Goal: Task Accomplishment & Management: Use online tool/utility

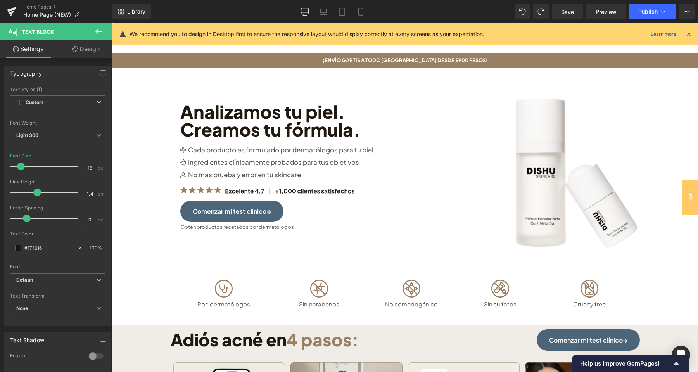
click at [98, 33] on icon at bounding box center [98, 31] width 9 height 9
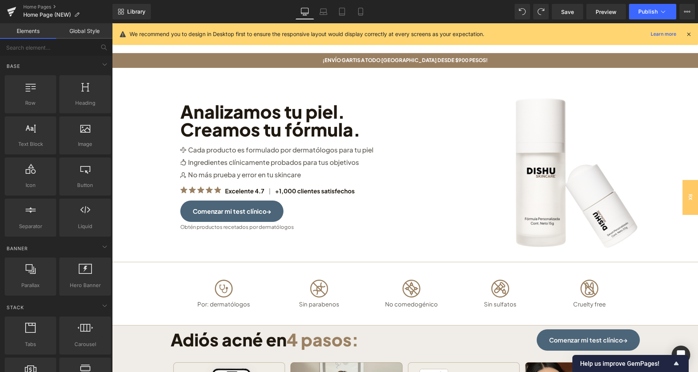
scroll to position [366, 0]
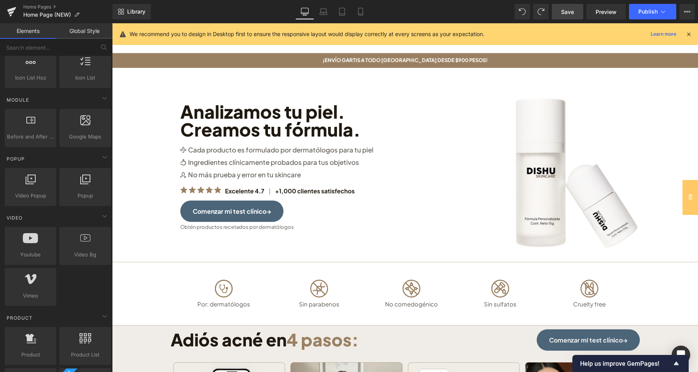
click at [561, 11] on link "Save" at bounding box center [567, 12] width 31 height 16
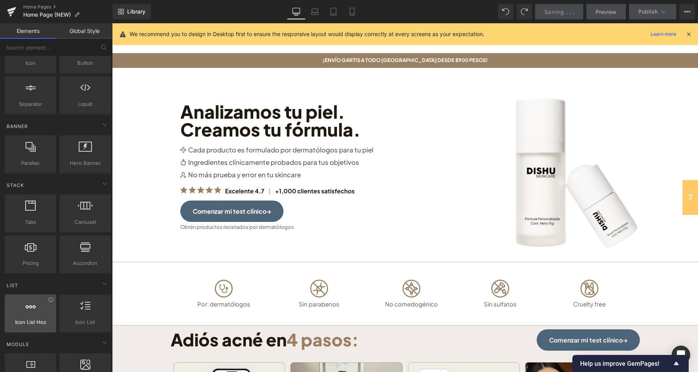
scroll to position [0, 0]
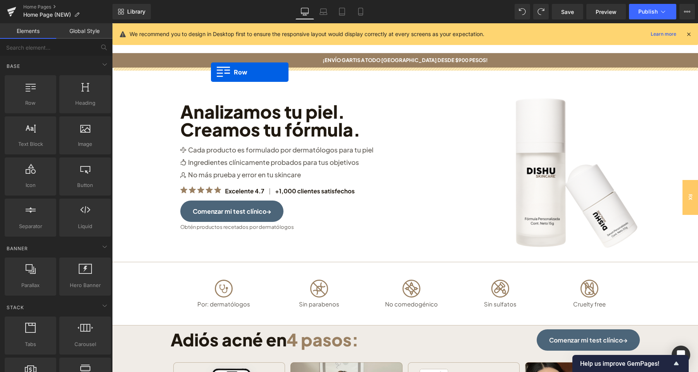
drag, startPoint x: 143, startPoint y: 125, endPoint x: 211, endPoint y: 72, distance: 86.2
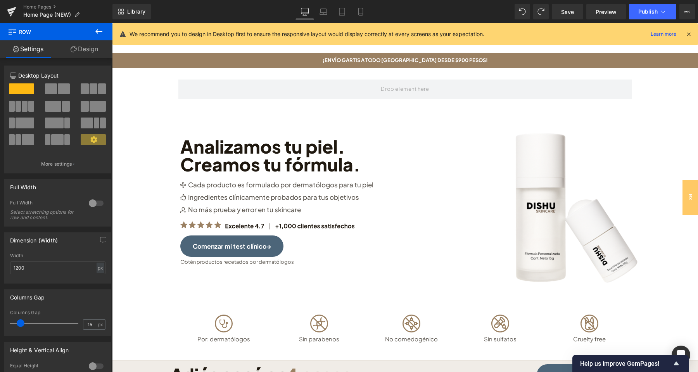
click at [97, 35] on icon at bounding box center [98, 31] width 9 height 9
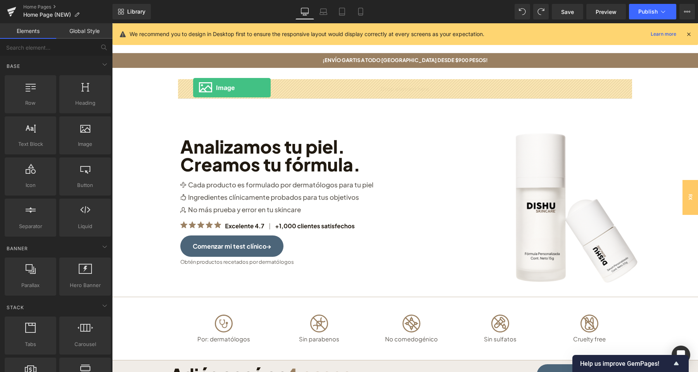
drag, startPoint x: 197, startPoint y: 166, endPoint x: 193, endPoint y: 88, distance: 78.4
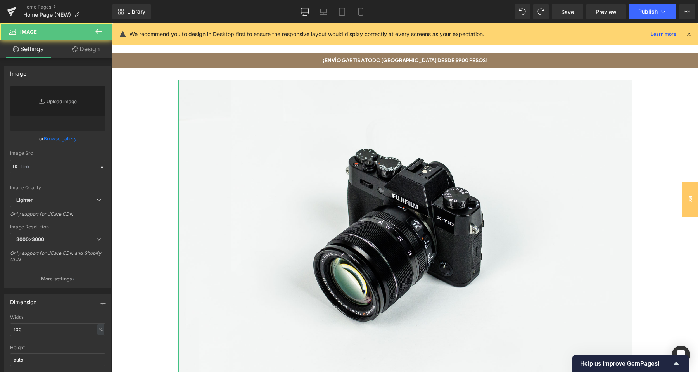
type input "//[DOMAIN_NAME][URL]"
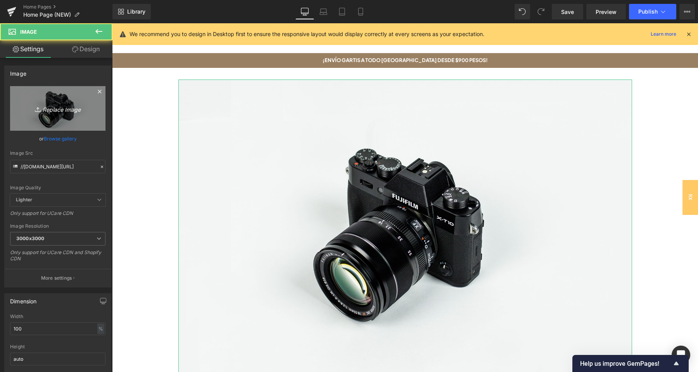
click at [66, 114] on link "Replace Image" at bounding box center [57, 108] width 95 height 45
click at [92, 103] on link "Replace Image" at bounding box center [57, 108] width 95 height 45
click at [73, 102] on link "Replace Image" at bounding box center [57, 108] width 95 height 45
click at [61, 111] on icon "Replace Image" at bounding box center [58, 109] width 62 height 10
click at [54, 112] on icon "Replace Image" at bounding box center [58, 109] width 62 height 10
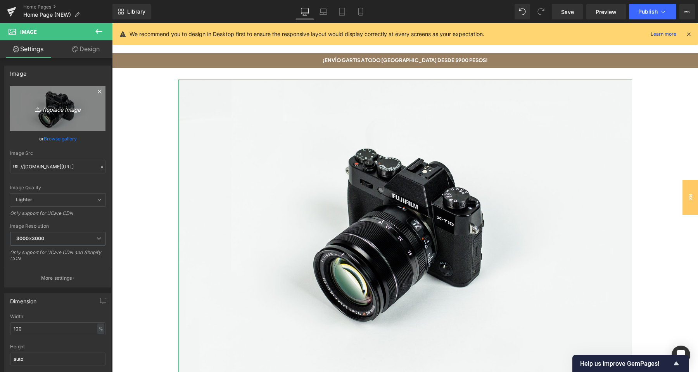
click at [64, 104] on icon "Replace Image" at bounding box center [58, 109] width 62 height 10
type input "C:\fakepath\Fórmula personalizada(7).webp"
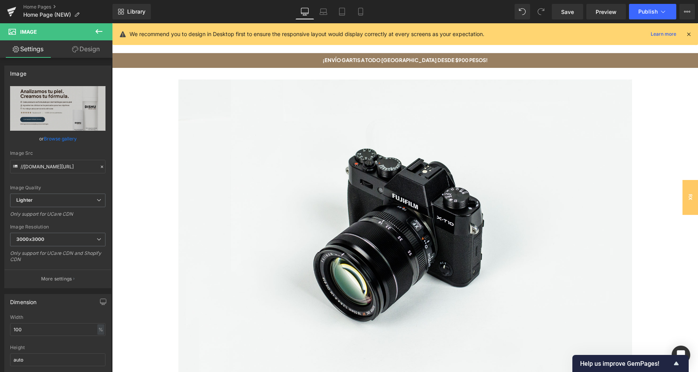
type input "[URL][DOMAIN_NAME]"
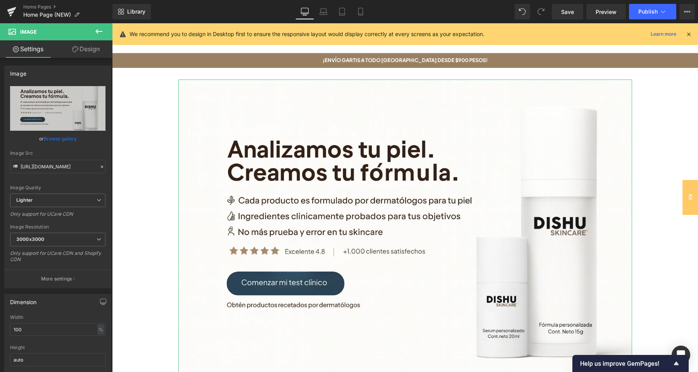
scroll to position [122, 0]
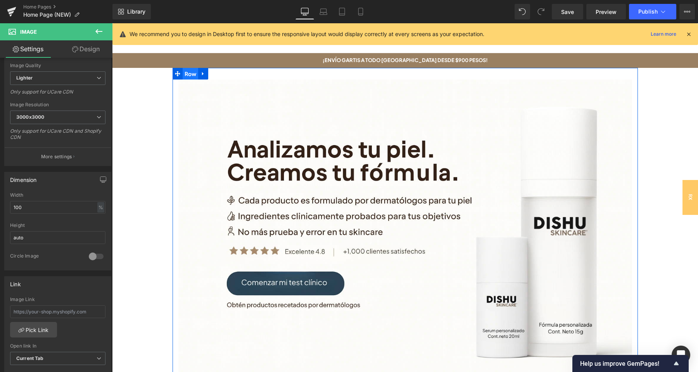
click at [184, 72] on span "Row" at bounding box center [191, 74] width 16 height 12
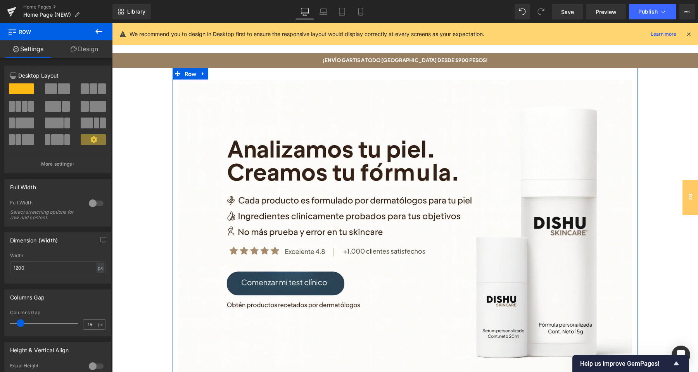
click at [93, 203] on div at bounding box center [96, 203] width 19 height 12
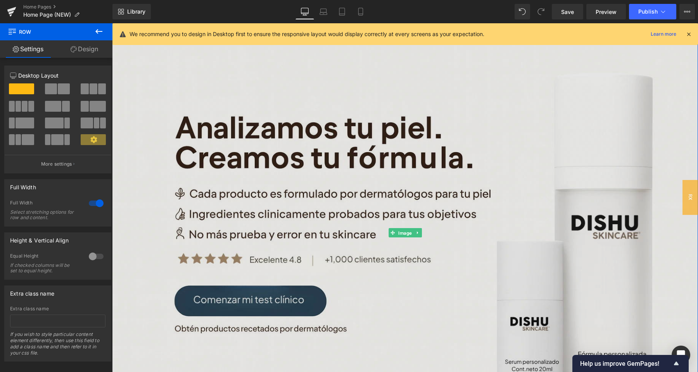
scroll to position [0, 0]
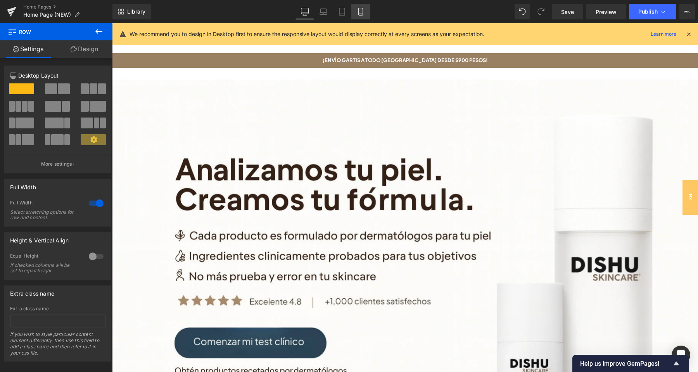
click at [357, 14] on icon at bounding box center [361, 12] width 8 height 8
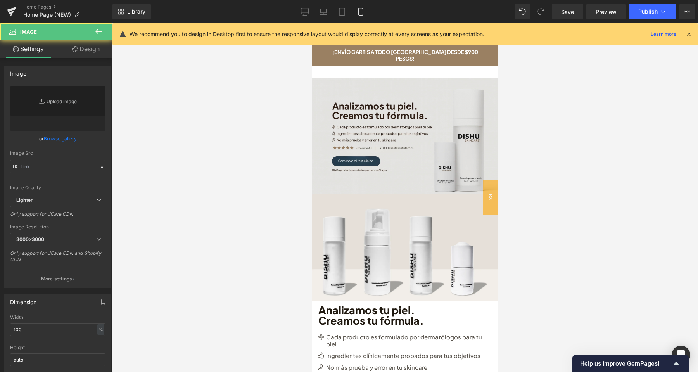
click at [388, 91] on img at bounding box center [405, 140] width 186 height 124
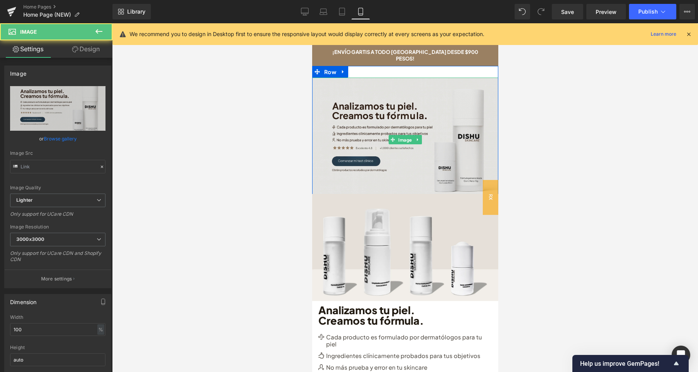
type input "[URL][DOMAIN_NAME]"
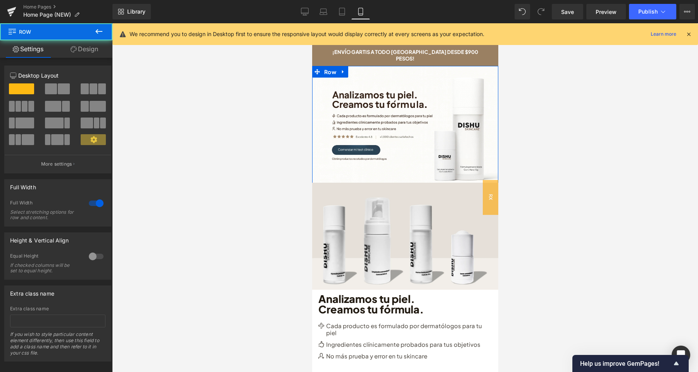
drag, startPoint x: 398, startPoint y: 62, endPoint x: 400, endPoint y: 48, distance: 13.3
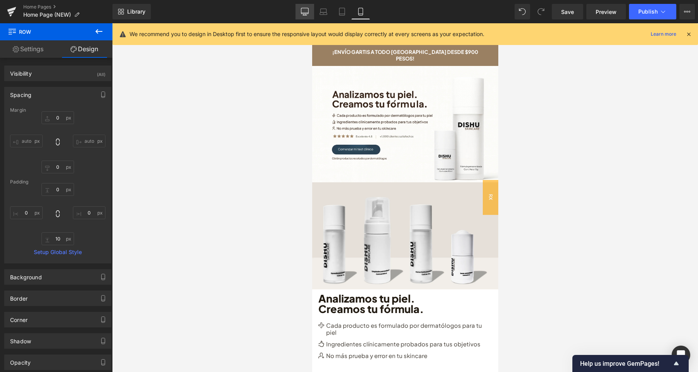
click at [306, 18] on link "Desktop" at bounding box center [304, 12] width 19 height 16
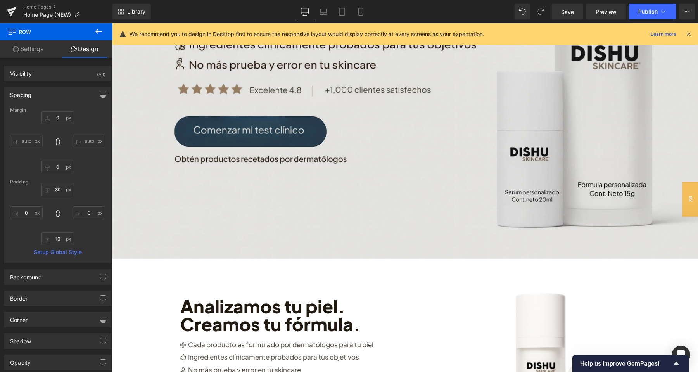
type input "0"
type input "30"
type input "0"
type input "10"
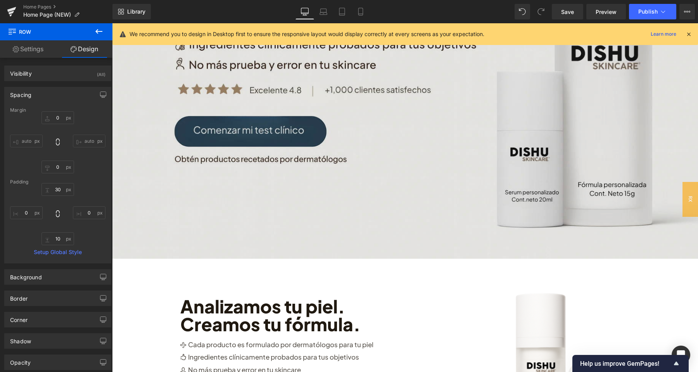
type input "0"
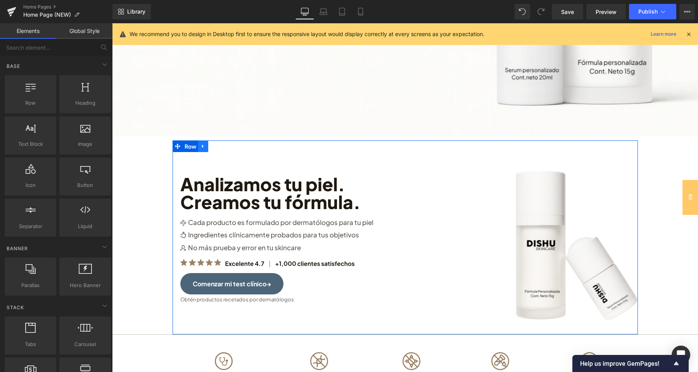
click at [203, 144] on icon at bounding box center [202, 146] width 5 height 6
click at [204, 147] on icon at bounding box center [202, 145] width 5 height 5
click at [201, 145] on icon at bounding box center [202, 146] width 5 height 6
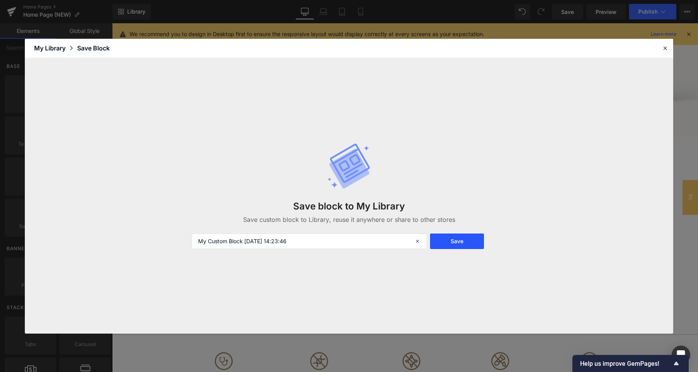
click at [469, 244] on button "Save" at bounding box center [457, 241] width 54 height 16
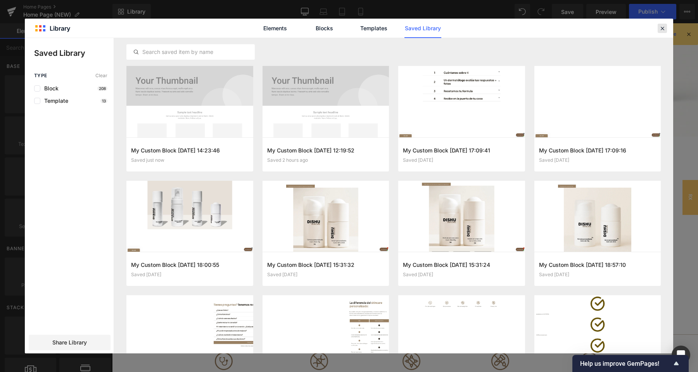
click at [661, 28] on icon at bounding box center [662, 28] width 7 height 7
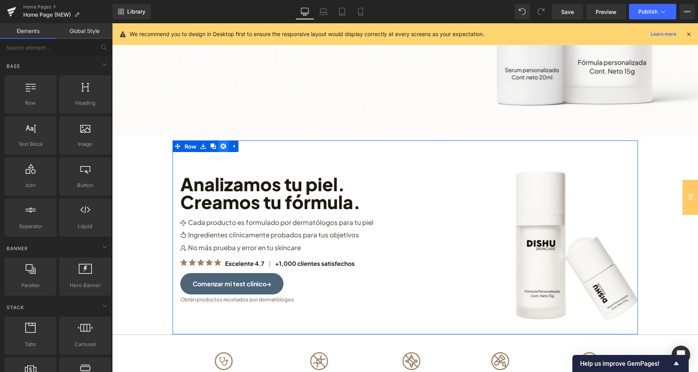
click at [225, 147] on icon at bounding box center [223, 145] width 5 height 5
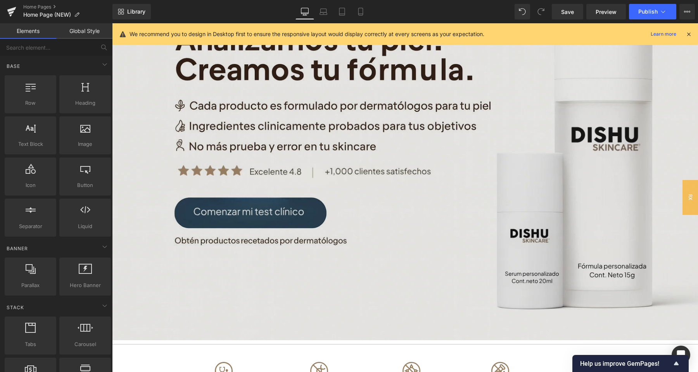
scroll to position [0, 0]
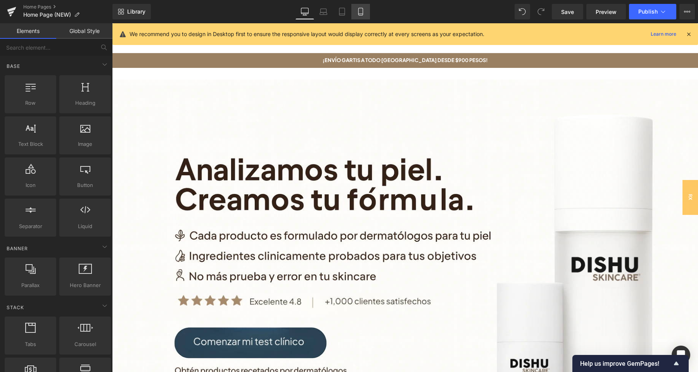
click at [359, 13] on icon at bounding box center [361, 12] width 8 height 8
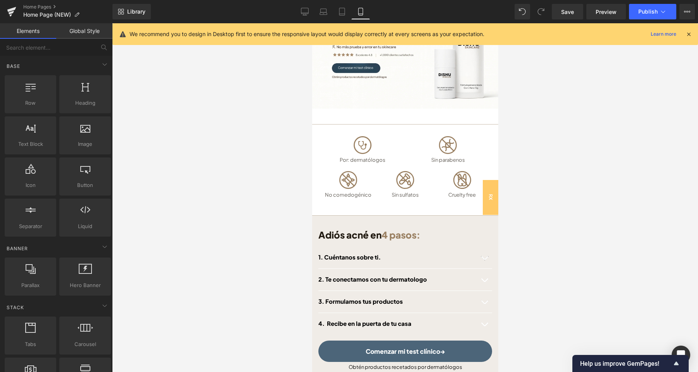
scroll to position [41, 0]
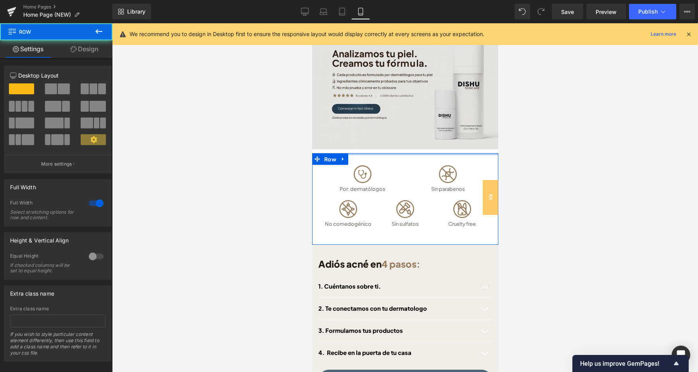
drag, startPoint x: 386, startPoint y: 149, endPoint x: 388, endPoint y: 131, distance: 17.6
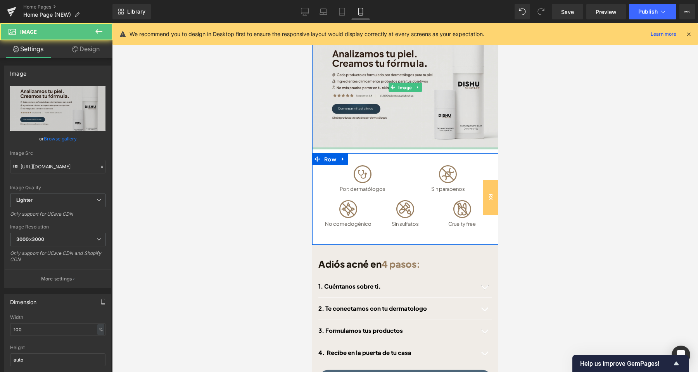
drag, startPoint x: 394, startPoint y: 143, endPoint x: 395, endPoint y: 137, distance: 6.0
click at [395, 137] on div "Image" at bounding box center [405, 87] width 186 height 124
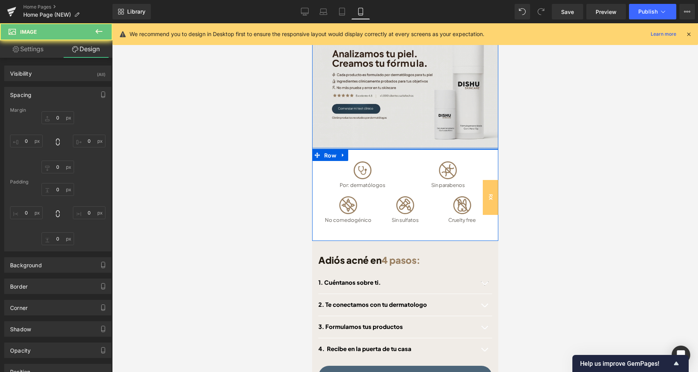
drag, startPoint x: 396, startPoint y: 147, endPoint x: 397, endPoint y: 137, distance: 9.4
click at [397, 137] on div "Image Row" at bounding box center [405, 87] width 186 height 124
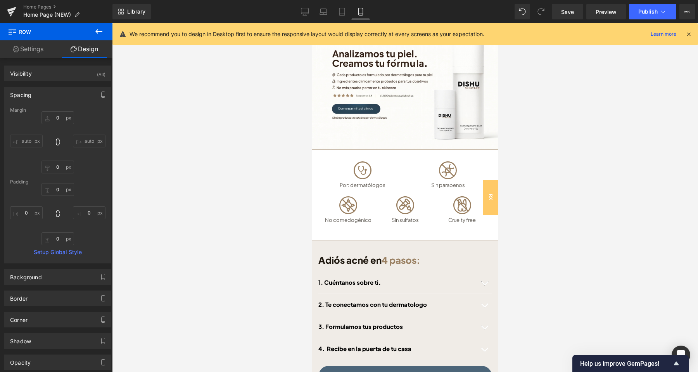
type input "0"
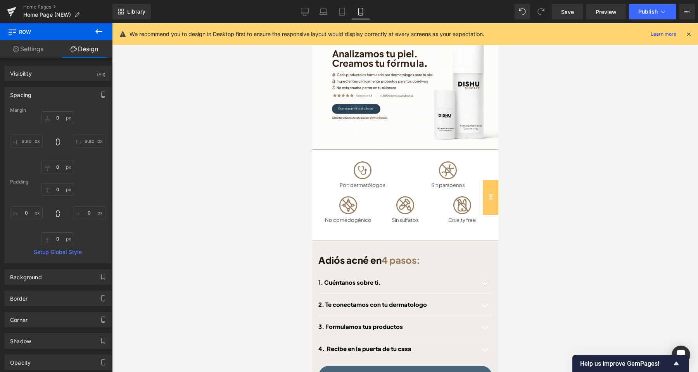
type input "0"
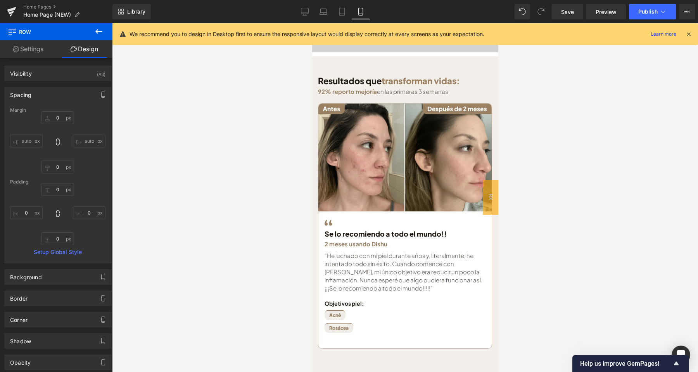
scroll to position [855, 0]
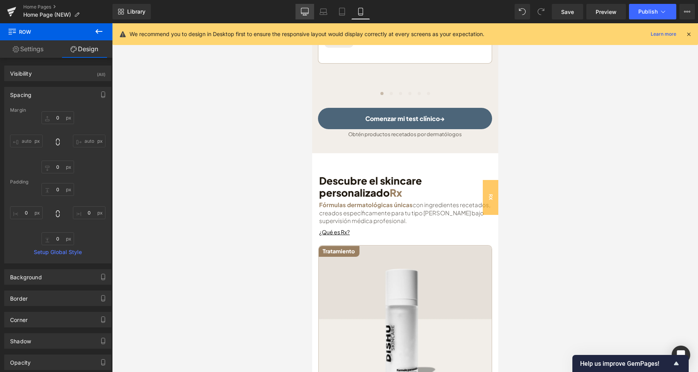
click at [306, 12] on icon at bounding box center [305, 12] width 8 height 8
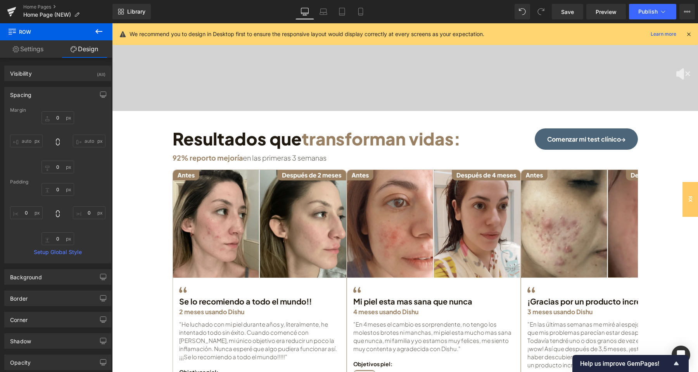
type input "0"
type input "30"
type input "0"
type input "10"
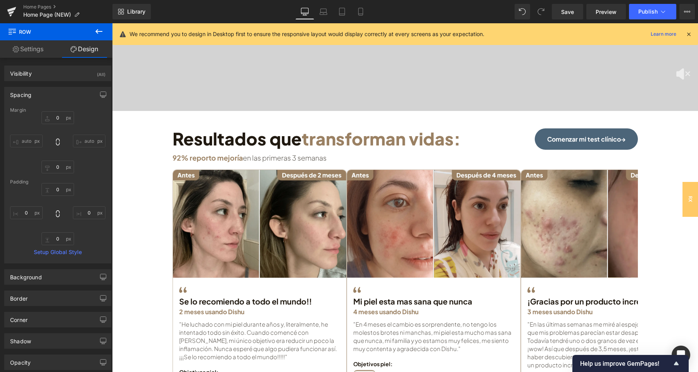
type input "0"
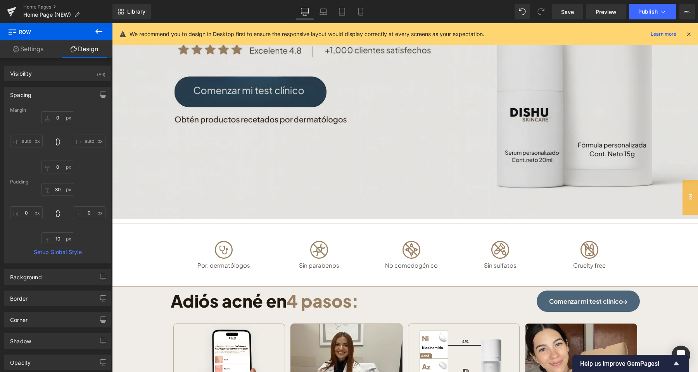
scroll to position [285, 0]
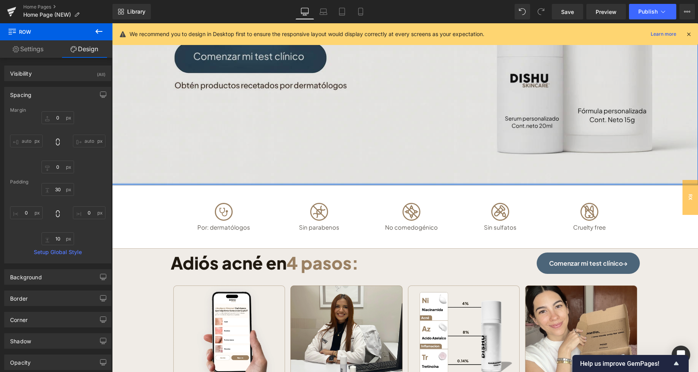
type input "0px"
drag, startPoint x: 364, startPoint y: 187, endPoint x: 364, endPoint y: 178, distance: 9.7
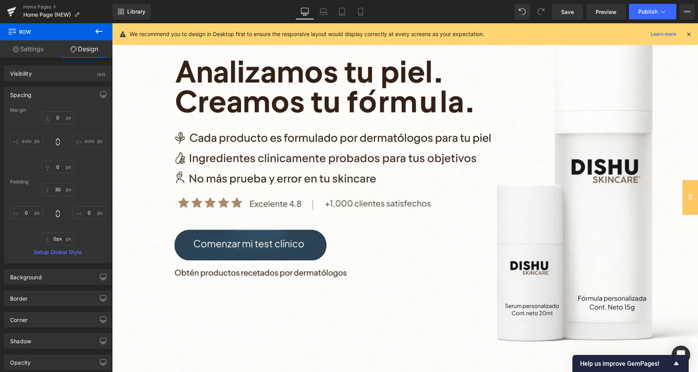
scroll to position [81, 0]
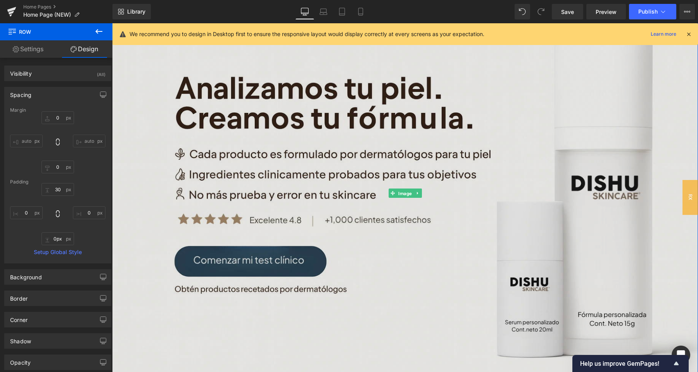
click at [228, 264] on img at bounding box center [405, 193] width 586 height 390
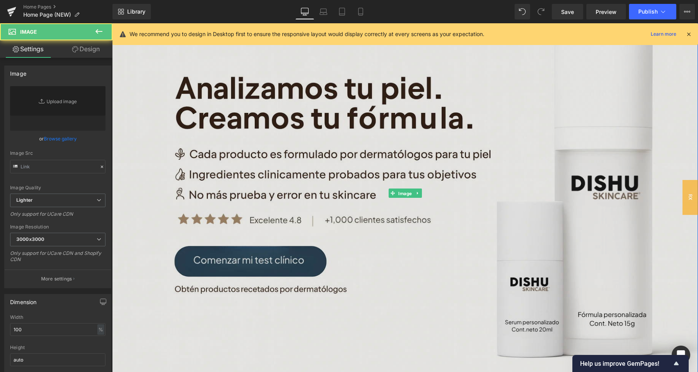
type input "[URL][DOMAIN_NAME]"
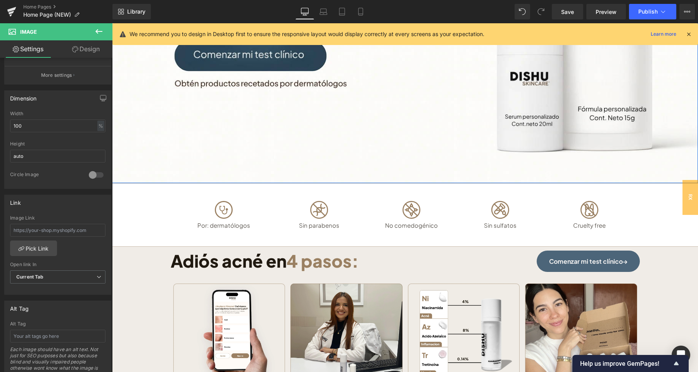
scroll to position [326, 0]
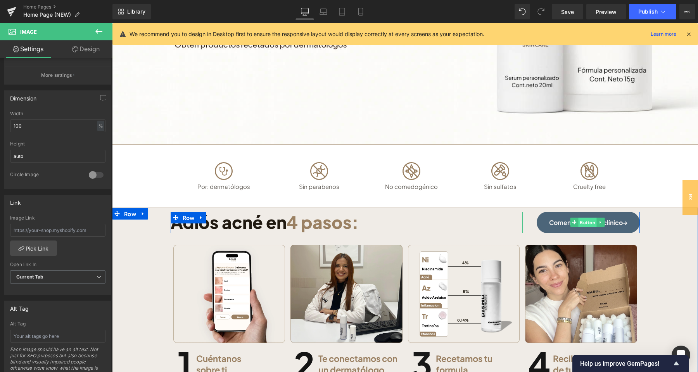
click at [585, 223] on span "Button" at bounding box center [587, 221] width 18 height 9
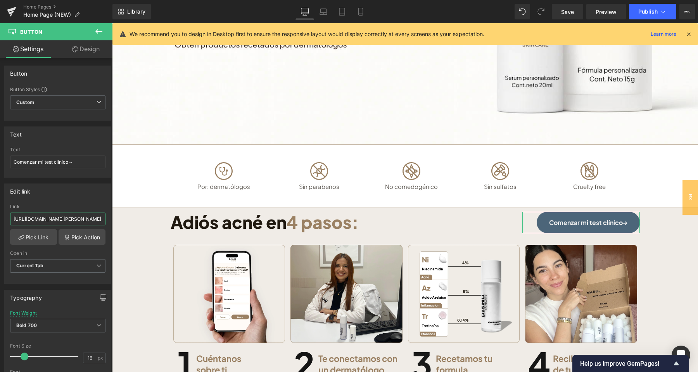
drag, startPoint x: 87, startPoint y: 217, endPoint x: -15, endPoint y: 212, distance: 102.5
click at [10, 212] on input "[URL][DOMAIN_NAME][PERSON_NAME]" at bounding box center [57, 218] width 95 height 13
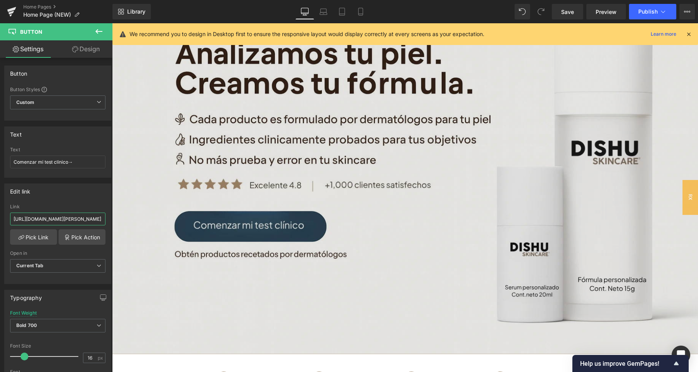
scroll to position [81, 0]
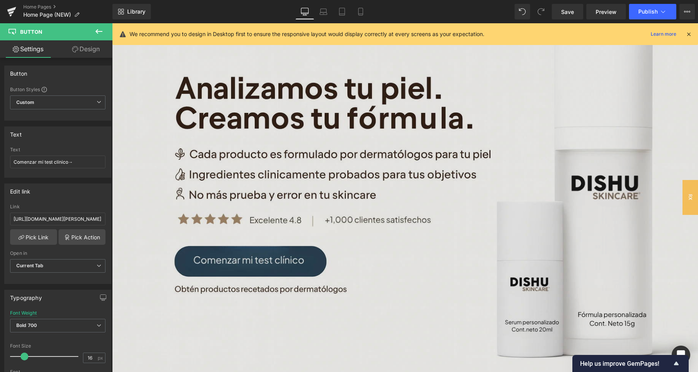
click at [247, 276] on img at bounding box center [405, 193] width 586 height 390
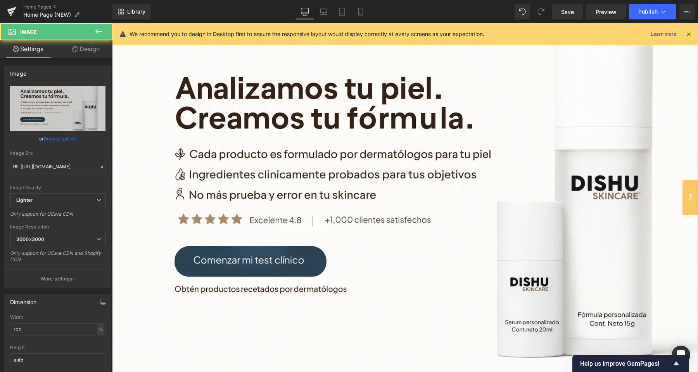
scroll to position [163, 0]
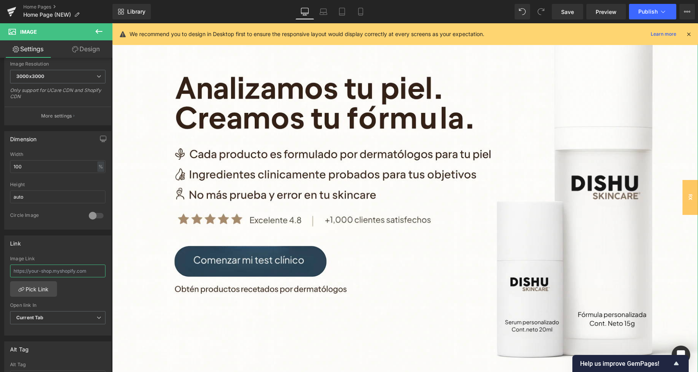
click at [54, 267] on input "text" at bounding box center [57, 270] width 95 height 13
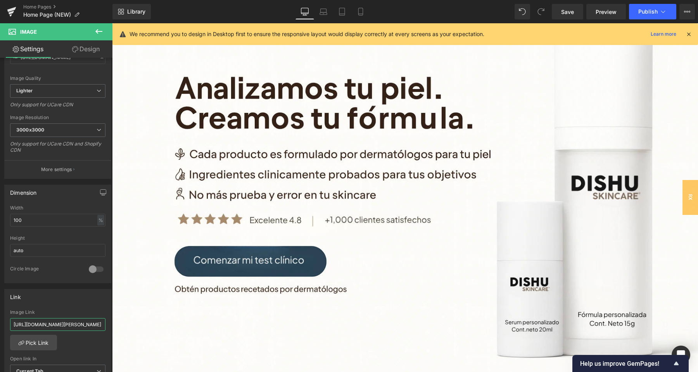
scroll to position [85, 0]
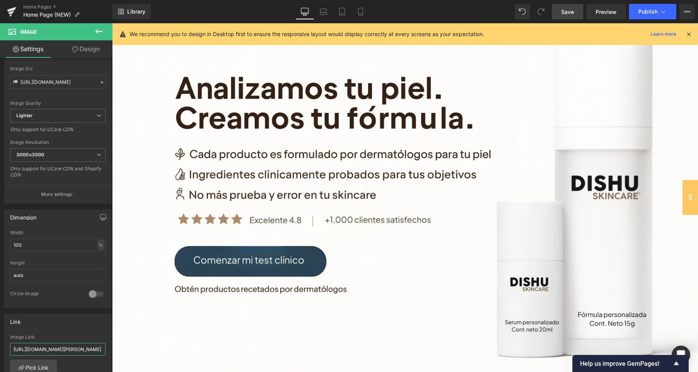
type input "[URL][DOMAIN_NAME][PERSON_NAME]"
click at [573, 16] on link "Save" at bounding box center [567, 12] width 31 height 16
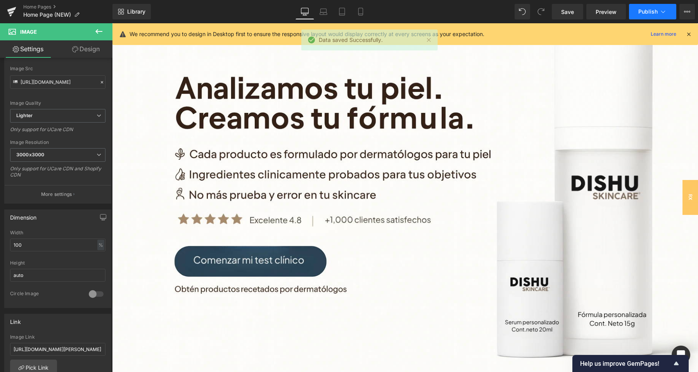
click at [639, 7] on button "Publish" at bounding box center [652, 12] width 47 height 16
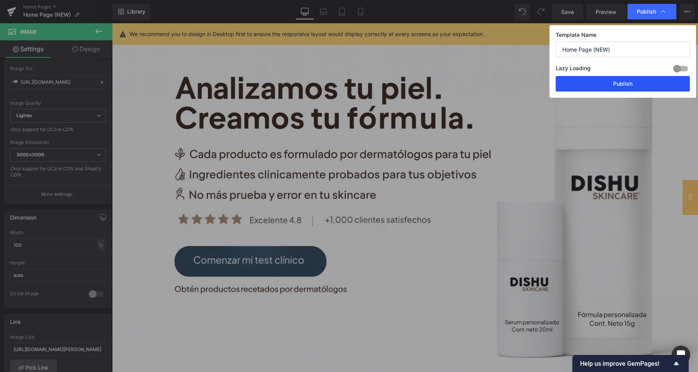
click at [621, 86] on button "Publish" at bounding box center [623, 84] width 134 height 16
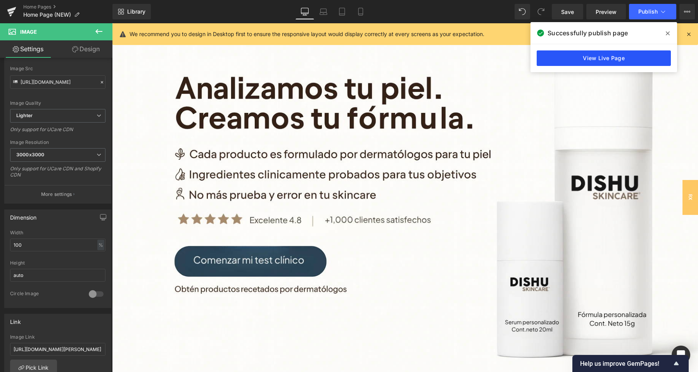
click at [592, 58] on link "View Live Page" at bounding box center [604, 58] width 134 height 16
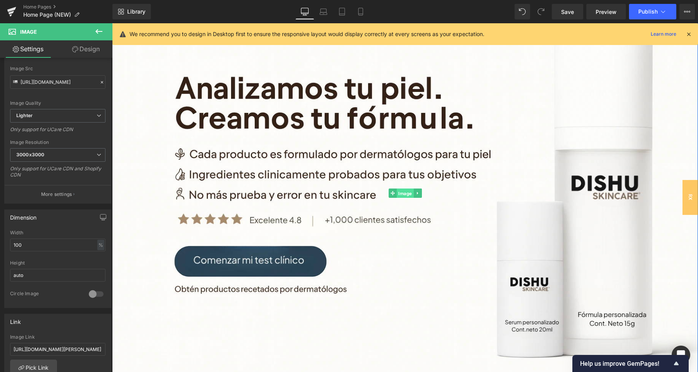
click at [402, 195] on span "Image" at bounding box center [405, 192] width 17 height 9
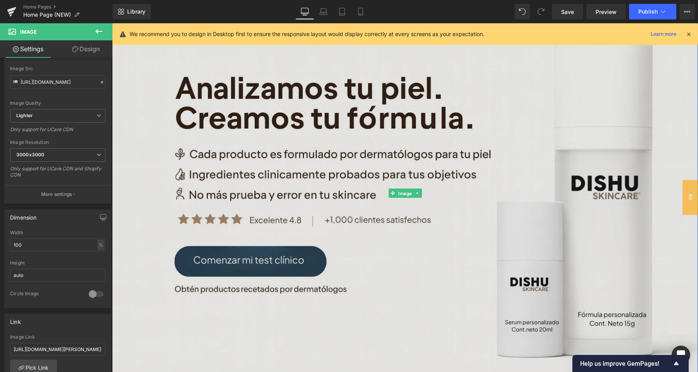
click at [316, 130] on img at bounding box center [405, 193] width 586 height 390
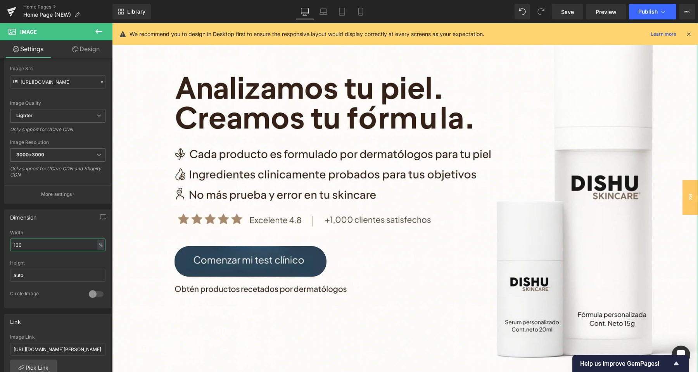
drag, startPoint x: 21, startPoint y: 245, endPoint x: 12, endPoint y: 243, distance: 9.5
click at [12, 243] on input "100" at bounding box center [57, 244] width 95 height 13
type input "80"
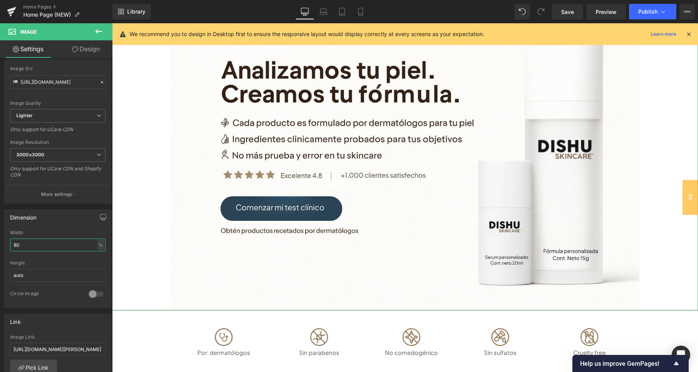
drag, startPoint x: 23, startPoint y: 245, endPoint x: 9, endPoint y: 244, distance: 13.6
click at [10, 244] on input "80" at bounding box center [57, 244] width 95 height 13
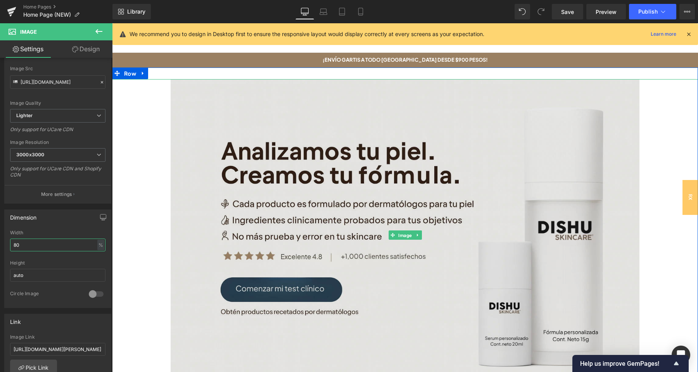
scroll to position [0, 0]
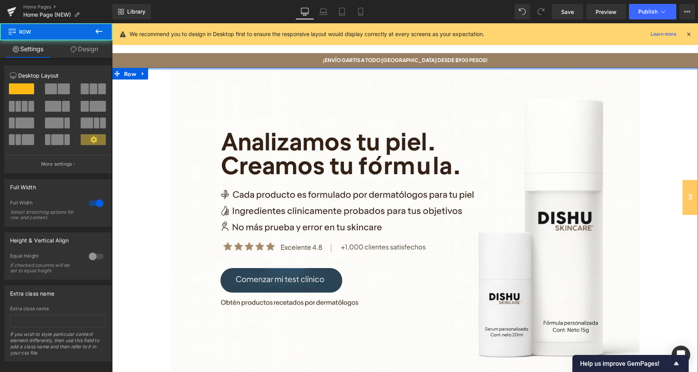
drag, startPoint x: 380, startPoint y: 69, endPoint x: 381, endPoint y: 59, distance: 9.8
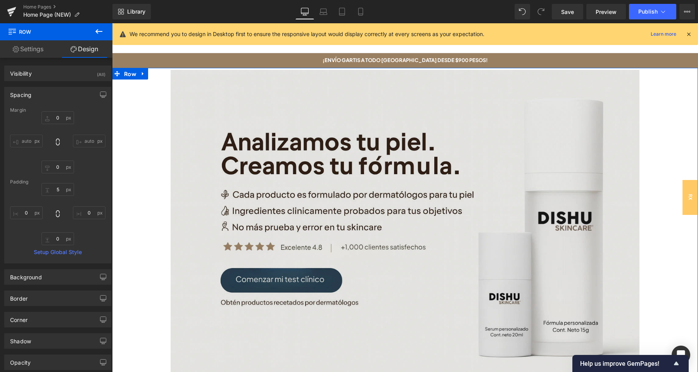
type input "0"
type input "5"
type input "0"
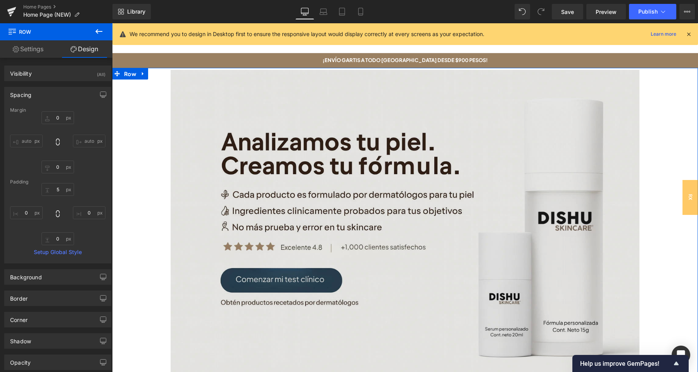
type input "0"
click at [276, 148] on img at bounding box center [405, 226] width 469 height 312
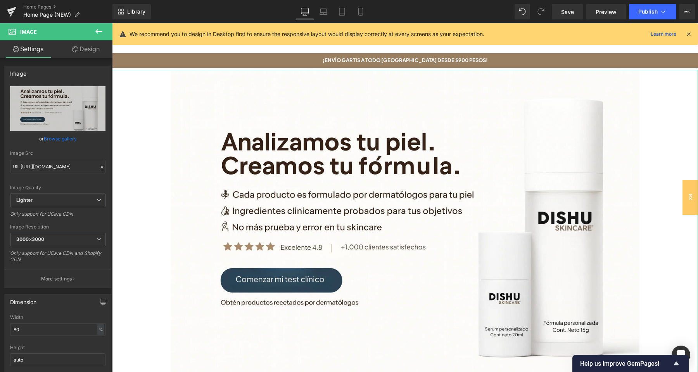
scroll to position [41, 0]
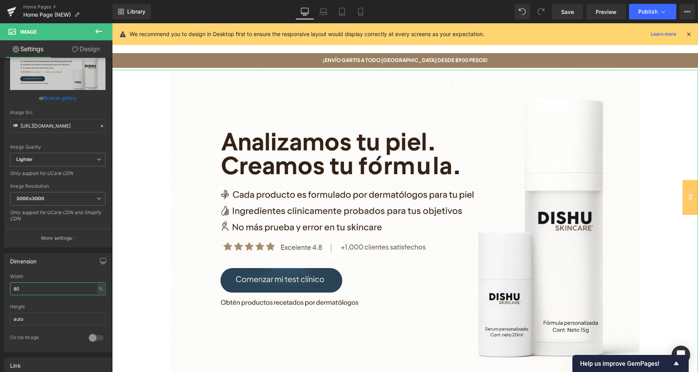
drag, startPoint x: 9, startPoint y: 294, endPoint x: 5, endPoint y: 292, distance: 4.2
click at [10, 293] on input "80" at bounding box center [57, 288] width 95 height 13
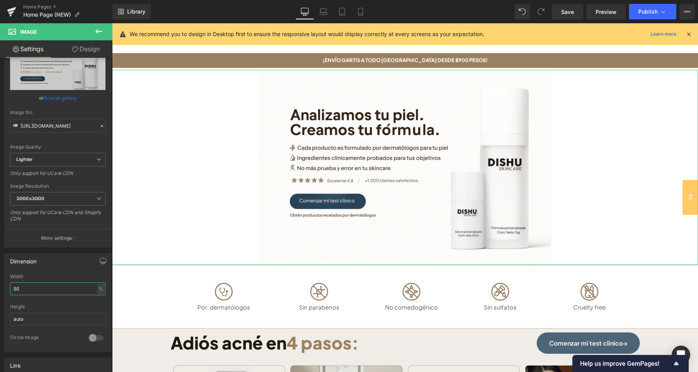
drag, startPoint x: 19, startPoint y: 290, endPoint x: 9, endPoint y: 290, distance: 10.5
click at [10, 290] on input "50" at bounding box center [57, 288] width 95 height 13
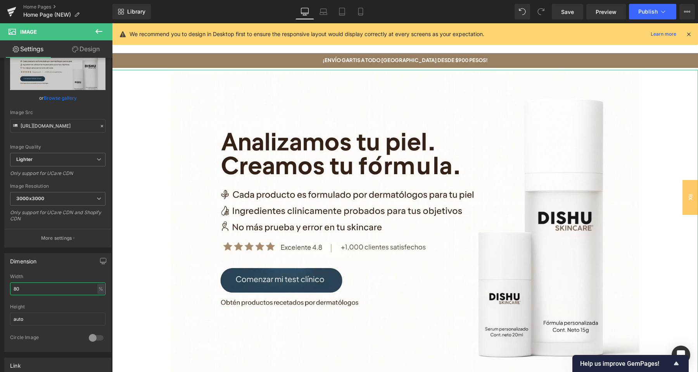
drag, startPoint x: 19, startPoint y: 291, endPoint x: 2, endPoint y: 275, distance: 23.3
click at [10, 287] on input "80" at bounding box center [57, 288] width 95 height 13
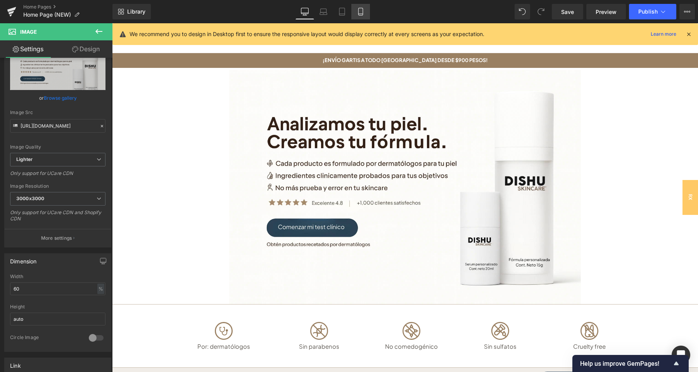
click at [361, 12] on icon at bounding box center [361, 12] width 8 height 8
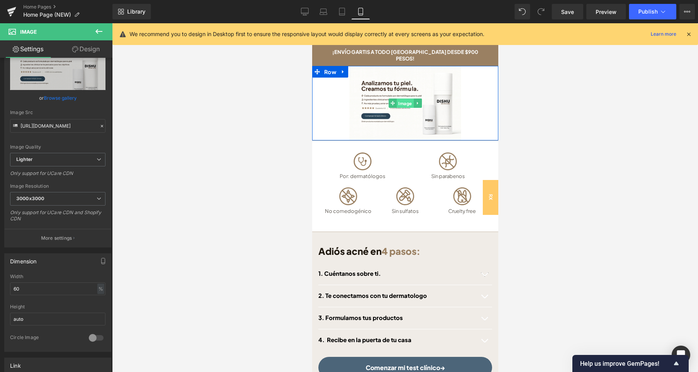
click at [405, 98] on span "Image" at bounding box center [404, 102] width 17 height 9
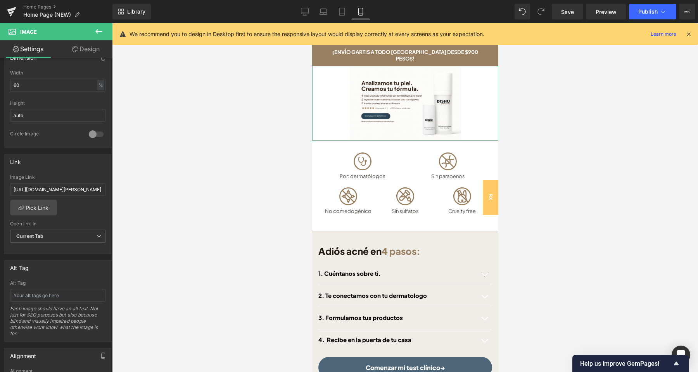
scroll to position [122, 0]
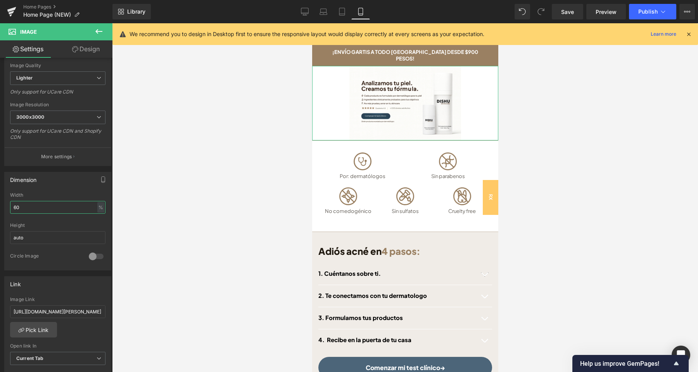
drag, startPoint x: 26, startPoint y: 205, endPoint x: 12, endPoint y: 203, distance: 13.7
click at [12, 204] on input "60" at bounding box center [57, 207] width 95 height 13
type input "100"
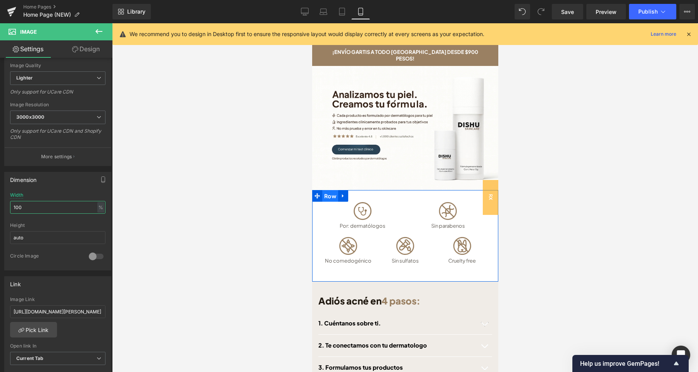
click at [333, 192] on span "Row" at bounding box center [330, 196] width 16 height 12
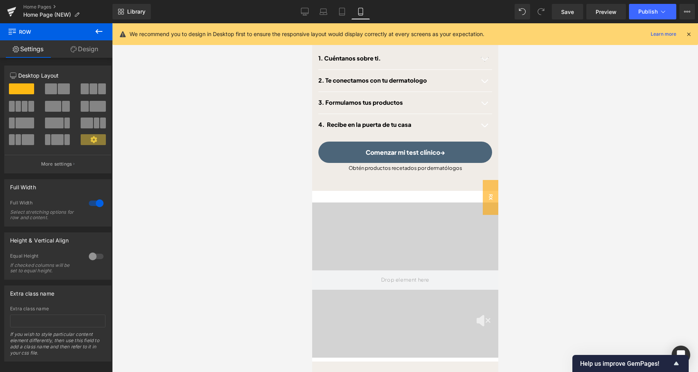
scroll to position [326, 0]
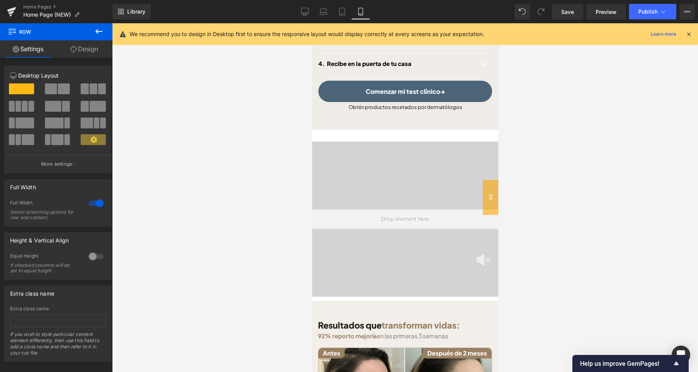
click at [424, 185] on video at bounding box center [405, 211] width 276 height 138
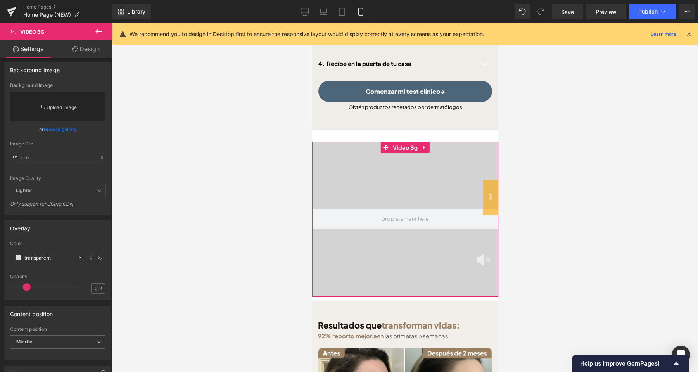
scroll to position [366, 0]
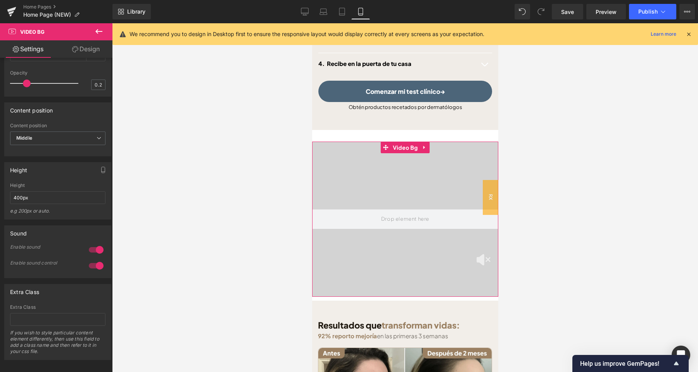
click at [100, 256] on div at bounding box center [96, 249] width 19 height 12
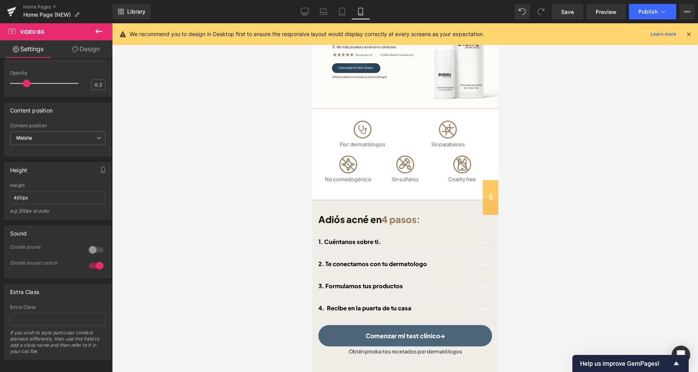
scroll to position [0, 0]
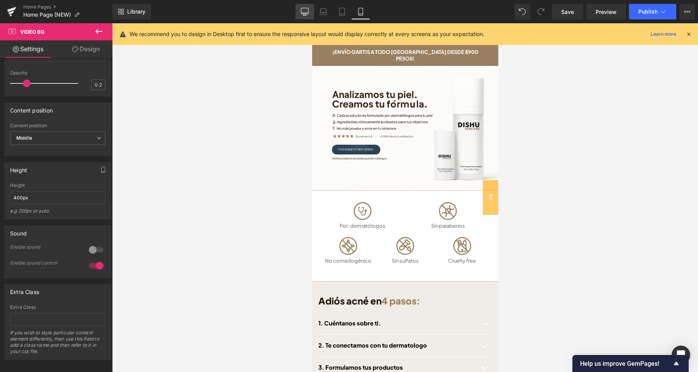
click at [306, 14] on icon at bounding box center [304, 11] width 7 height 6
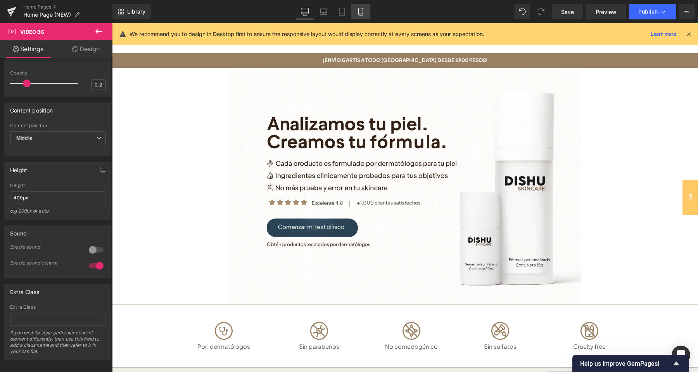
click at [362, 15] on icon at bounding box center [361, 12] width 8 height 8
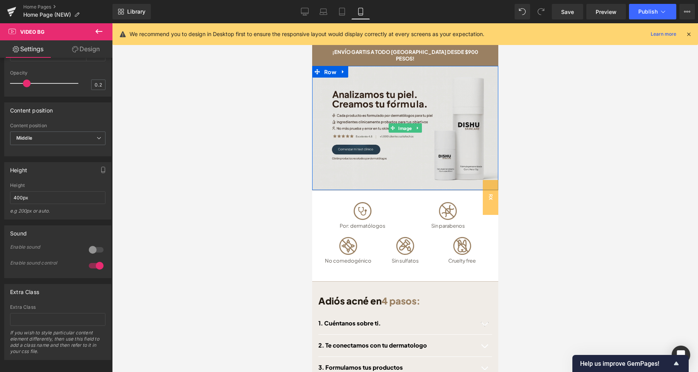
click at [390, 95] on img at bounding box center [405, 128] width 186 height 124
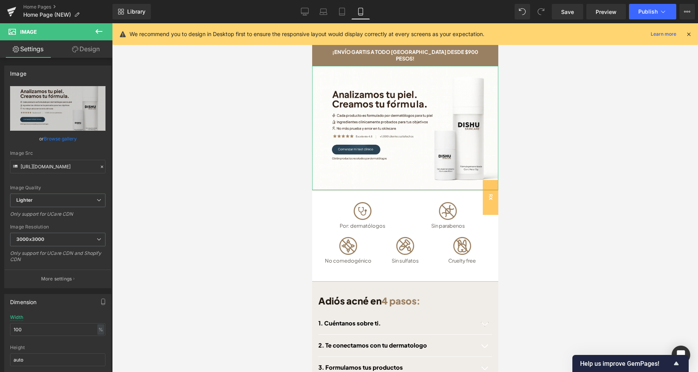
click at [84, 47] on link "Design" at bounding box center [86, 48] width 56 height 17
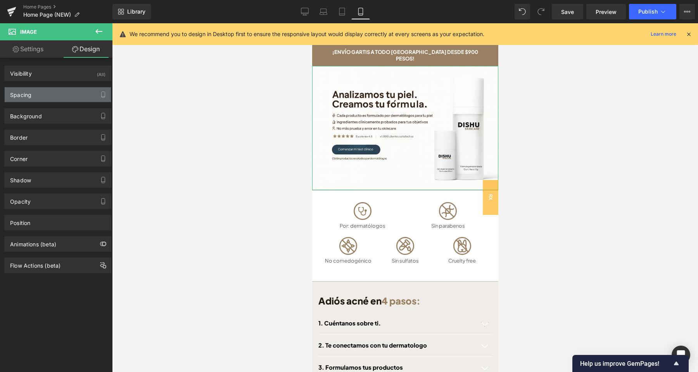
click at [58, 95] on div "Spacing" at bounding box center [58, 94] width 106 height 15
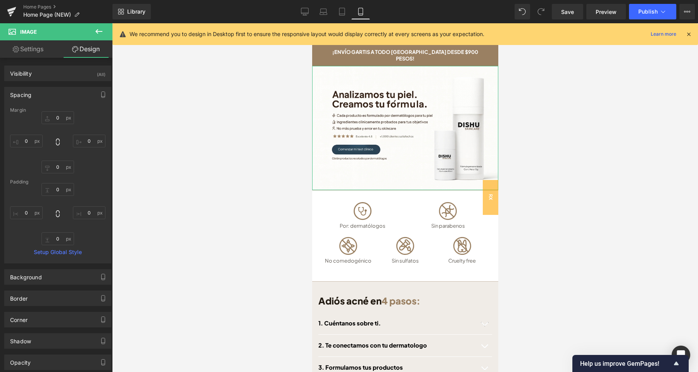
click at [58, 93] on div "Spacing" at bounding box center [58, 94] width 106 height 15
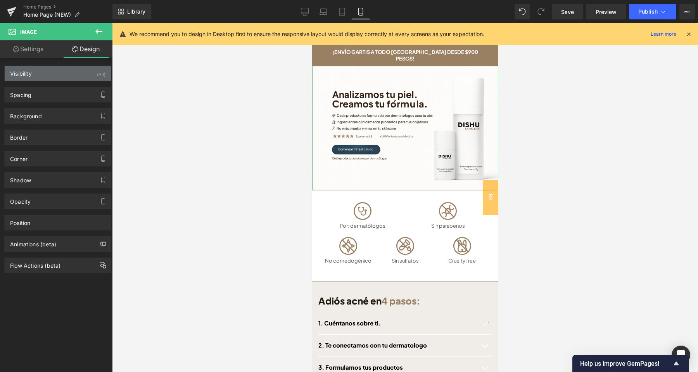
click at [61, 68] on div "Visibility (All)" at bounding box center [58, 73] width 106 height 15
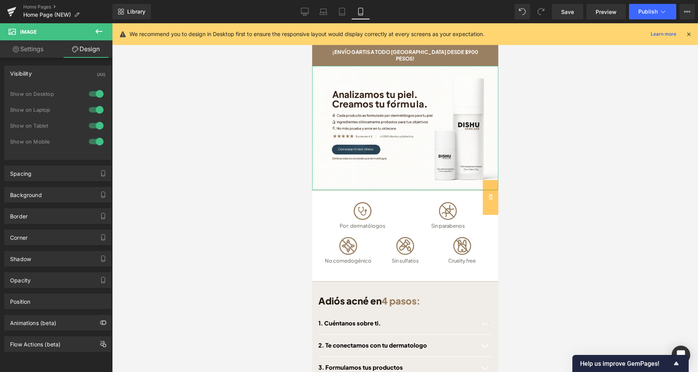
click at [96, 112] on div at bounding box center [96, 110] width 19 height 12
click at [98, 89] on div at bounding box center [96, 94] width 19 height 12
click at [306, 11] on icon at bounding box center [305, 12] width 8 height 8
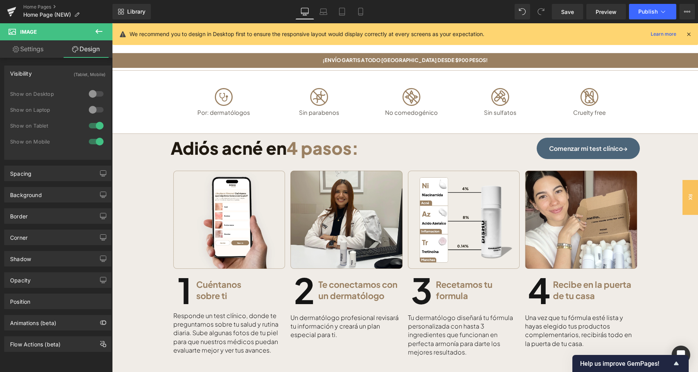
click at [98, 28] on icon at bounding box center [98, 31] width 9 height 9
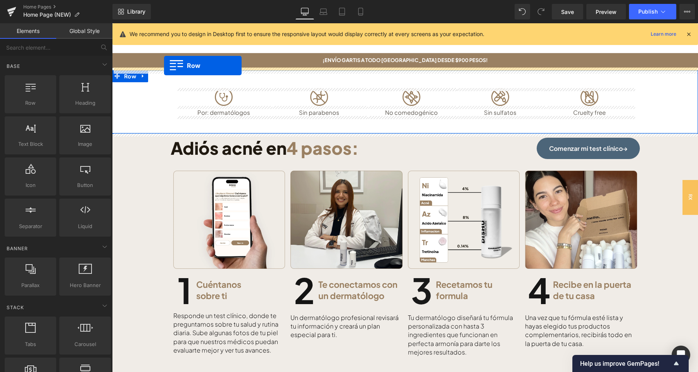
drag, startPoint x: 154, startPoint y: 125, endPoint x: 164, endPoint y: 66, distance: 60.5
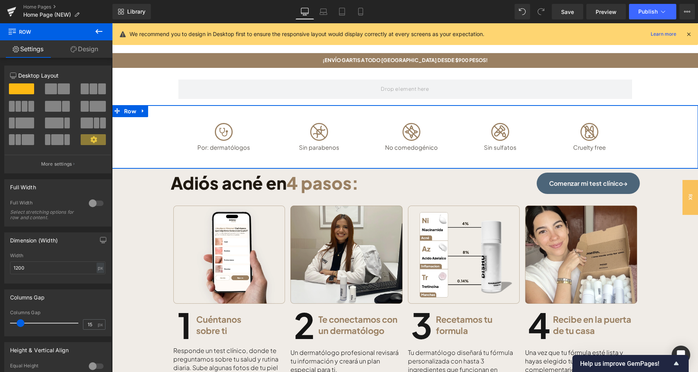
click at [97, 35] on icon at bounding box center [98, 31] width 9 height 9
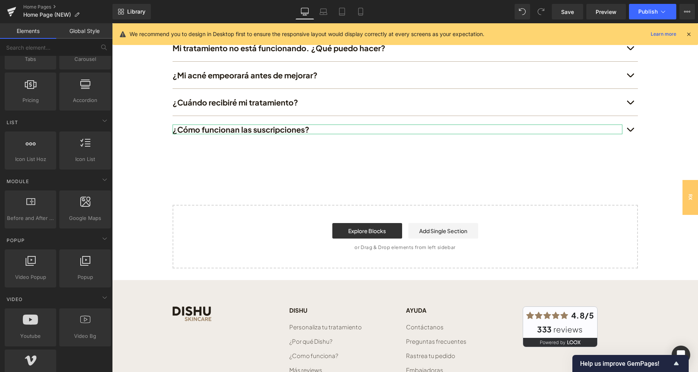
scroll to position [2434, 0]
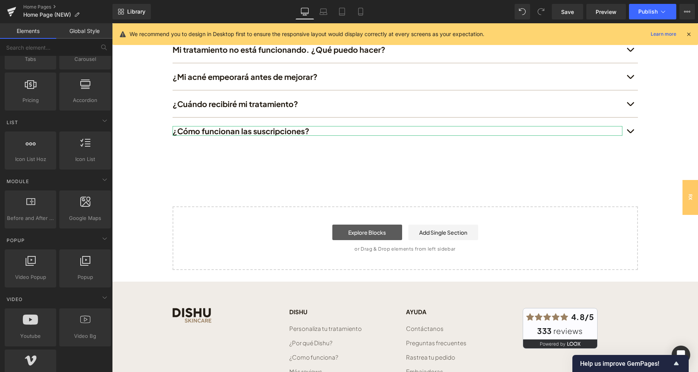
click at [380, 238] on link "Explore Blocks" at bounding box center [367, 232] width 70 height 16
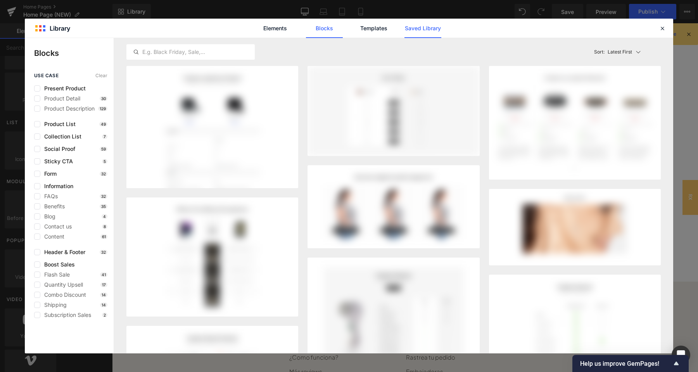
click at [426, 29] on link "Saved Library" at bounding box center [422, 28] width 37 height 19
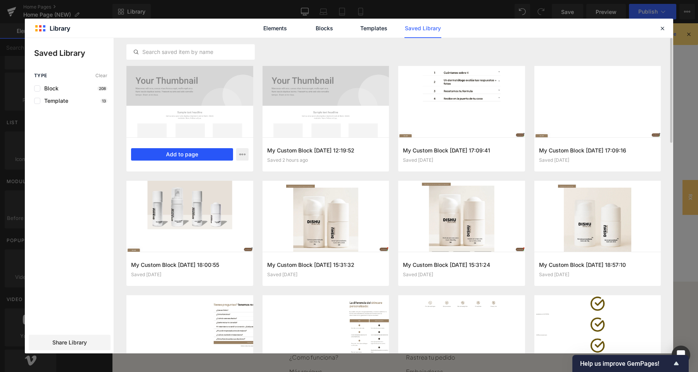
drag, startPoint x: 185, startPoint y: 153, endPoint x: 85, endPoint y: 132, distance: 102.3
click at [185, 153] on button "Add to page" at bounding box center [182, 154] width 102 height 12
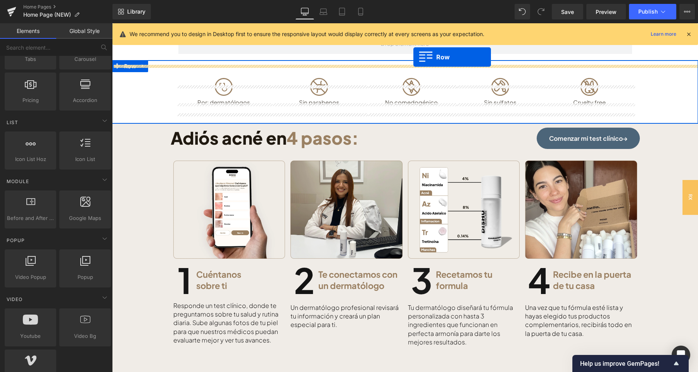
scroll to position [0, 0]
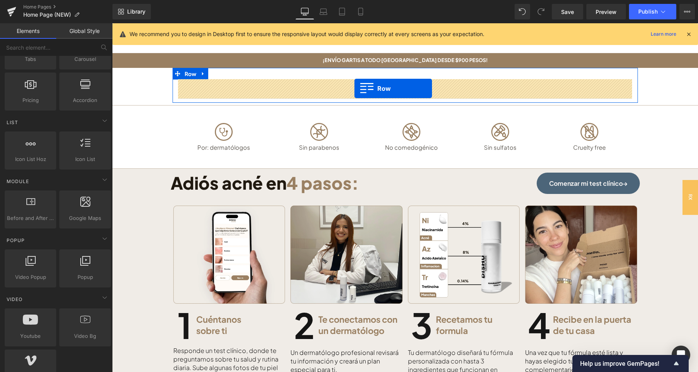
drag, startPoint x: 178, startPoint y: 185, endPoint x: 354, endPoint y: 88, distance: 200.6
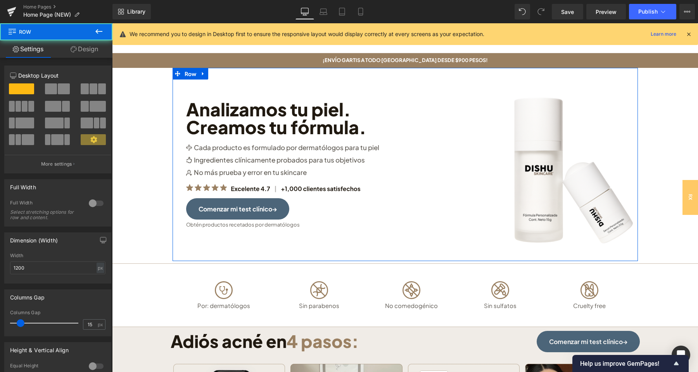
drag, startPoint x: 306, startPoint y: 69, endPoint x: 307, endPoint y: 61, distance: 7.8
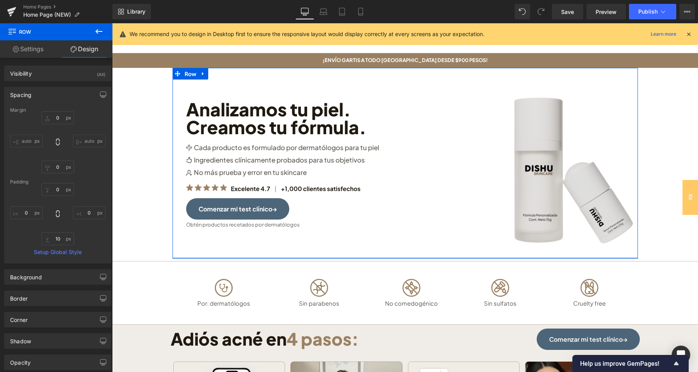
type input "0px"
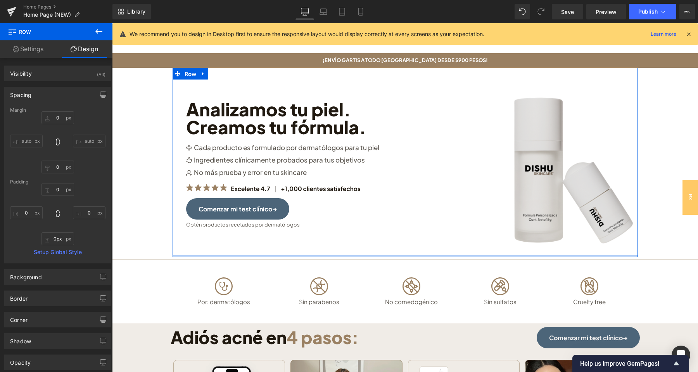
drag, startPoint x: 508, startPoint y: 260, endPoint x: 508, endPoint y: 254, distance: 6.2
click at [508, 254] on div "Image Analizamos tu piel. Creamos tu fórmula. Heading Image Cada producto es fo…" at bounding box center [405, 162] width 465 height 189
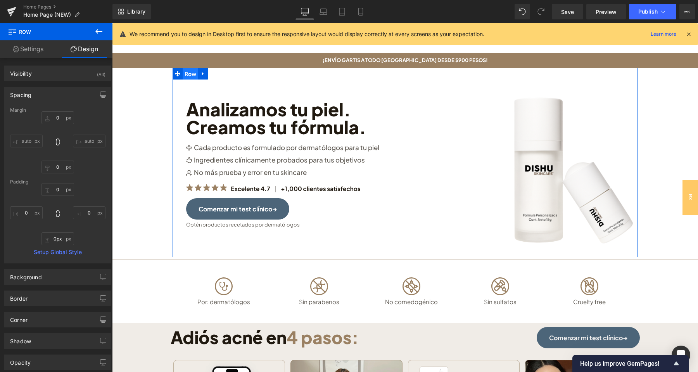
click at [190, 75] on span "Row" at bounding box center [191, 74] width 16 height 12
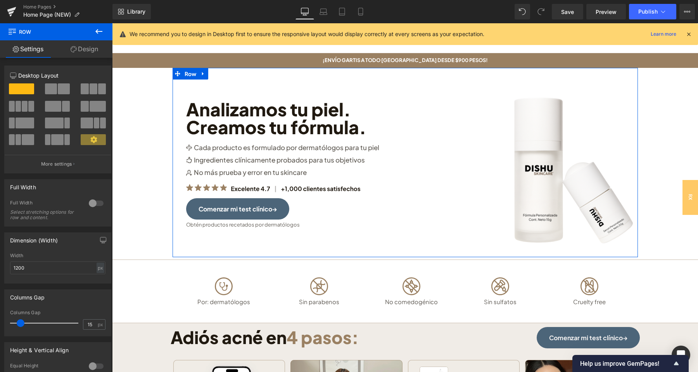
click at [91, 49] on link "Design" at bounding box center [84, 48] width 56 height 17
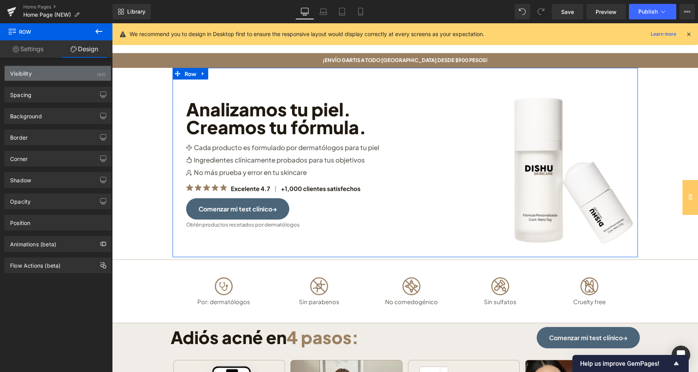
click at [71, 77] on div "Visibility (All)" at bounding box center [58, 73] width 106 height 15
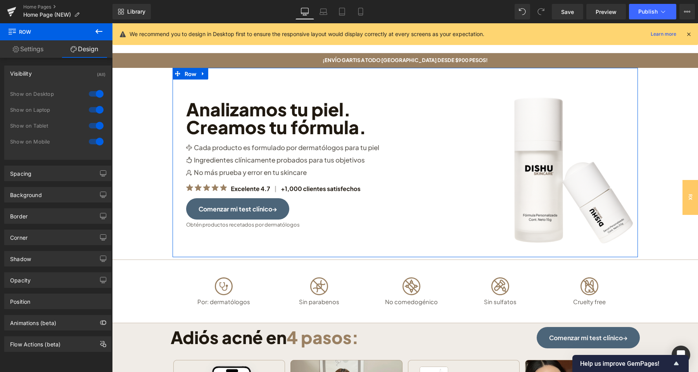
click at [98, 124] on div at bounding box center [96, 125] width 19 height 12
click at [99, 141] on div at bounding box center [96, 141] width 19 height 12
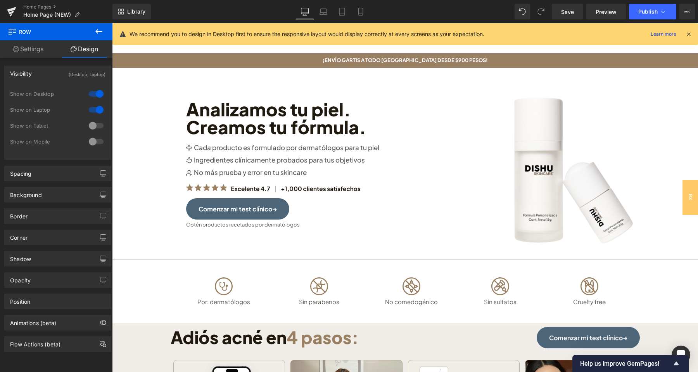
click at [97, 29] on icon at bounding box center [98, 31] width 9 height 9
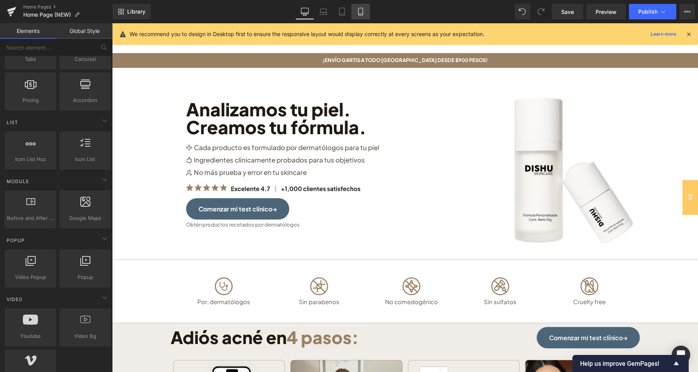
click at [359, 13] on icon at bounding box center [361, 12] width 8 height 8
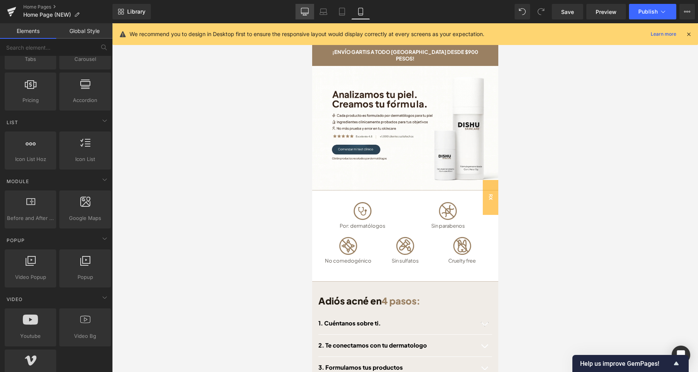
click at [307, 10] on icon at bounding box center [305, 12] width 8 height 8
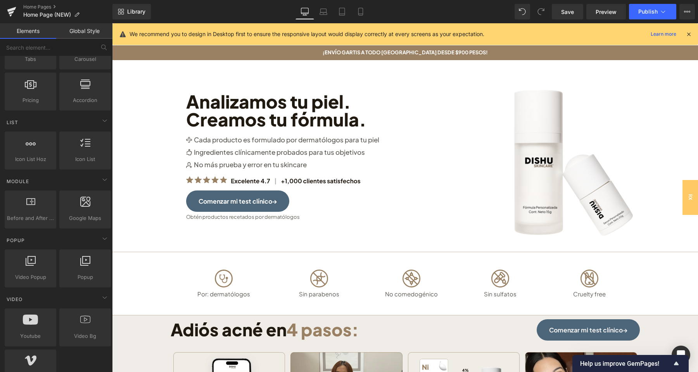
scroll to position [0, 0]
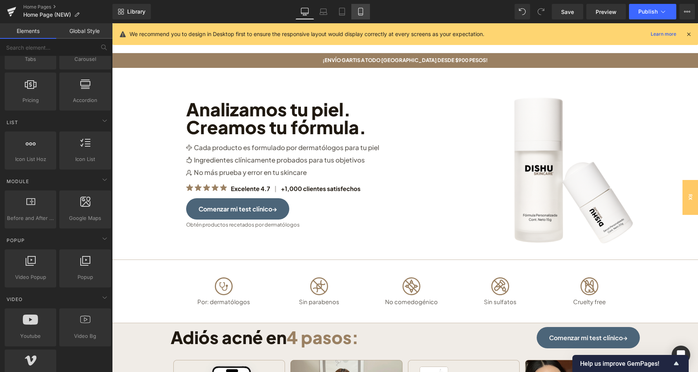
click at [359, 9] on icon at bounding box center [361, 12] width 8 height 8
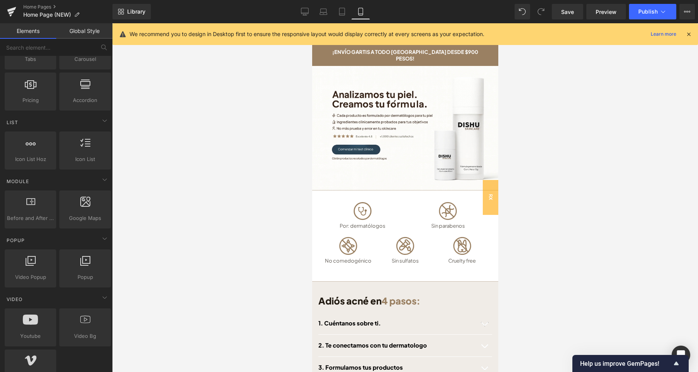
scroll to position [37, 0]
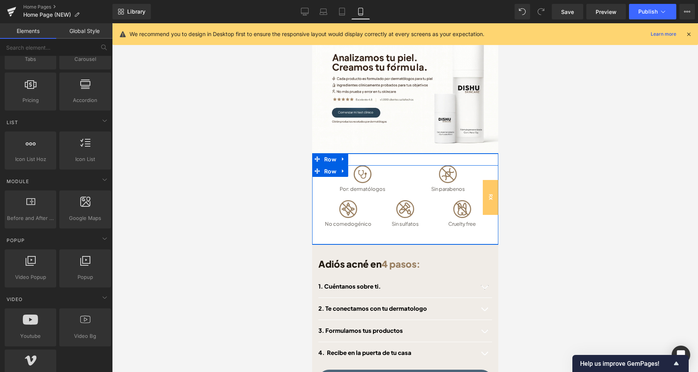
click at [331, 165] on span "Row" at bounding box center [330, 171] width 16 height 12
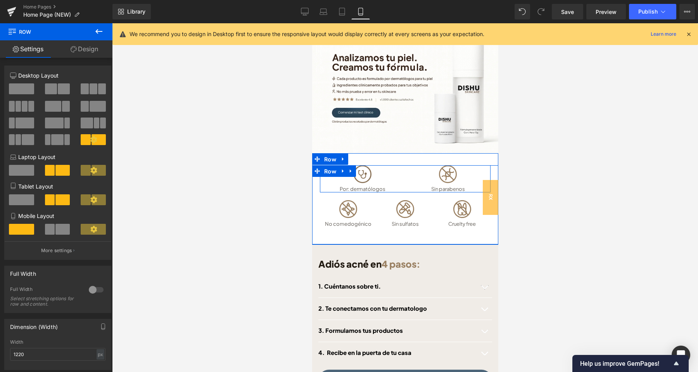
click at [362, 169] on span "Image" at bounding box center [362, 173] width 17 height 9
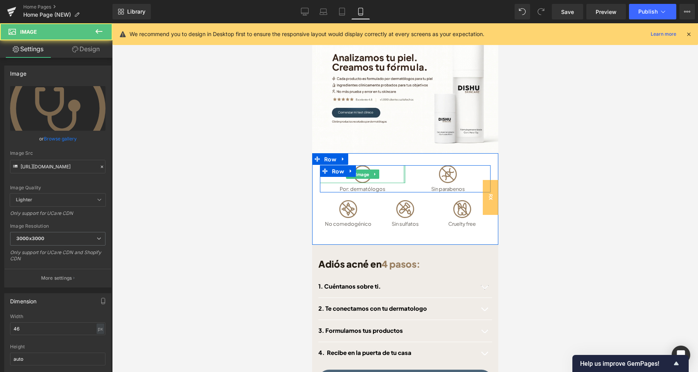
click at [412, 171] on div at bounding box center [447, 174] width 85 height 18
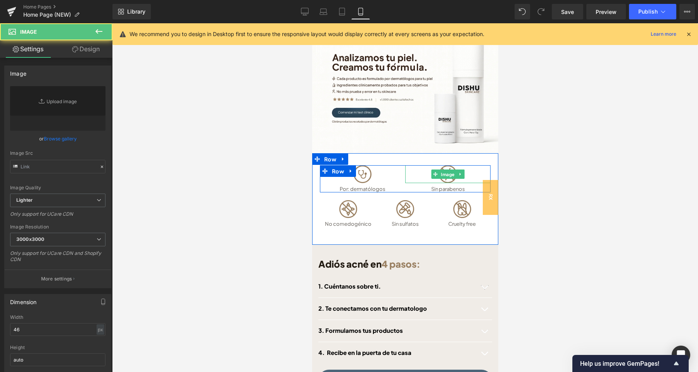
type input "[URL][DOMAIN_NAME]"
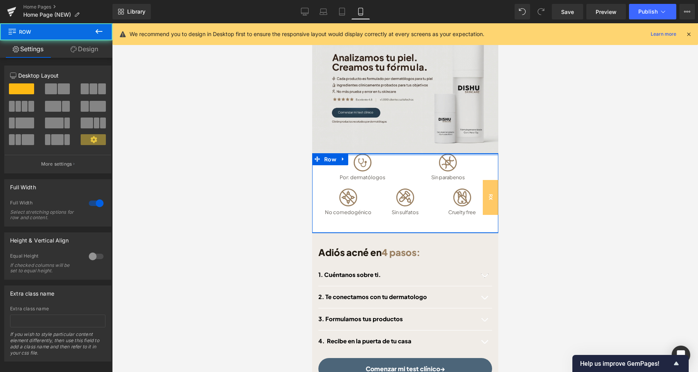
drag, startPoint x: 401, startPoint y: 152, endPoint x: 847, endPoint y: 245, distance: 455.6
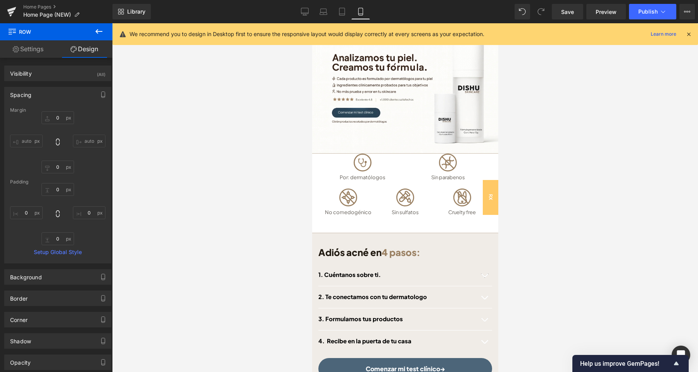
type input "0"
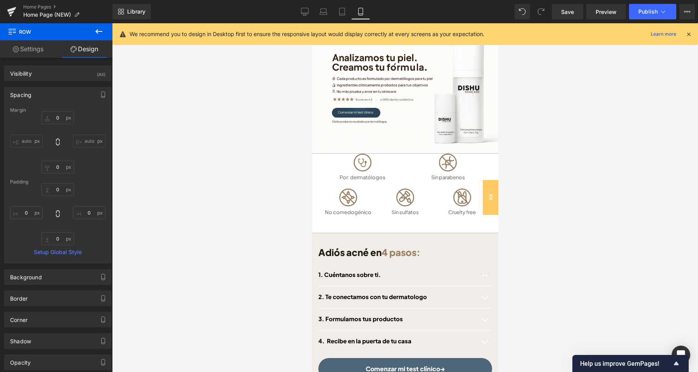
type input "0"
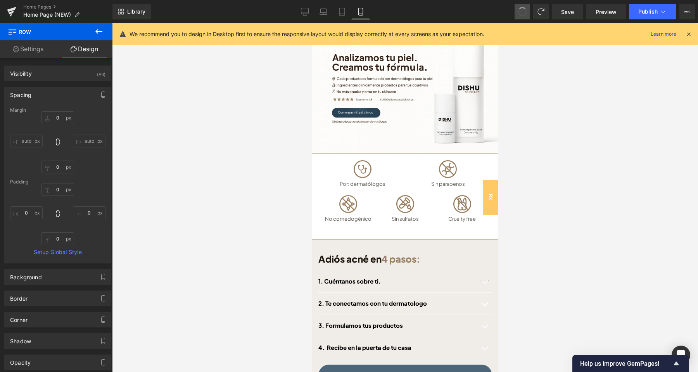
type input "0"
type input "17"
type input "0"
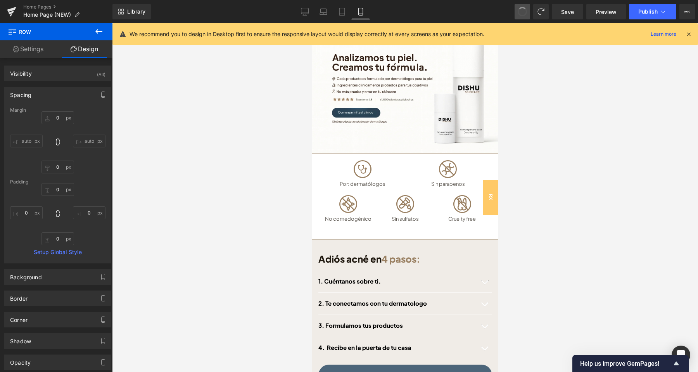
type input "0"
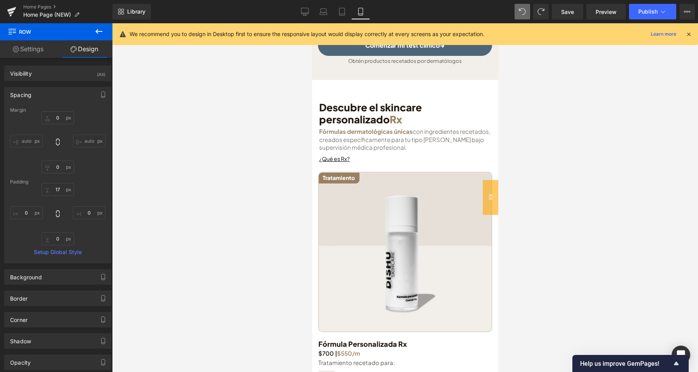
scroll to position [936, 0]
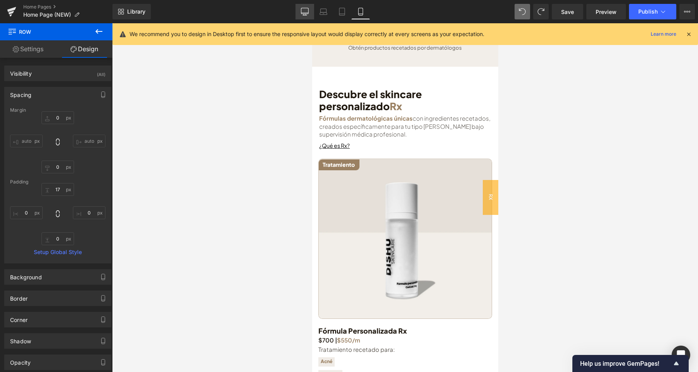
click at [300, 6] on link "Desktop" at bounding box center [304, 12] width 19 height 16
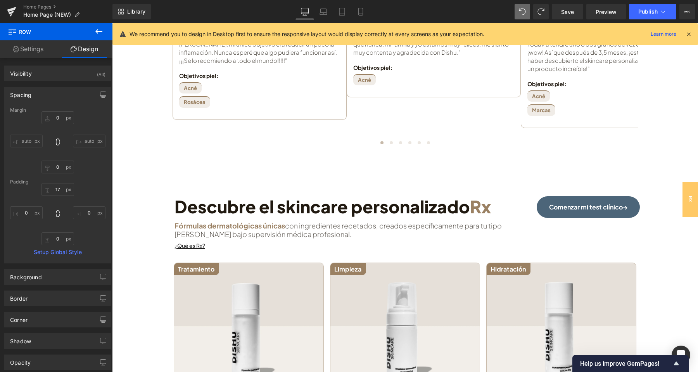
type input "0"
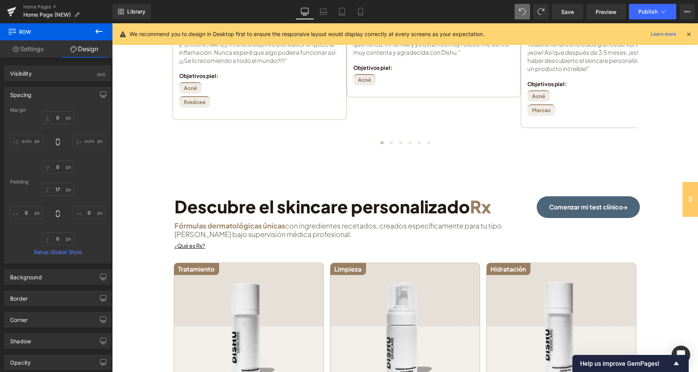
type input "0"
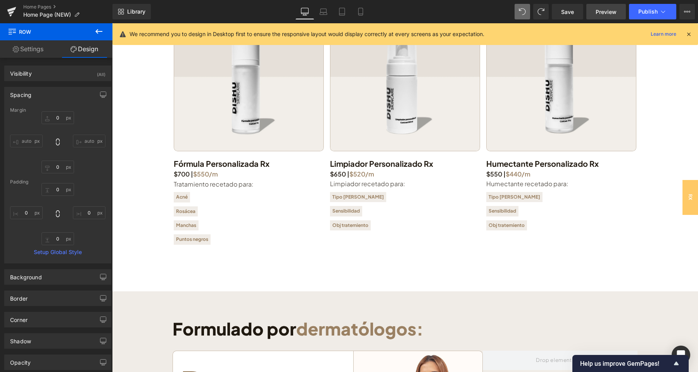
scroll to position [1181, 0]
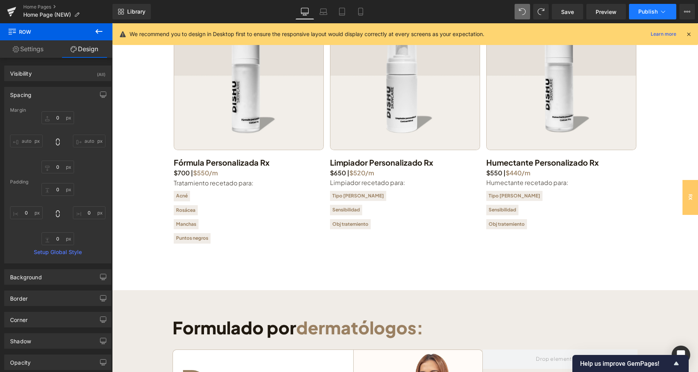
click at [643, 10] on span "Publish" at bounding box center [647, 12] width 19 height 6
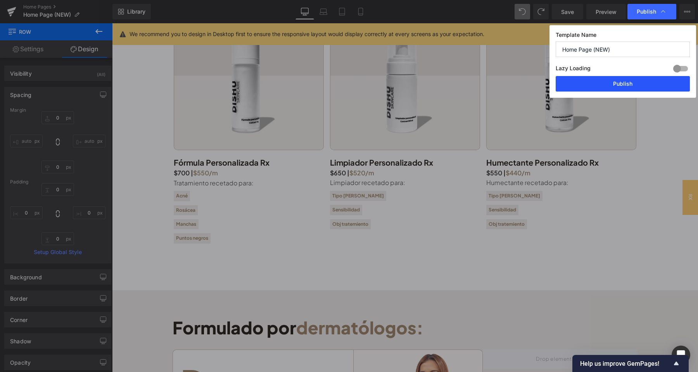
click at [626, 90] on button "Publish" at bounding box center [623, 84] width 134 height 16
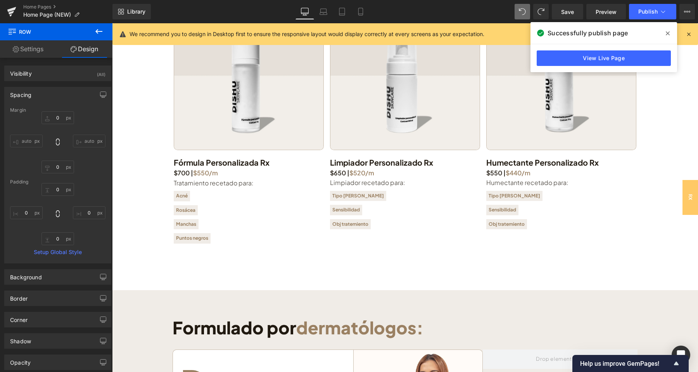
click at [573, 55] on link "View Live Page" at bounding box center [604, 58] width 134 height 16
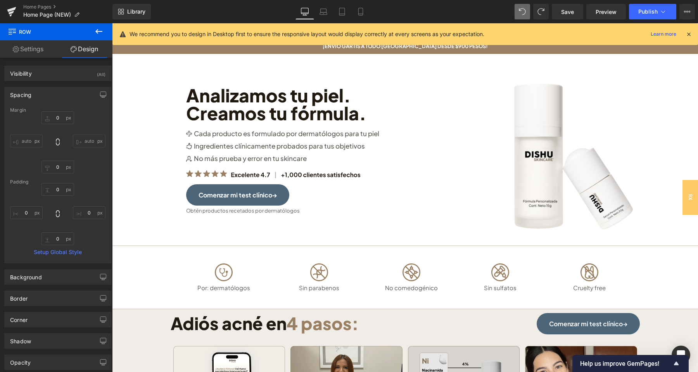
scroll to position [0, 0]
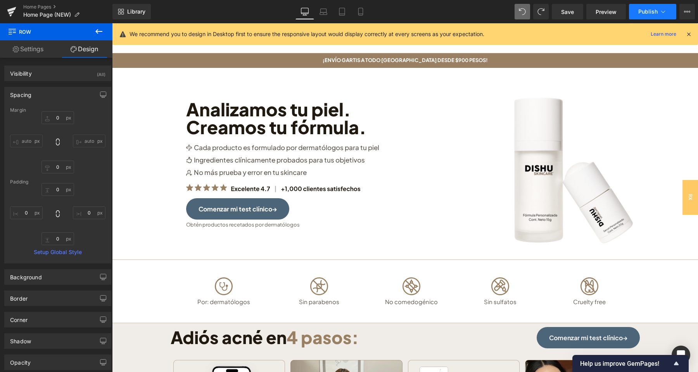
click at [640, 9] on span "Publish" at bounding box center [647, 12] width 19 height 6
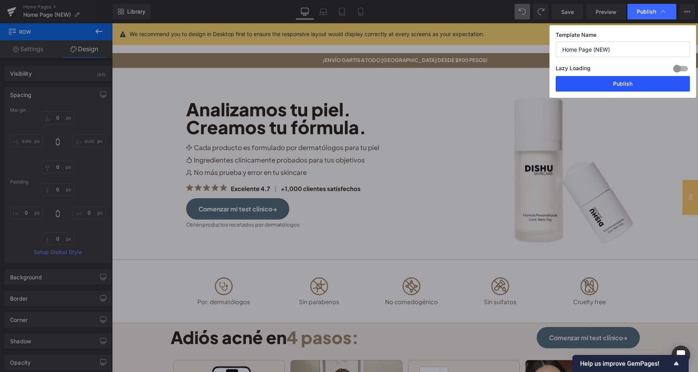
click at [628, 86] on button "Publish" at bounding box center [623, 84] width 134 height 16
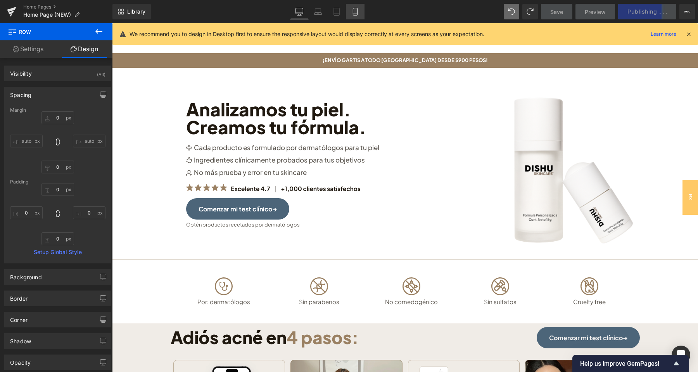
click at [353, 13] on icon at bounding box center [355, 11] width 4 height 7
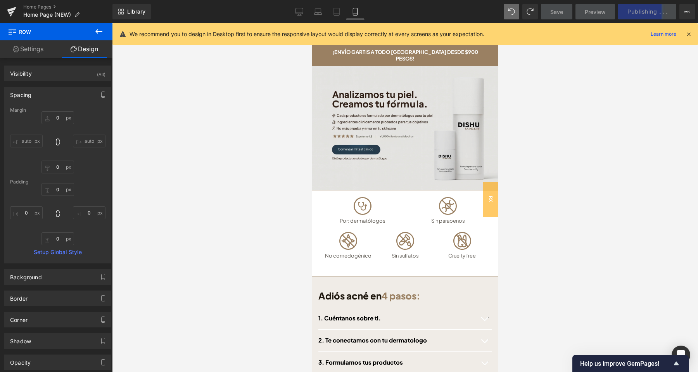
type input "0"
type input "17"
type input "0"
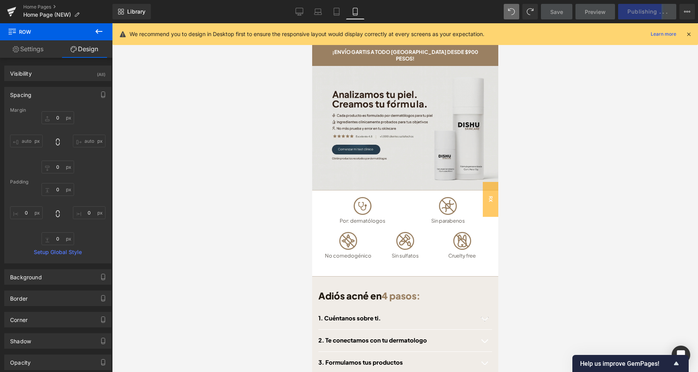
type input "0"
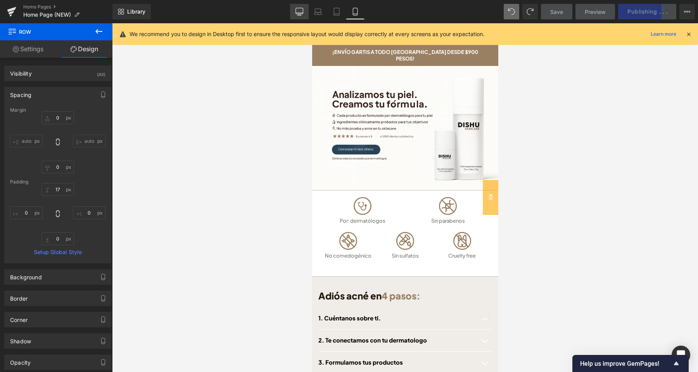
click at [303, 11] on icon at bounding box center [298, 11] width 7 height 6
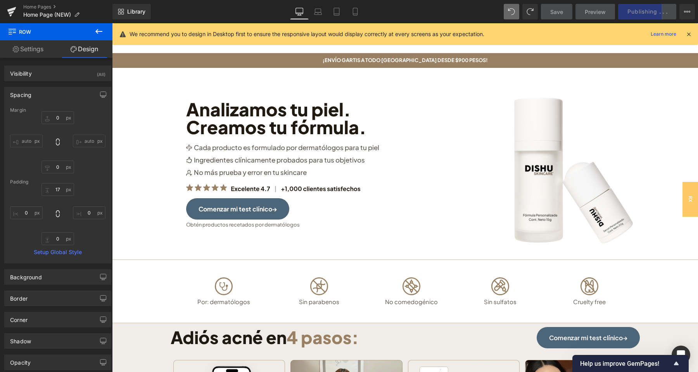
type input "0"
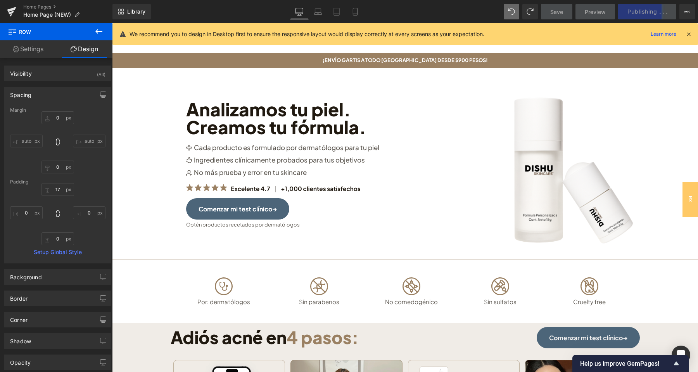
type input "0"
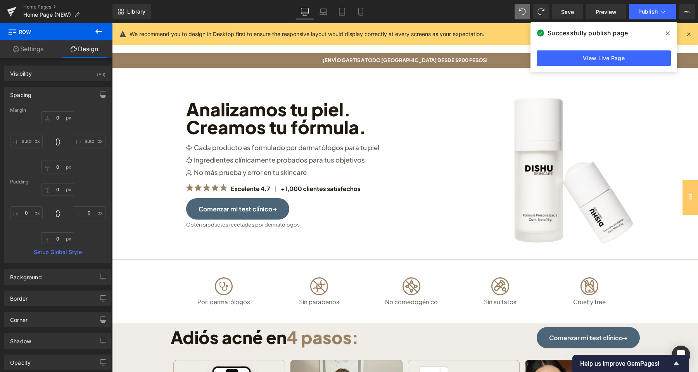
click at [670, 33] on span at bounding box center [667, 33] width 12 height 12
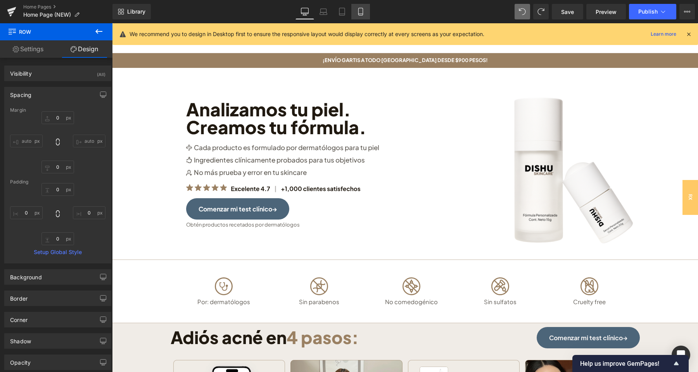
click at [360, 10] on icon at bounding box center [361, 12] width 8 height 8
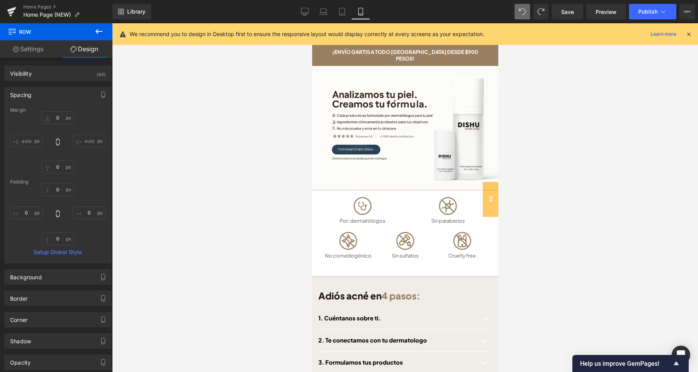
type input "0"
type input "17"
type input "0"
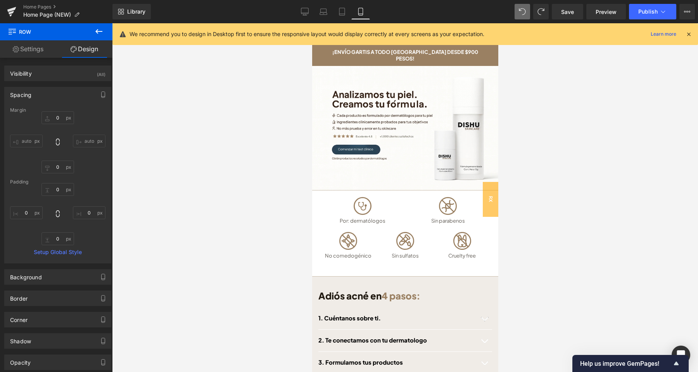
type input "0"
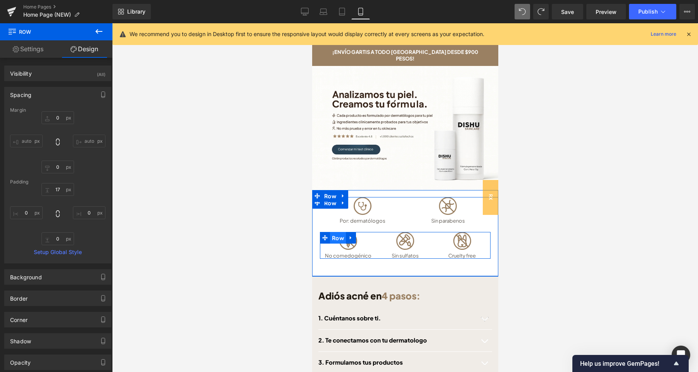
click at [340, 232] on span "Row" at bounding box center [338, 238] width 16 height 12
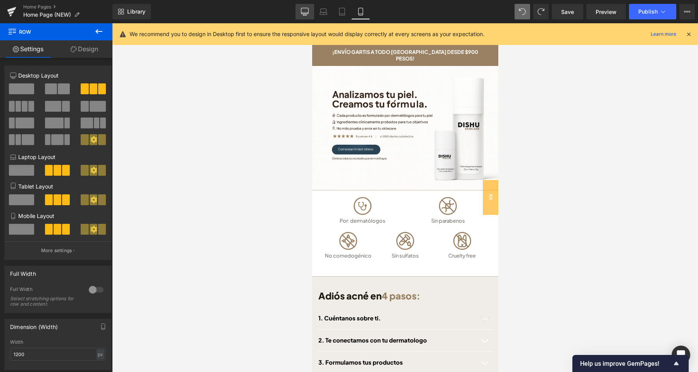
click at [305, 8] on icon at bounding box center [304, 11] width 7 height 6
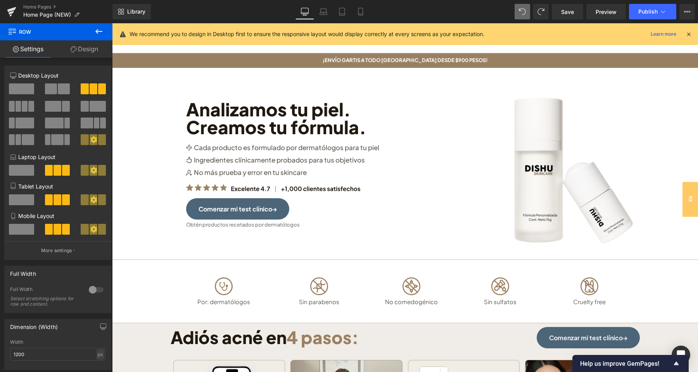
scroll to position [51, 0]
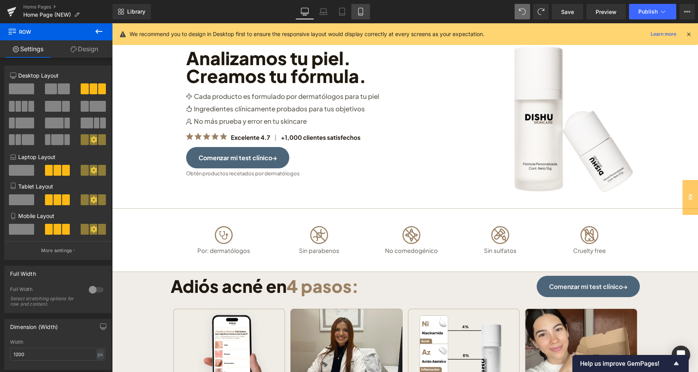
click at [359, 15] on icon at bounding box center [361, 12] width 8 height 8
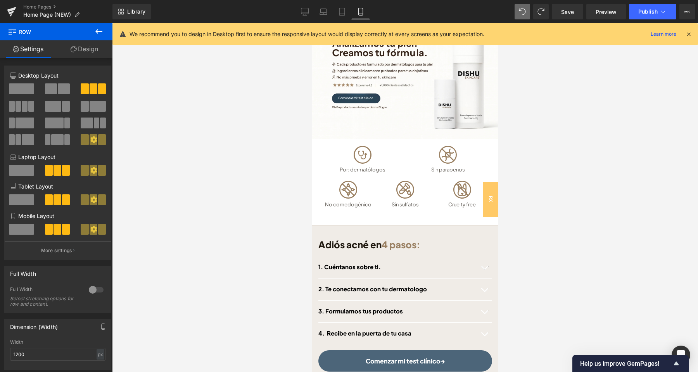
scroll to position [0, 0]
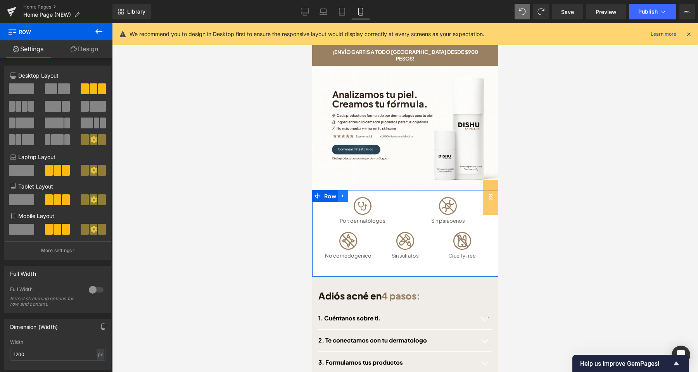
click at [342, 190] on link at bounding box center [343, 196] width 10 height 12
click at [352, 193] on icon at bounding box center [352, 195] width 5 height 5
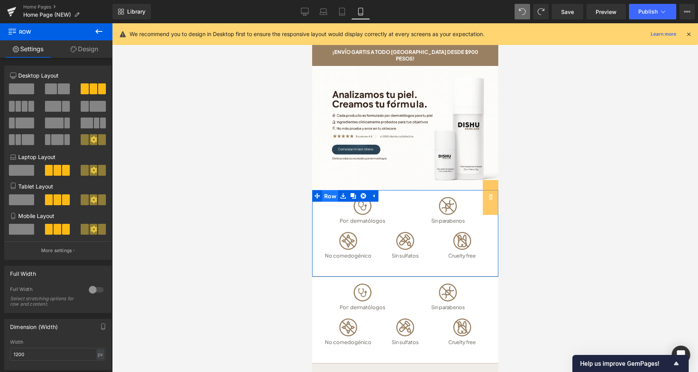
click at [332, 190] on span "Row" at bounding box center [330, 196] width 16 height 12
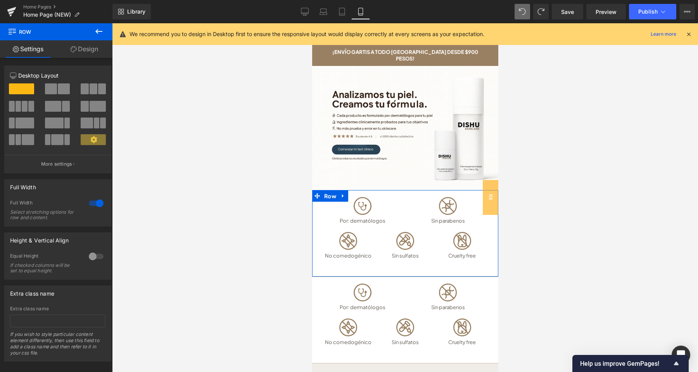
click at [97, 52] on link "Design" at bounding box center [84, 48] width 56 height 17
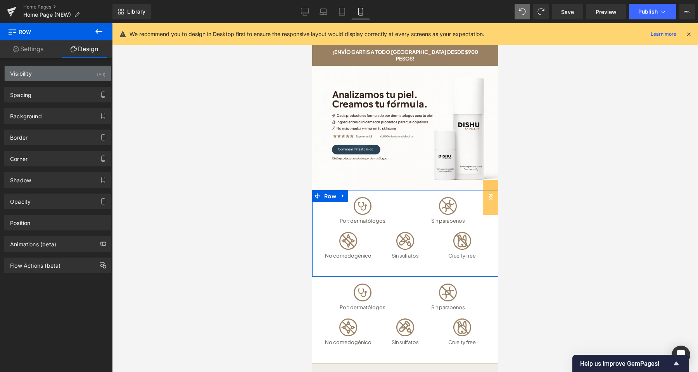
click at [69, 73] on div "Visibility (All)" at bounding box center [58, 73] width 106 height 15
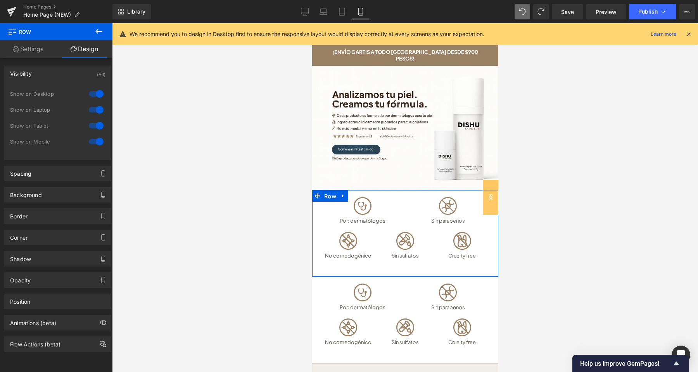
click at [100, 91] on div at bounding box center [96, 94] width 19 height 12
click at [99, 109] on div at bounding box center [96, 110] width 19 height 12
click at [97, 123] on div at bounding box center [96, 125] width 19 height 12
click at [98, 33] on icon at bounding box center [98, 31] width 9 height 9
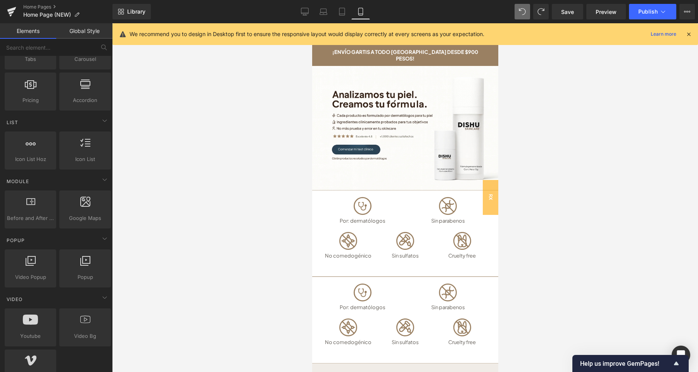
scroll to position [285, 0]
click at [344, 280] on icon at bounding box center [342, 283] width 5 height 6
click at [365, 280] on icon at bounding box center [362, 282] width 5 height 5
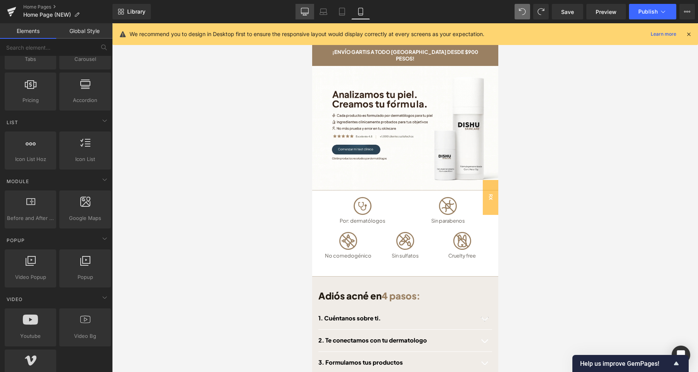
click at [307, 6] on link "Desktop" at bounding box center [304, 12] width 19 height 16
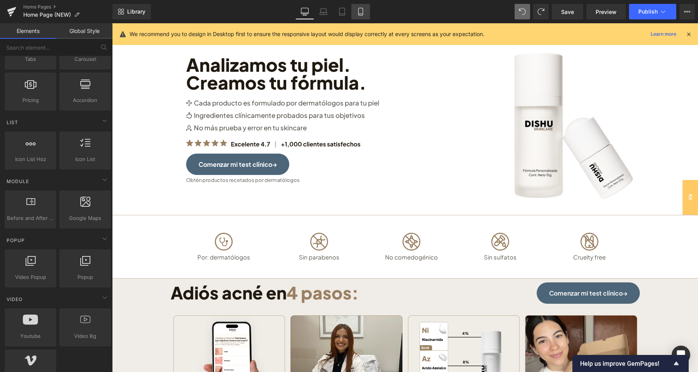
click at [361, 15] on icon at bounding box center [361, 12] width 8 height 8
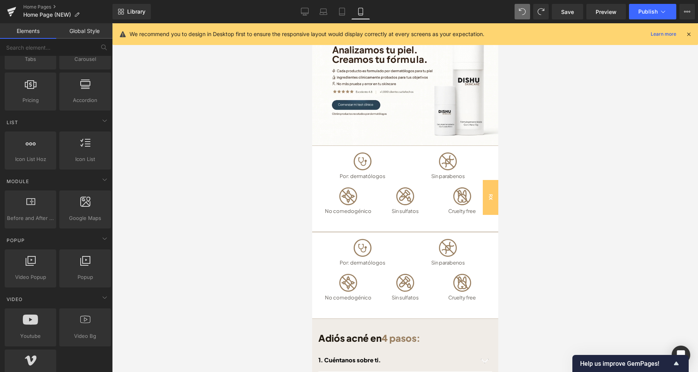
scroll to position [37, 0]
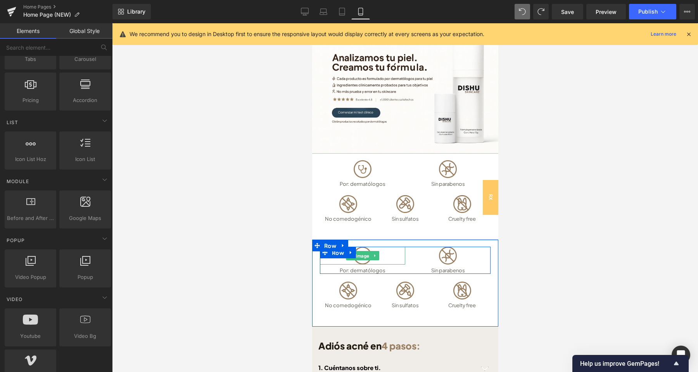
click at [402, 247] on div at bounding box center [361, 256] width 85 height 18
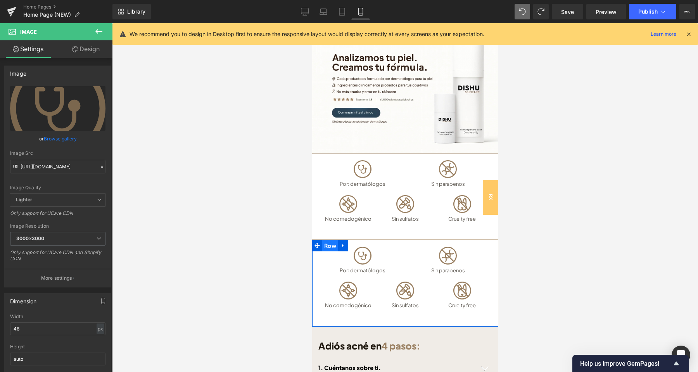
click at [337, 243] on span "Row" at bounding box center [330, 246] width 16 height 12
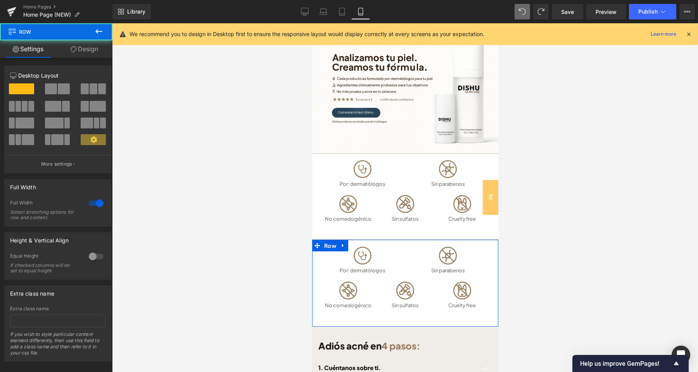
click at [95, 52] on link "Design" at bounding box center [84, 48] width 56 height 17
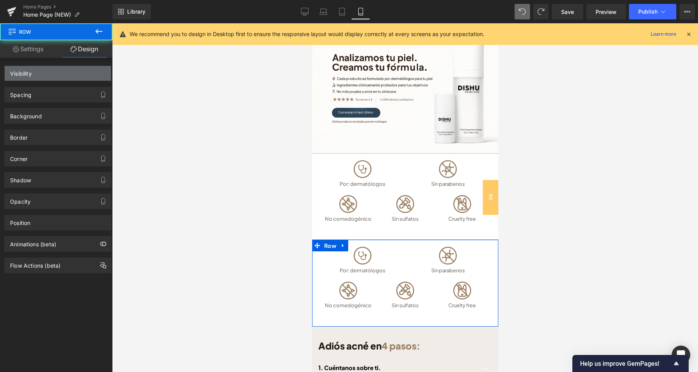
click at [70, 75] on div "Visibility" at bounding box center [58, 73] width 106 height 15
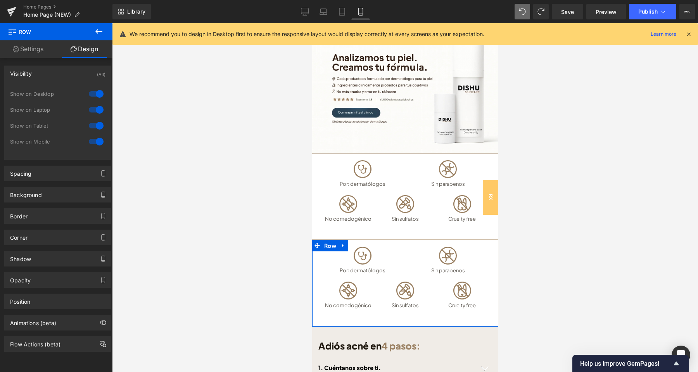
click at [100, 142] on div at bounding box center [96, 141] width 19 height 12
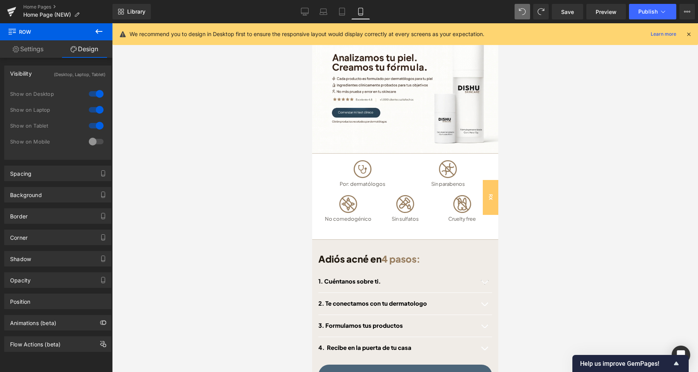
click at [97, 124] on div at bounding box center [96, 125] width 19 height 12
click at [97, 109] on div at bounding box center [96, 110] width 19 height 12
click at [97, 94] on div at bounding box center [96, 94] width 19 height 12
click at [300, 7] on link "Desktop" at bounding box center [304, 12] width 19 height 16
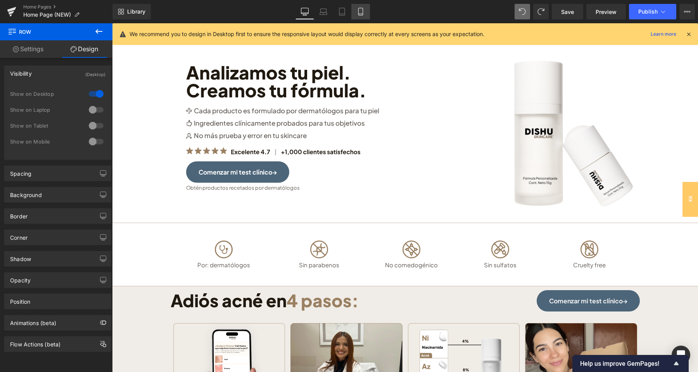
scroll to position [118, 0]
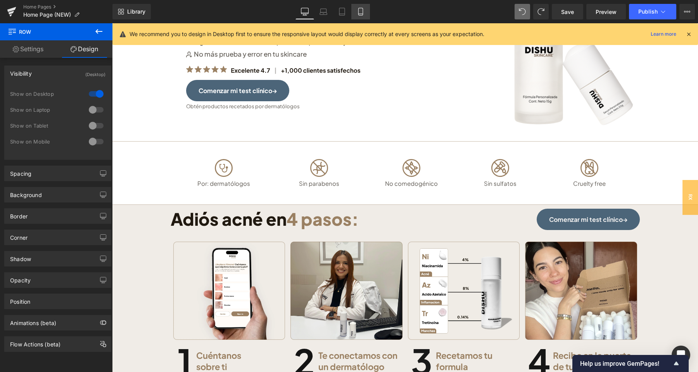
click at [364, 12] on link "Mobile" at bounding box center [360, 12] width 19 height 16
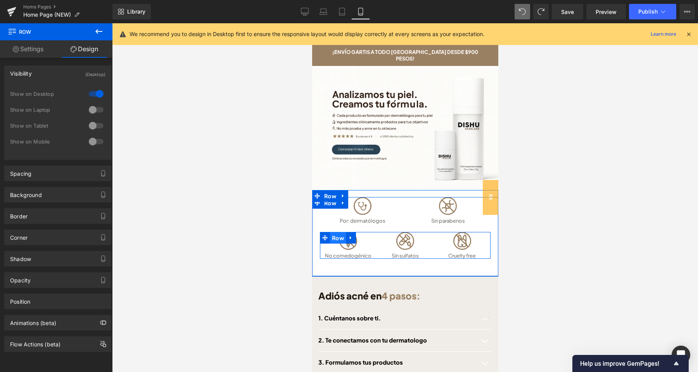
click at [339, 232] on span "Row" at bounding box center [338, 238] width 16 height 12
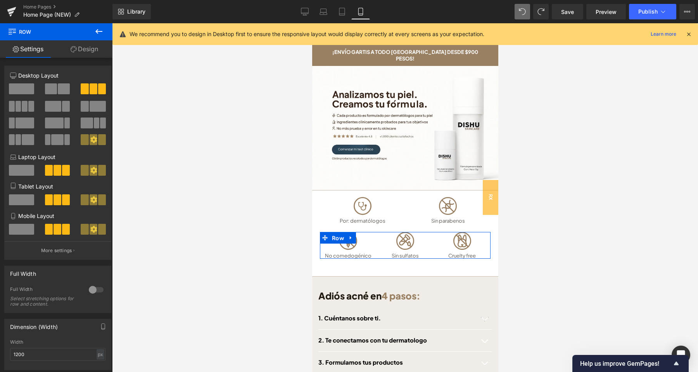
click at [23, 106] on span at bounding box center [25, 106] width 6 height 11
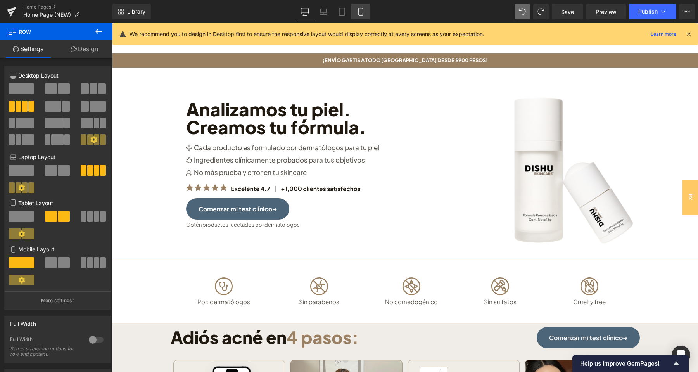
click at [361, 12] on icon at bounding box center [361, 12] width 8 height 8
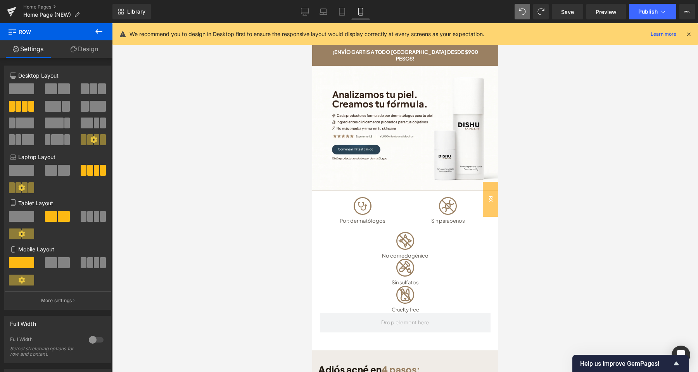
scroll to position [85, 0]
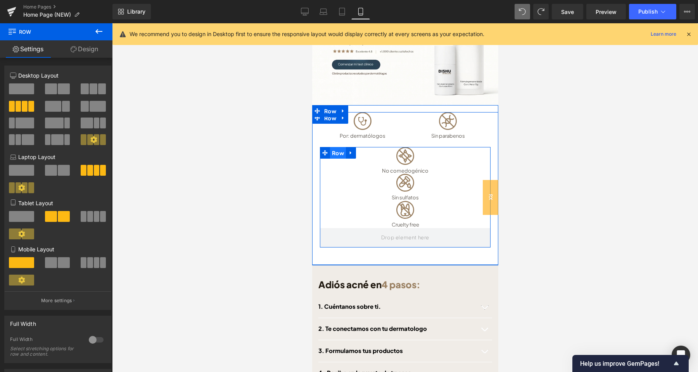
click at [340, 147] on span "Row" at bounding box center [338, 153] width 16 height 12
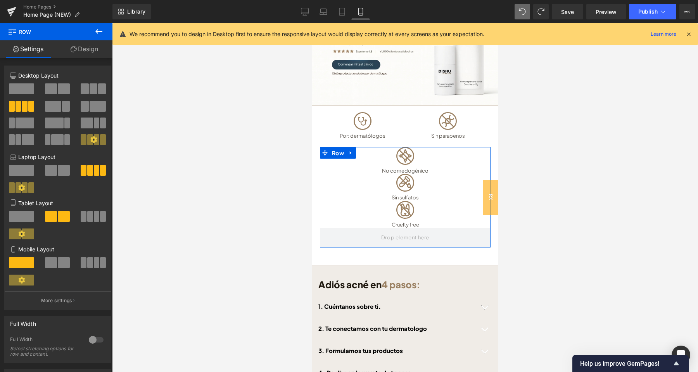
click at [97, 217] on span at bounding box center [97, 216] width 6 height 11
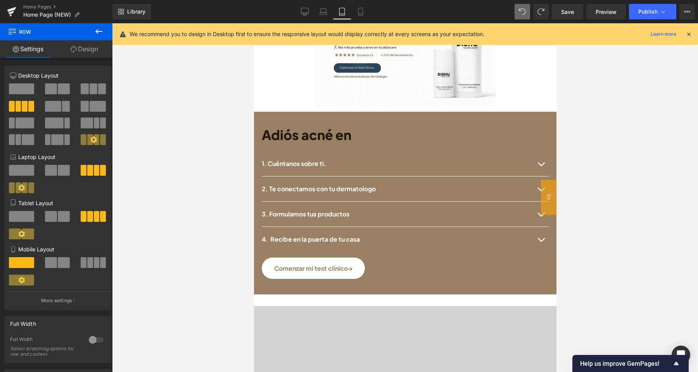
scroll to position [0, 0]
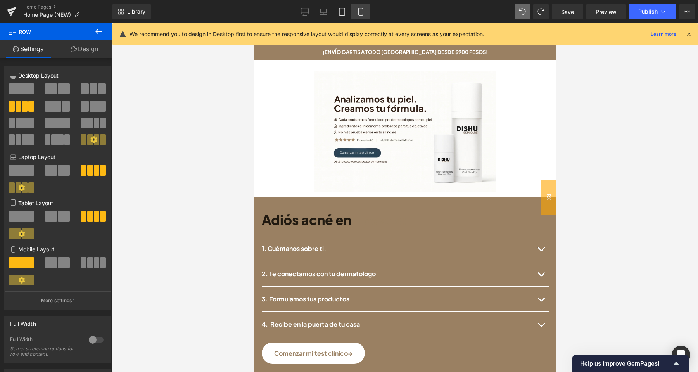
click at [359, 7] on link "Mobile" at bounding box center [360, 12] width 19 height 16
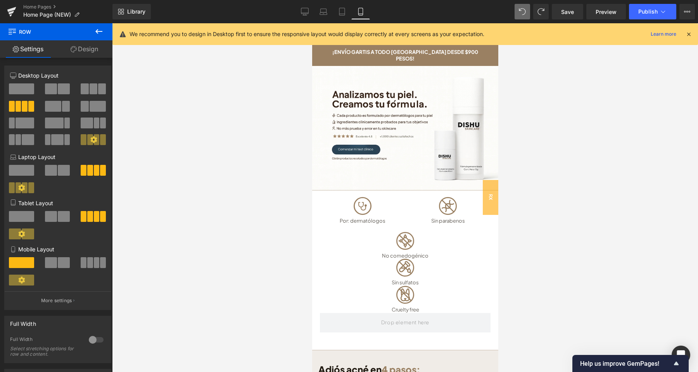
scroll to position [35, 0]
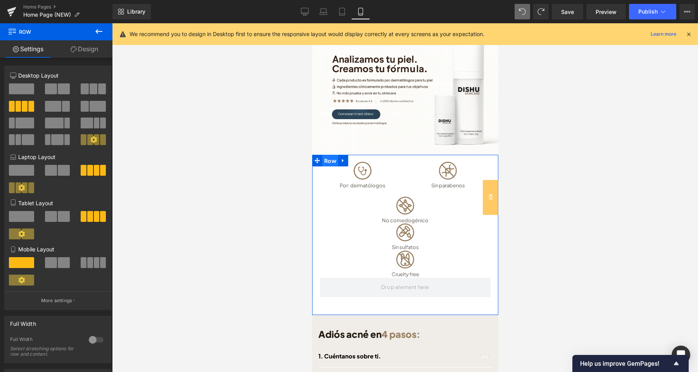
click at [336, 157] on span "Row" at bounding box center [330, 161] width 16 height 12
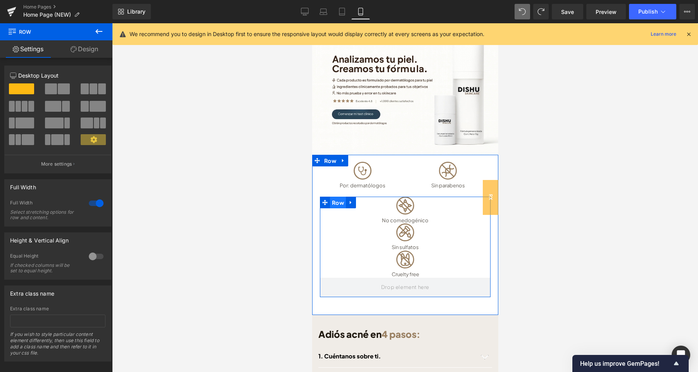
click at [340, 197] on span "Row" at bounding box center [338, 203] width 16 height 12
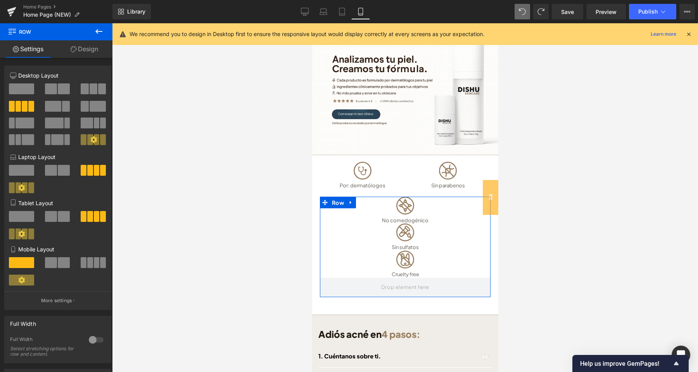
click at [101, 263] on span at bounding box center [103, 262] width 6 height 11
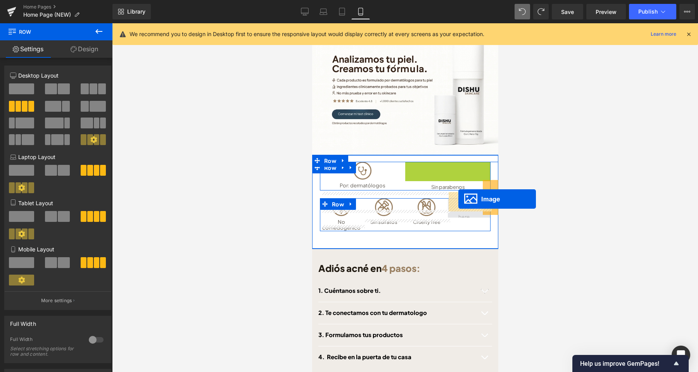
drag, startPoint x: 450, startPoint y: 171, endPoint x: 458, endPoint y: 199, distance: 29.2
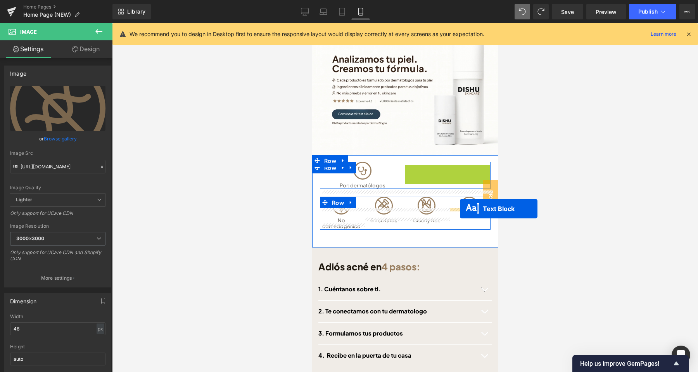
drag, startPoint x: 449, startPoint y: 161, endPoint x: 812, endPoint y: 246, distance: 373.0
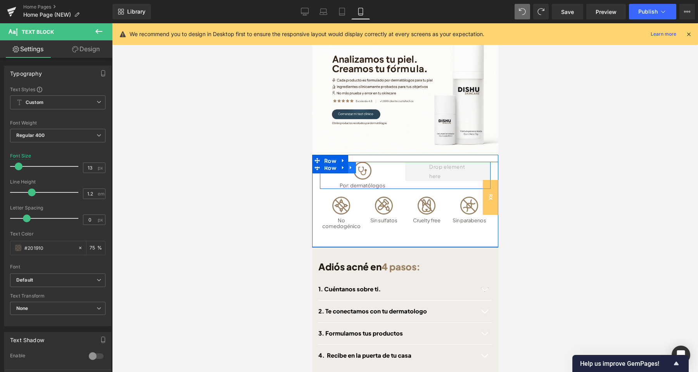
click at [353, 165] on icon at bounding box center [350, 168] width 5 height 6
click at [369, 165] on icon at bounding box center [370, 167] width 5 height 5
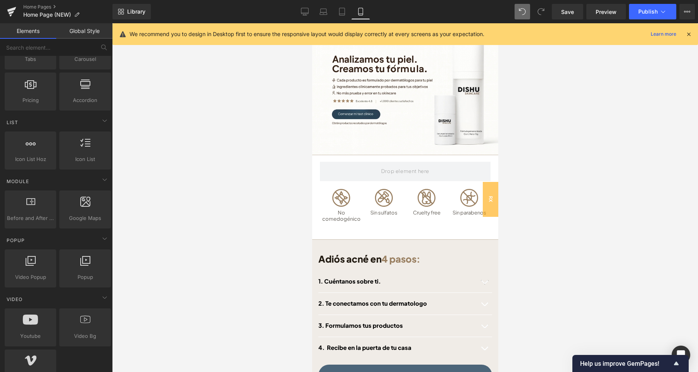
scroll to position [285, 0]
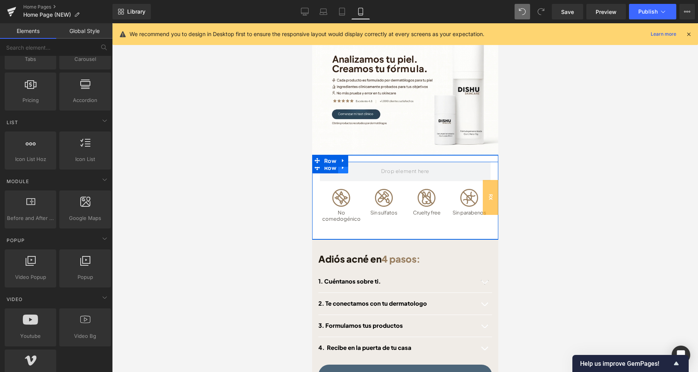
click at [345, 165] on icon at bounding box center [342, 168] width 5 height 6
click at [361, 165] on icon at bounding box center [362, 167] width 5 height 5
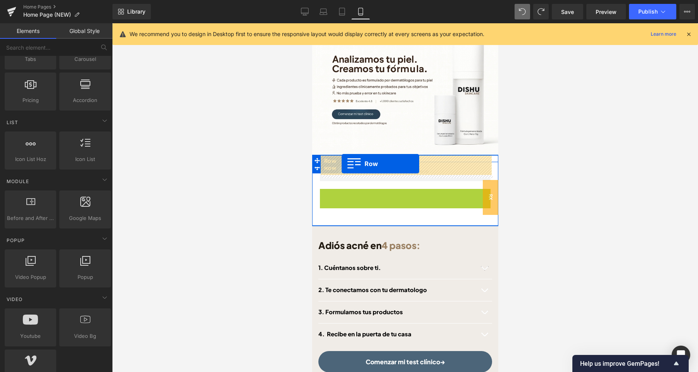
drag, startPoint x: 327, startPoint y: 188, endPoint x: 341, endPoint y: 163, distance: 28.3
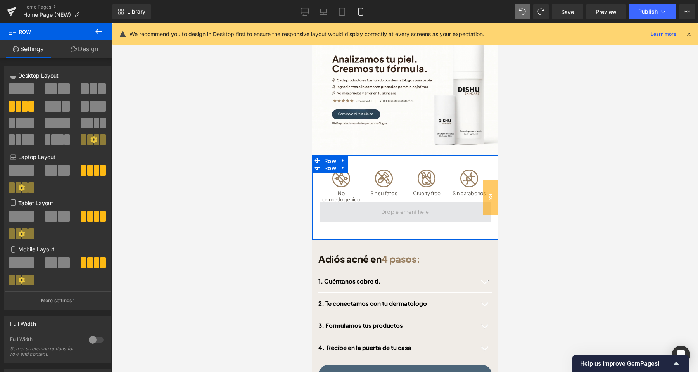
click at [363, 208] on span at bounding box center [404, 211] width 171 height 19
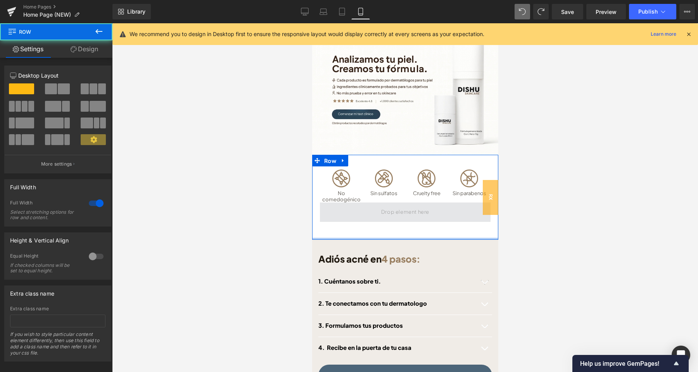
click at [361, 213] on div "Image No comedogénico Text Block Image Sin sulfatos Text Block Image Cruelty fr…" at bounding box center [405, 197] width 186 height 85
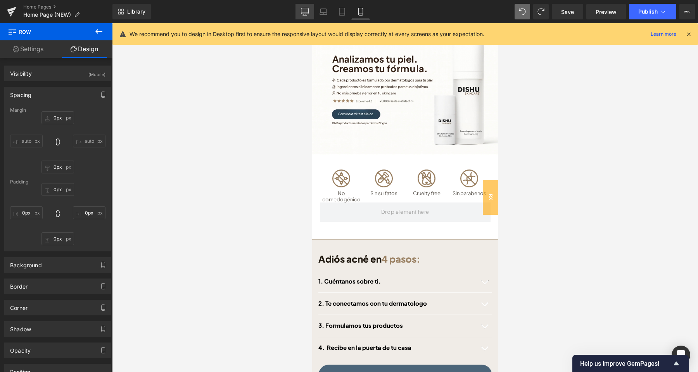
click at [309, 13] on icon at bounding box center [305, 12] width 8 height 8
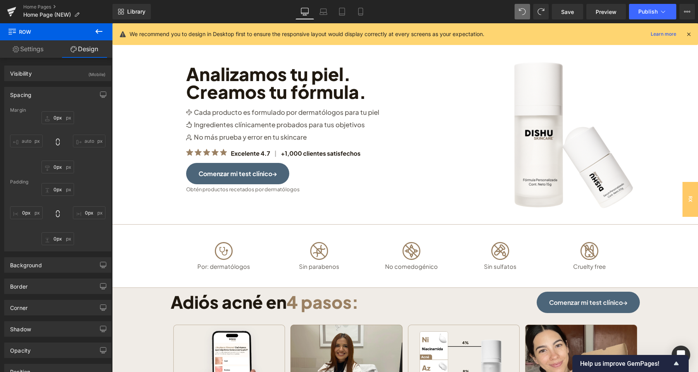
scroll to position [0, 0]
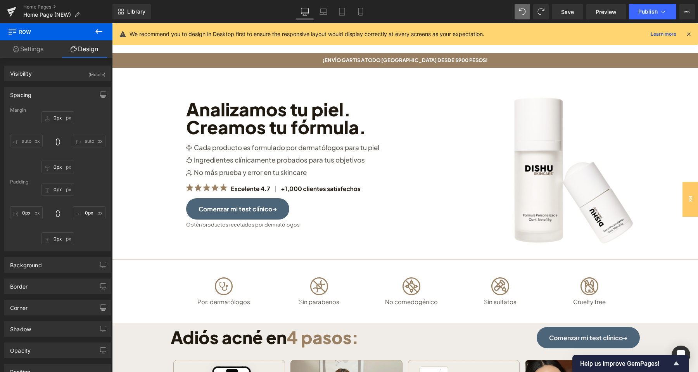
type input "20px"
click at [360, 14] on icon at bounding box center [360, 14] width 4 height 0
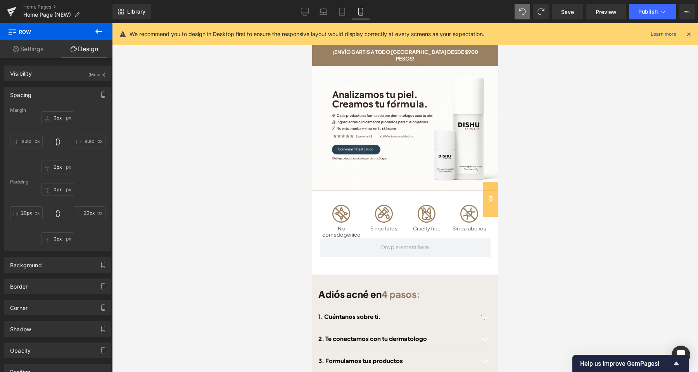
type input "0px"
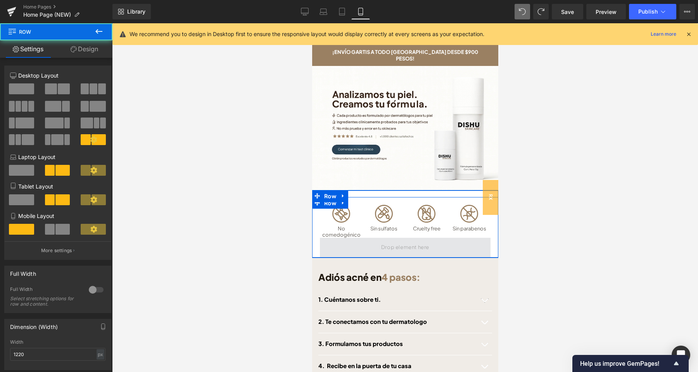
drag, startPoint x: 419, startPoint y: 263, endPoint x: 423, endPoint y: 246, distance: 17.5
click at [423, 246] on div "Image No comedogénico Text Block Image Sin sulfatos Text Block Image Cruelty fr…" at bounding box center [405, 227] width 186 height 60
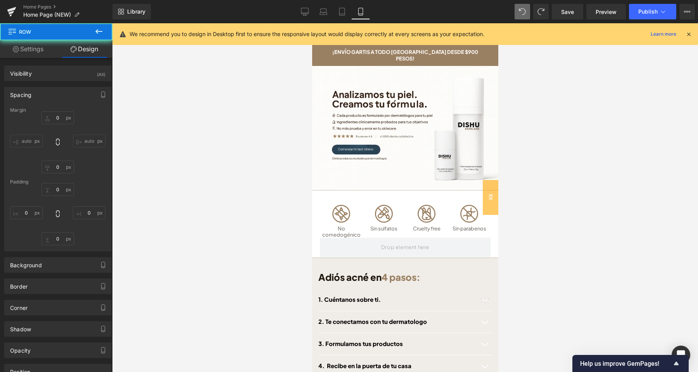
type input "0"
type input "20"
type input "1"
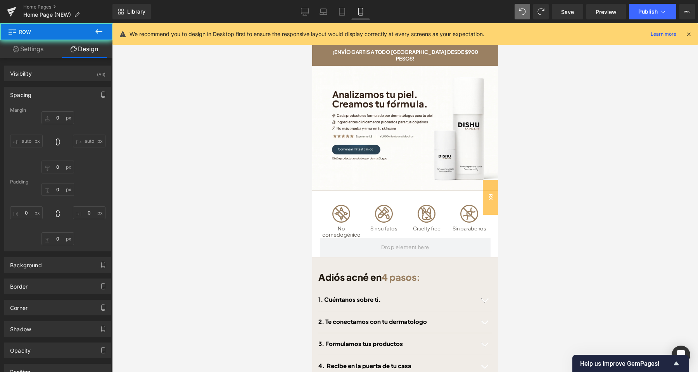
type input "20"
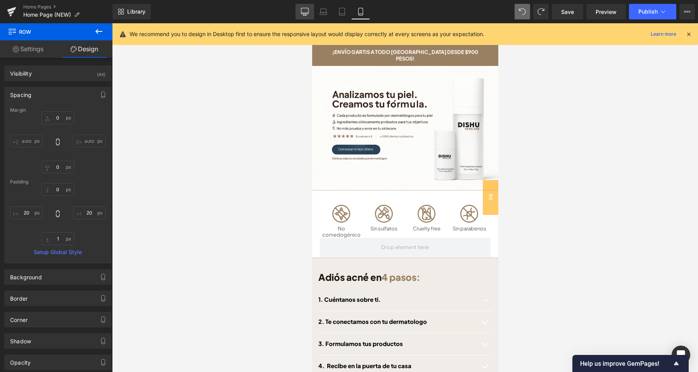
drag, startPoint x: 305, startPoint y: 7, endPoint x: 585, endPoint y: 94, distance: 293.8
click at [305, 7] on link "Desktop" at bounding box center [304, 12] width 19 height 16
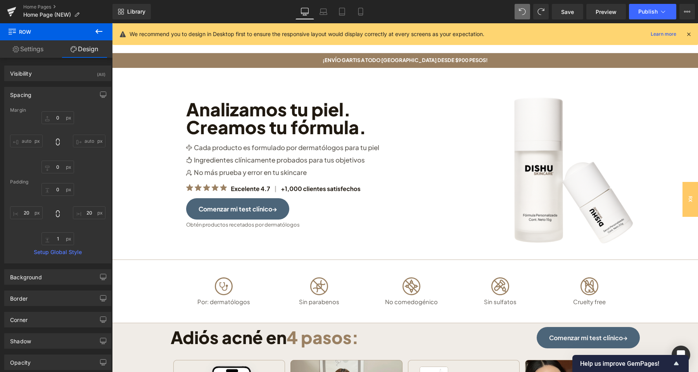
type input "0"
type input "45"
type input "20"
type input "45"
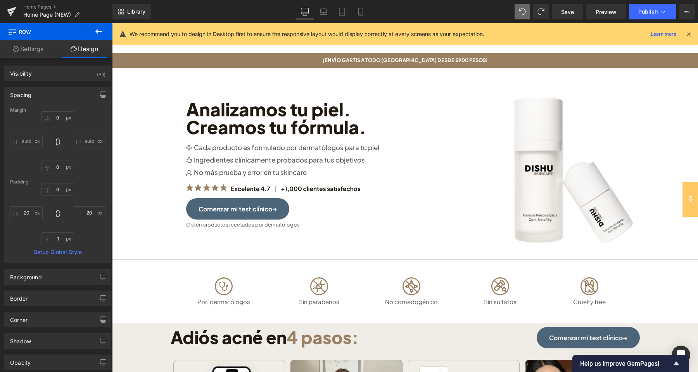
type input "20"
click at [366, 13] on link "Mobile" at bounding box center [360, 12] width 19 height 16
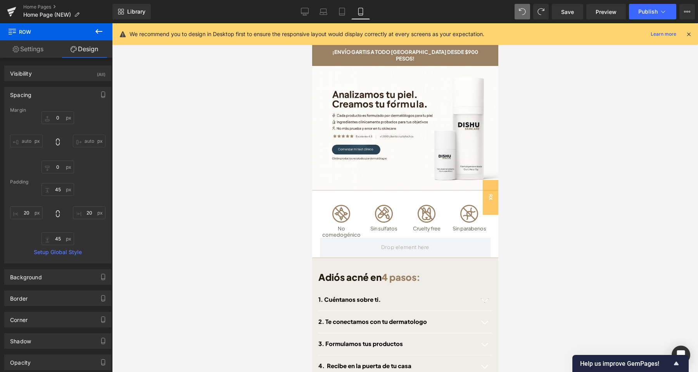
type input "0"
type input "20"
type input "1"
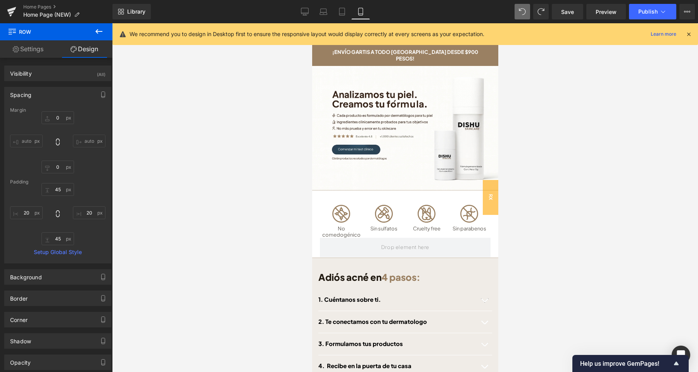
type input "20"
click at [305, 12] on icon at bounding box center [305, 12] width 8 height 8
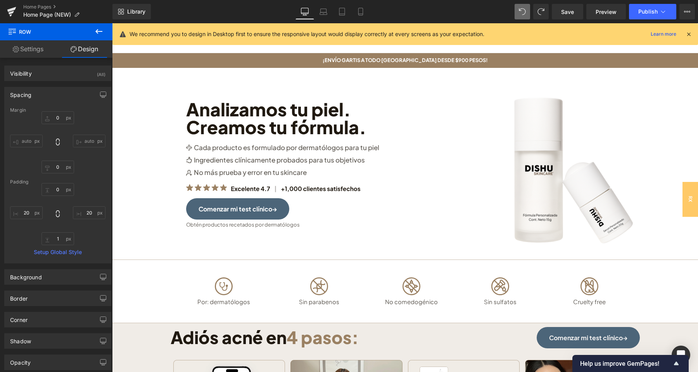
type input "0"
type input "45"
type input "20"
type input "45"
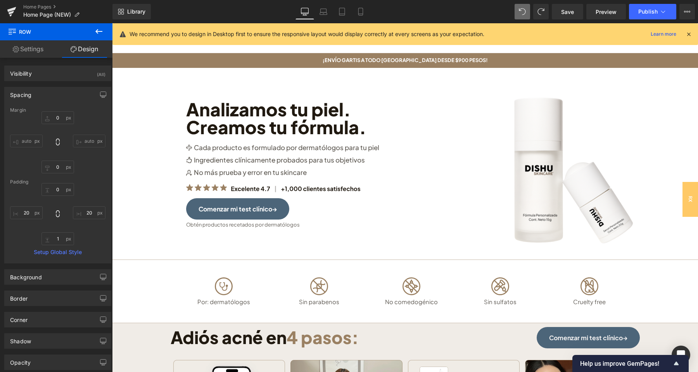
type input "20"
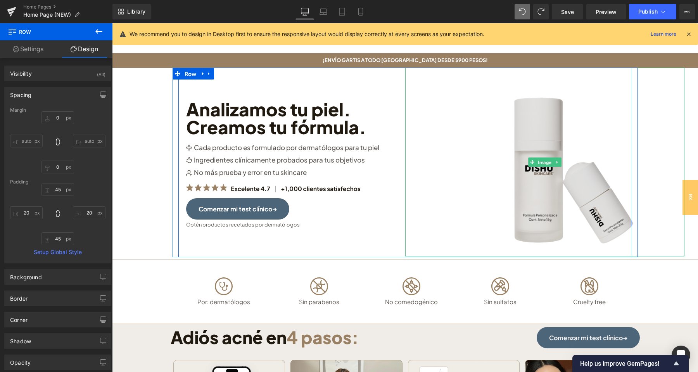
click at [550, 163] on span "Image" at bounding box center [544, 161] width 17 height 9
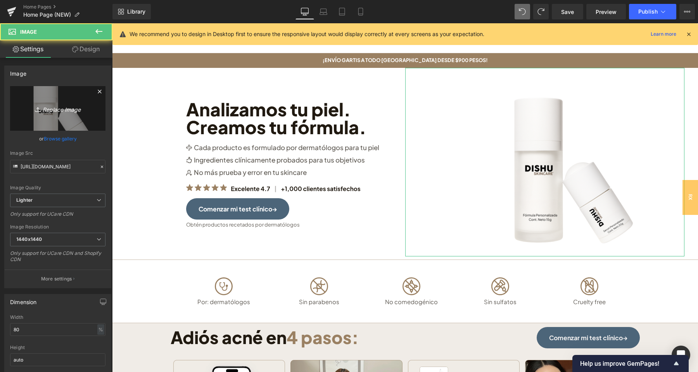
click at [52, 106] on icon "Replace Image" at bounding box center [58, 109] width 62 height 10
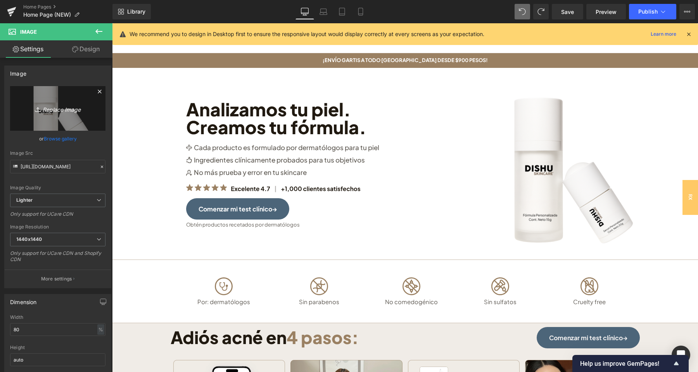
type input "C:\fakepath\Face Reset Toner(20).png"
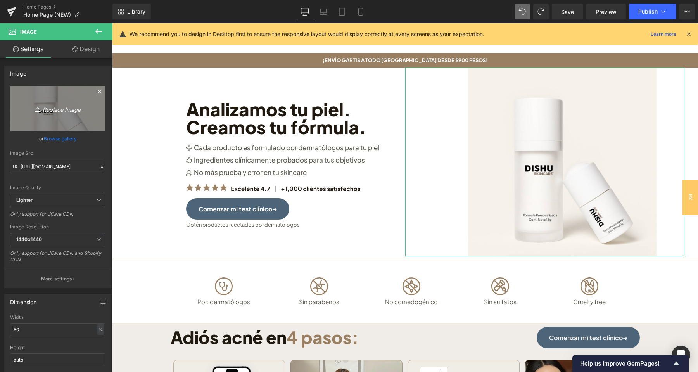
type input "[URL][DOMAIN_NAME]"
click at [50, 107] on icon "Replace Image" at bounding box center [58, 109] width 62 height 10
type input "C:\fakepath\Face Reset Toner(23).png"
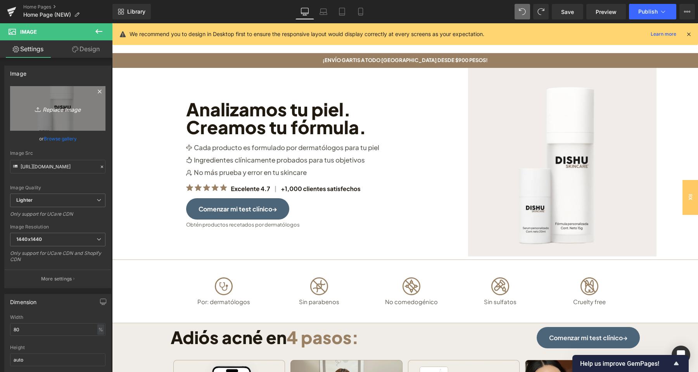
type input "[URL][DOMAIN_NAME]"
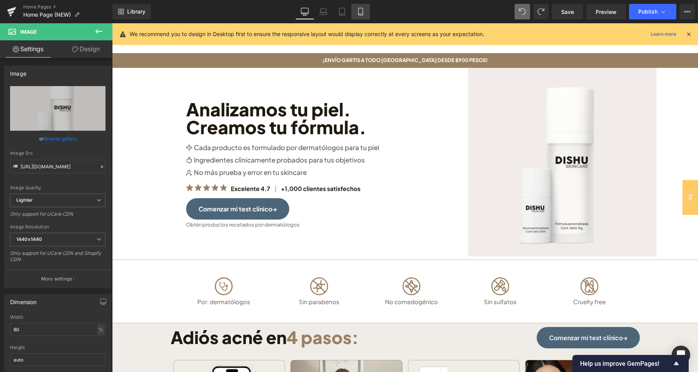
click at [359, 14] on icon at bounding box center [360, 14] width 4 height 0
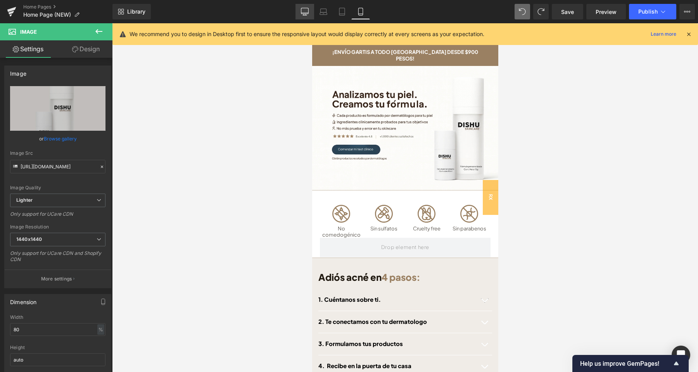
click at [302, 15] on link "Desktop" at bounding box center [304, 12] width 19 height 16
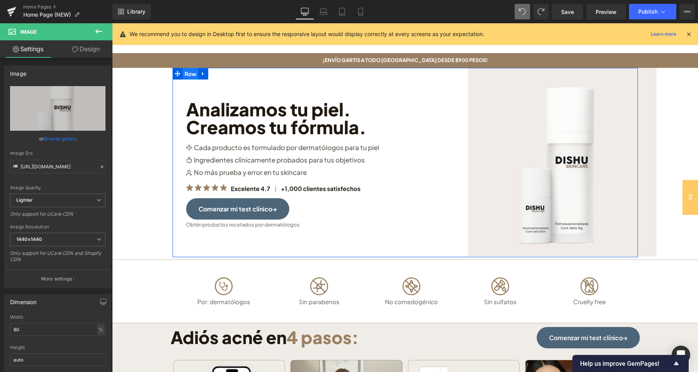
click at [193, 75] on span "Row" at bounding box center [191, 74] width 16 height 12
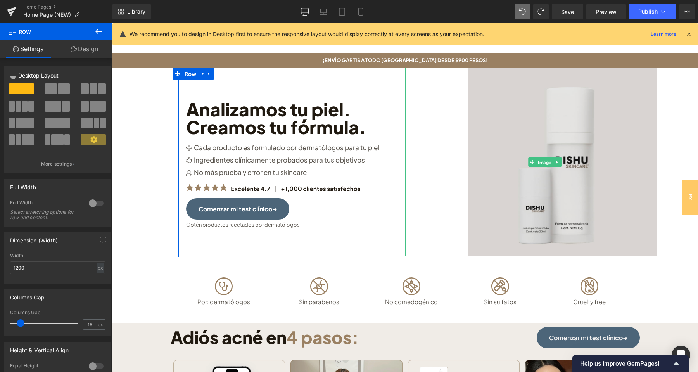
click at [521, 142] on img at bounding box center [544, 162] width 223 height 188
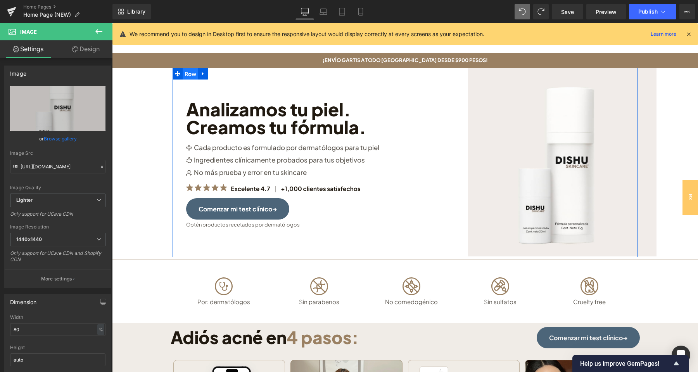
click at [188, 74] on span "Row" at bounding box center [191, 74] width 16 height 12
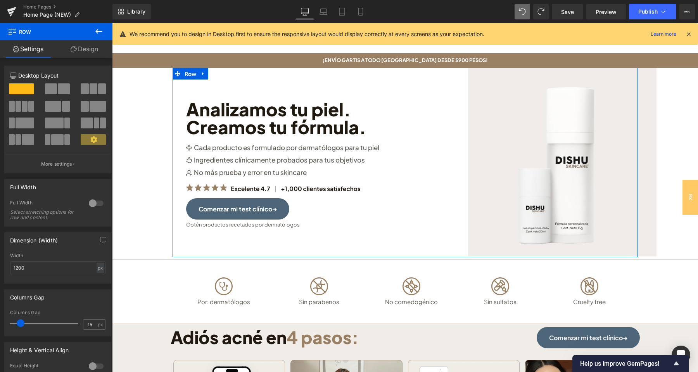
click at [58, 91] on button at bounding box center [58, 88] width 26 height 11
click at [193, 75] on span "Row" at bounding box center [191, 74] width 16 height 12
click at [96, 205] on div at bounding box center [96, 203] width 19 height 12
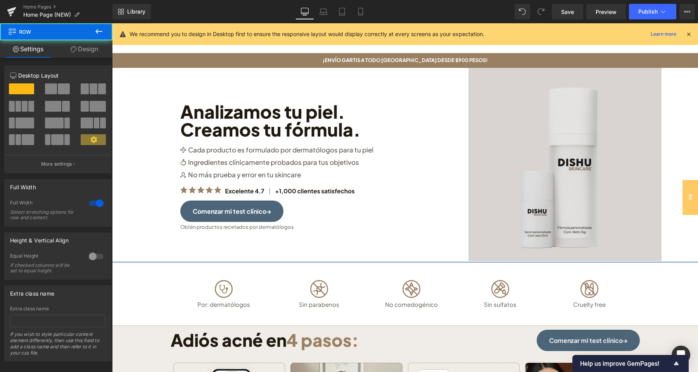
drag, startPoint x: 624, startPoint y: 262, endPoint x: 624, endPoint y: 249, distance: 13.2
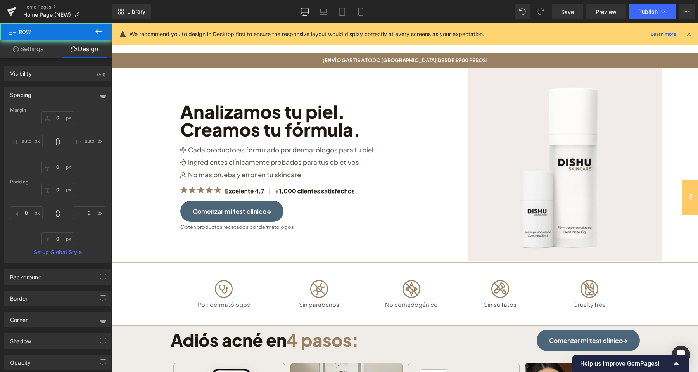
type input "0"
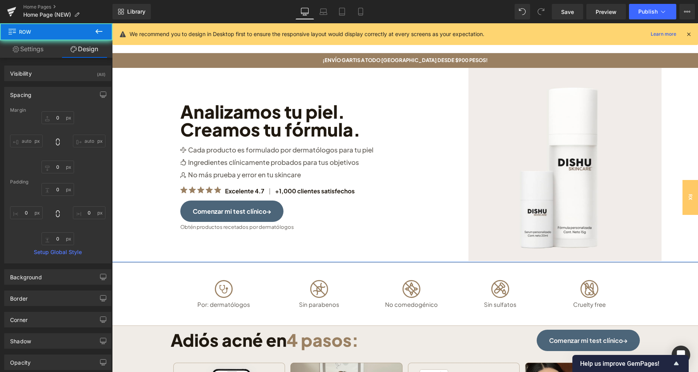
type input "0"
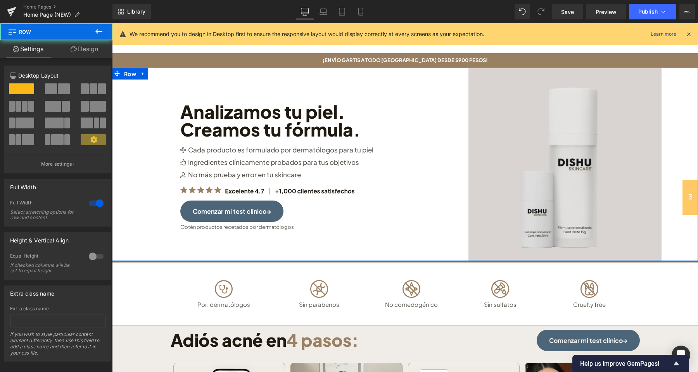
drag, startPoint x: 646, startPoint y: 260, endPoint x: 645, endPoint y: 251, distance: 8.5
click at [645, 251] on div "Image Analizamos tu piel. Creamos tu fórmula. Heading Image Cada producto es fo…" at bounding box center [405, 165] width 586 height 194
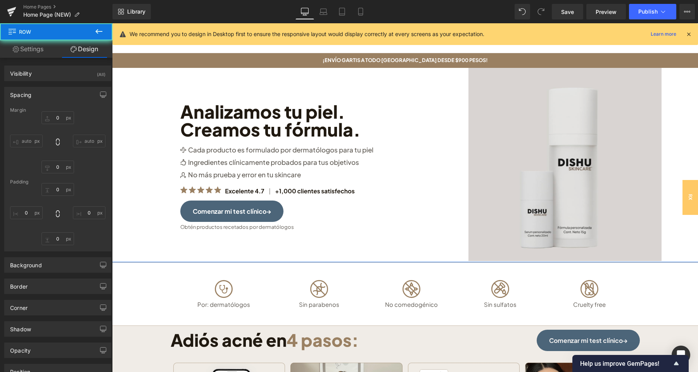
type input "0"
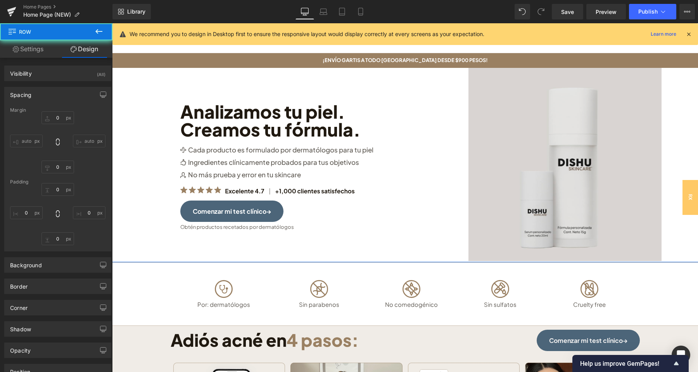
type input "0"
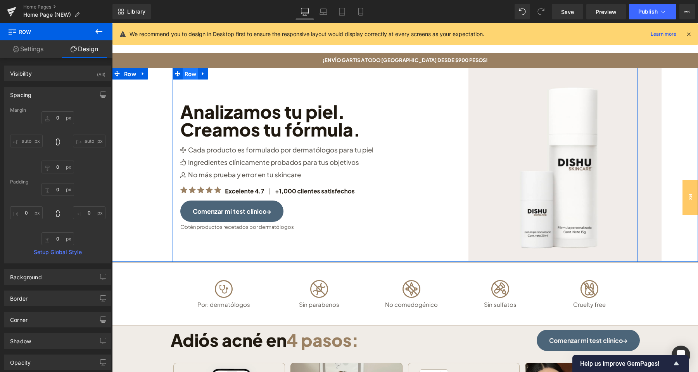
click at [187, 76] on span "Row" at bounding box center [191, 74] width 16 height 12
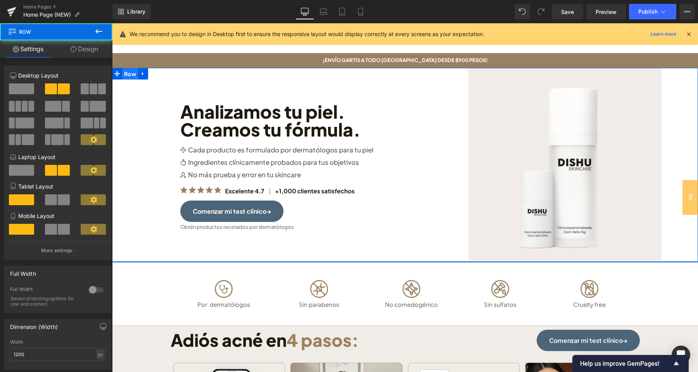
click at [134, 76] on span "Row" at bounding box center [130, 74] width 16 height 12
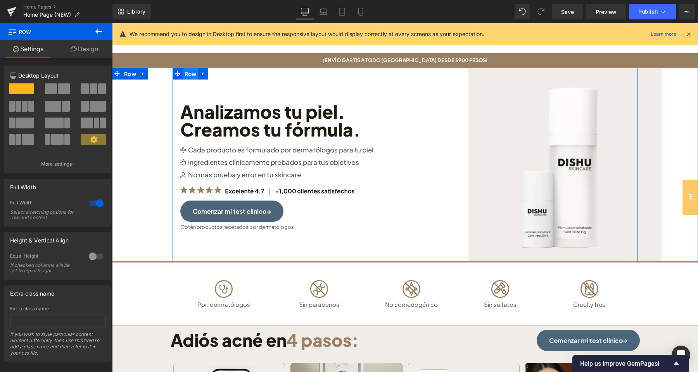
click at [191, 71] on span "Row" at bounding box center [191, 74] width 16 height 12
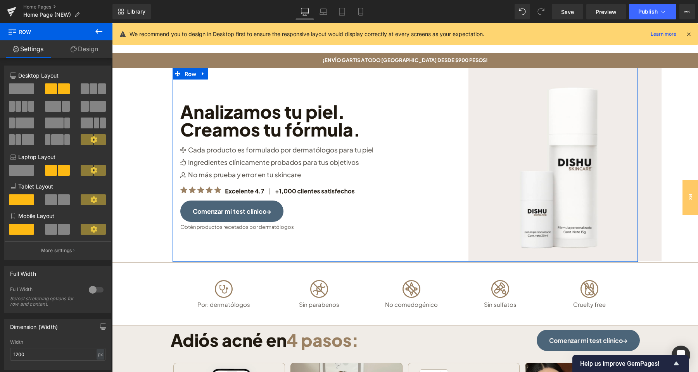
click at [94, 105] on span at bounding box center [98, 106] width 16 height 11
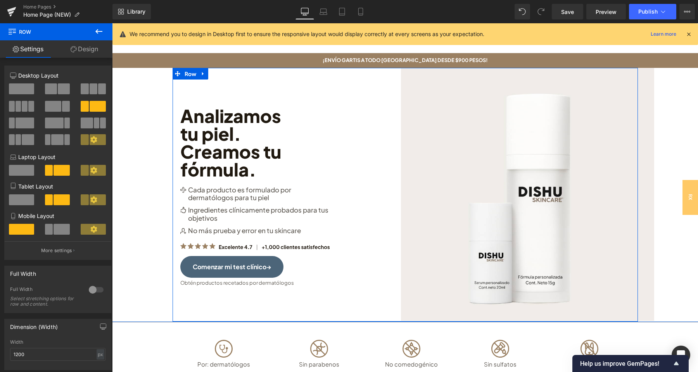
click at [64, 88] on span at bounding box center [64, 88] width 12 height 11
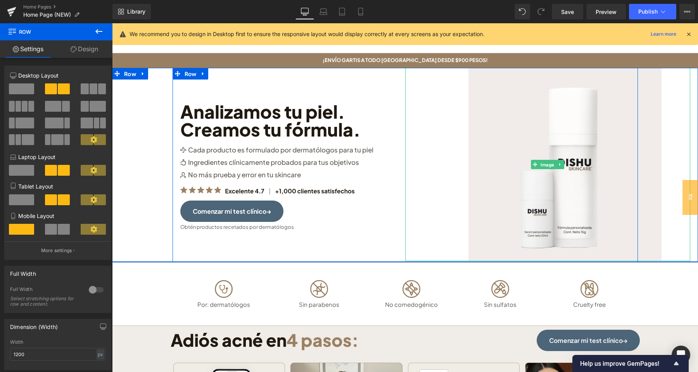
click at [667, 150] on div at bounding box center [547, 164] width 285 height 193
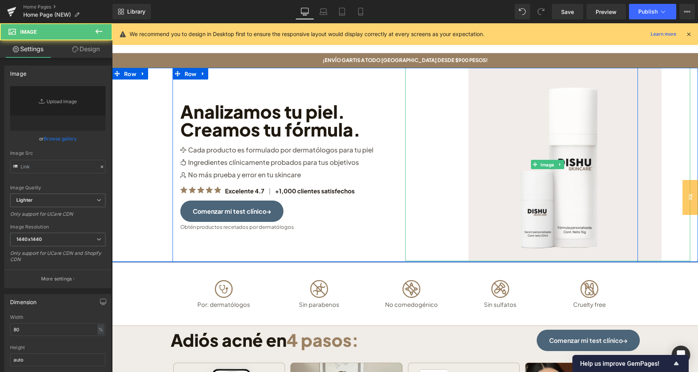
type input "[URL][DOMAIN_NAME]"
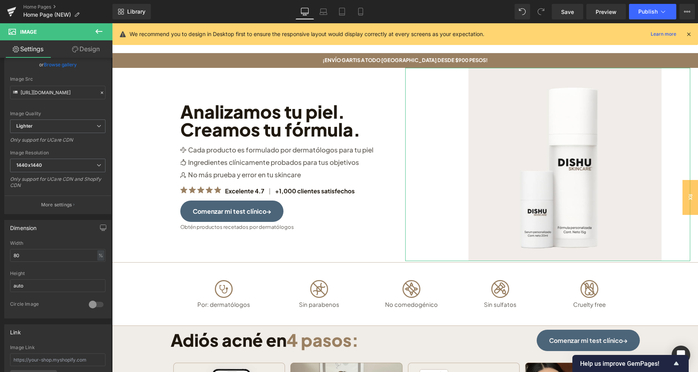
scroll to position [81, 0]
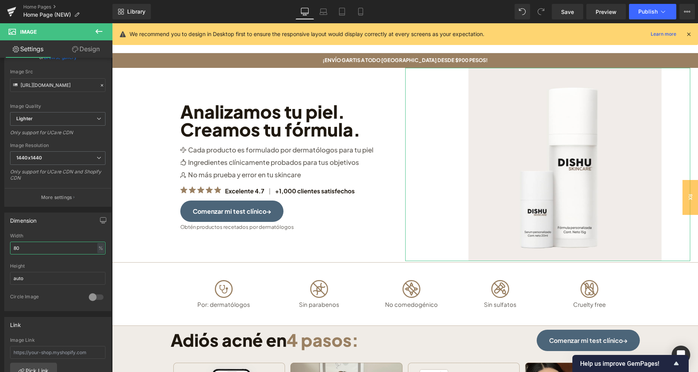
drag, startPoint x: 17, startPoint y: 246, endPoint x: 10, endPoint y: 246, distance: 6.6
click at [11, 246] on input "80" at bounding box center [57, 248] width 95 height 13
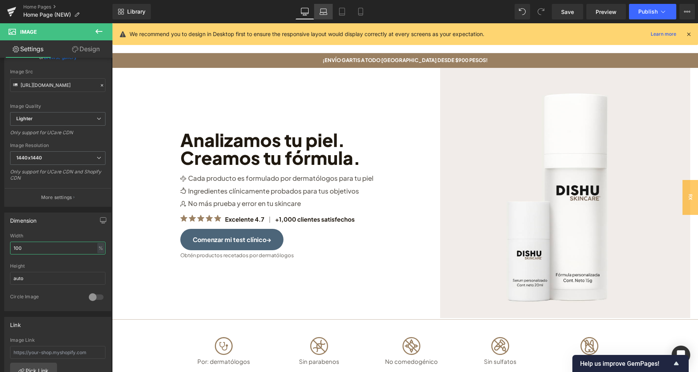
type input "100"
click at [327, 13] on icon at bounding box center [323, 12] width 8 height 8
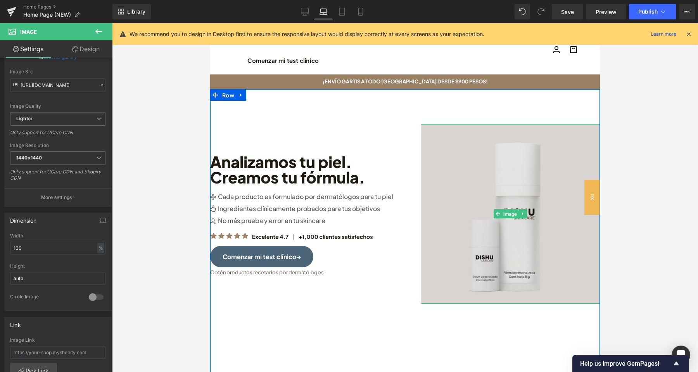
scroll to position [122, 0]
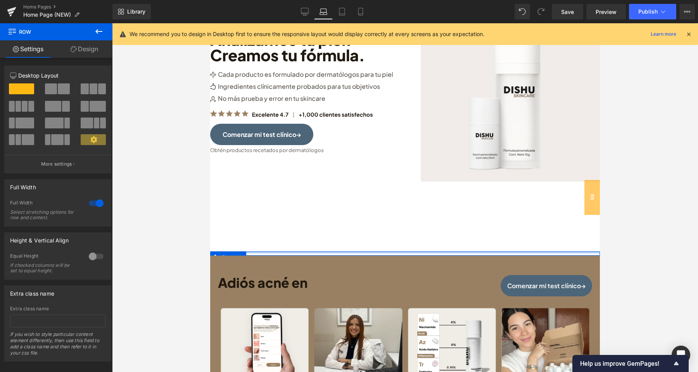
drag, startPoint x: 467, startPoint y: 258, endPoint x: 471, endPoint y: 240, distance: 18.2
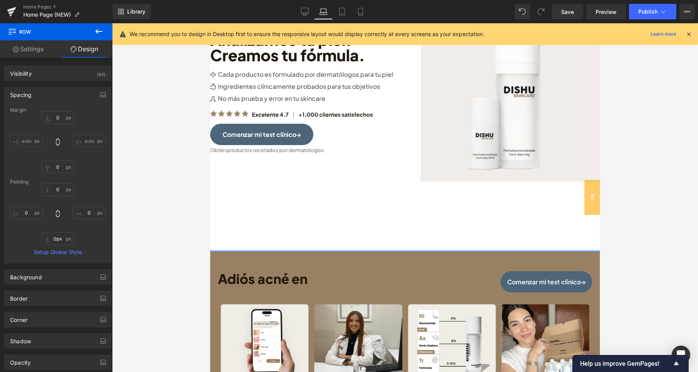
drag, startPoint x: 481, startPoint y: 254, endPoint x: 481, endPoint y: 245, distance: 8.1
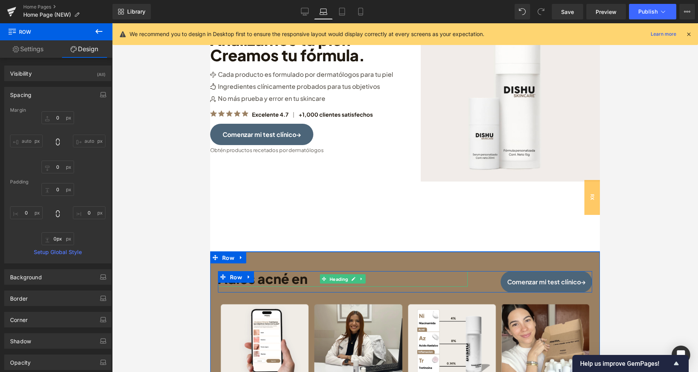
click at [394, 278] on h1 "Adiós acné en 4 pasos:" at bounding box center [343, 279] width 250 height 16
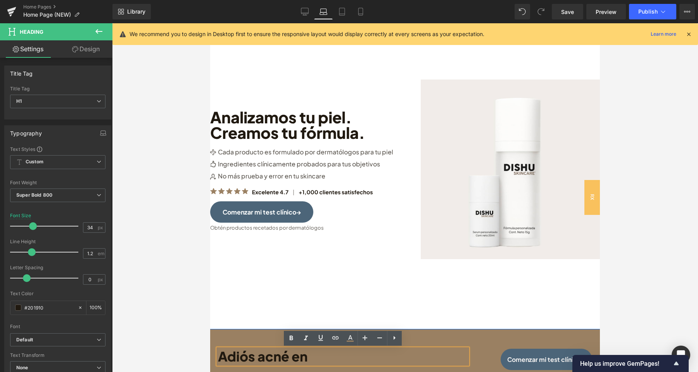
scroll to position [0, 0]
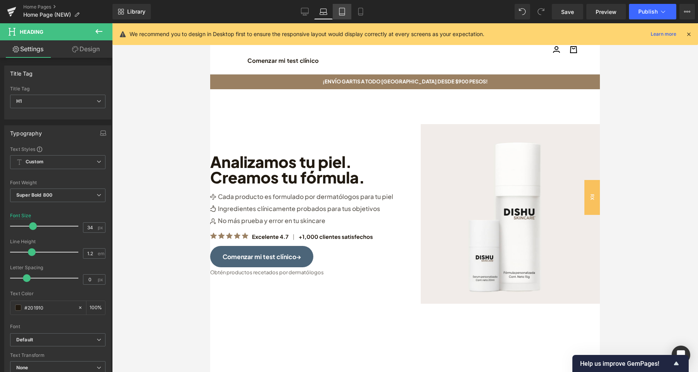
click at [343, 14] on icon at bounding box center [341, 14] width 5 height 0
type input "100"
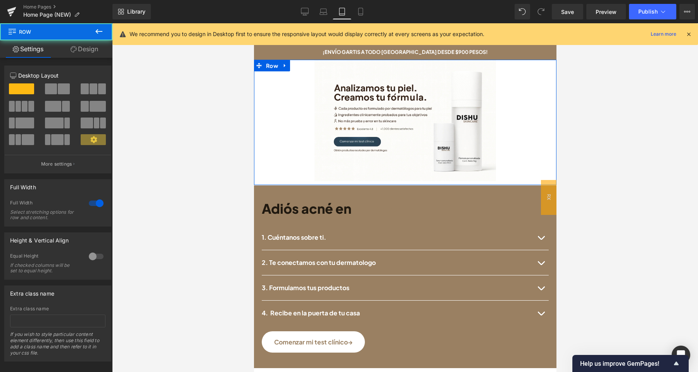
drag, startPoint x: 394, startPoint y: 62, endPoint x: 396, endPoint y: 54, distance: 9.2
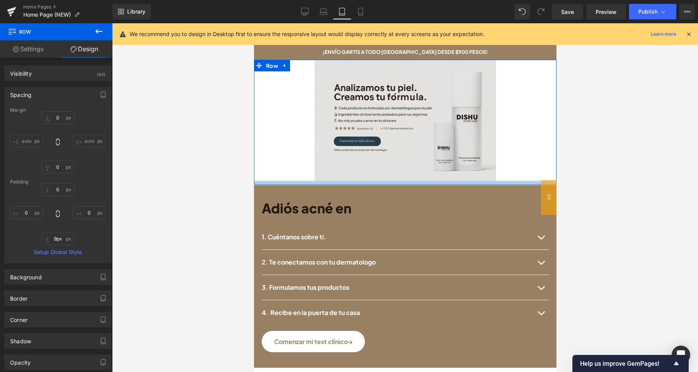
type input "0px"
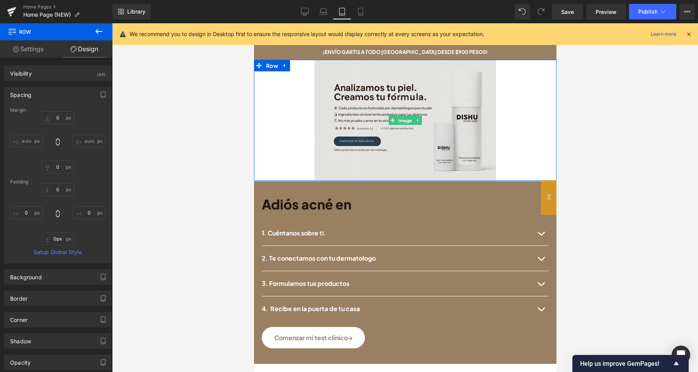
drag, startPoint x: 420, startPoint y: 185, endPoint x: 420, endPoint y: 179, distance: 5.8
click at [420, 179] on div "Image Row" at bounding box center [405, 120] width 302 height 121
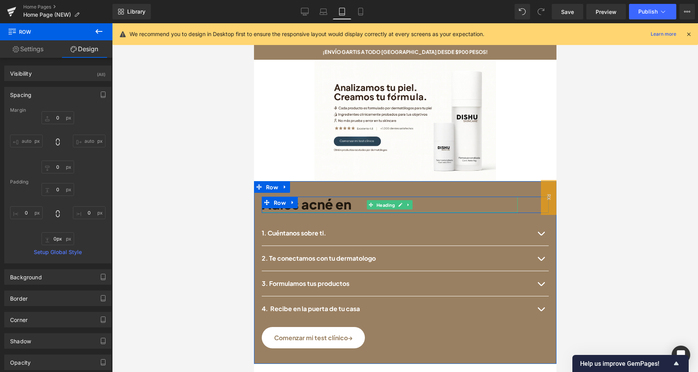
click at [356, 203] on span "4 pasos:" at bounding box center [379, 204] width 56 height 17
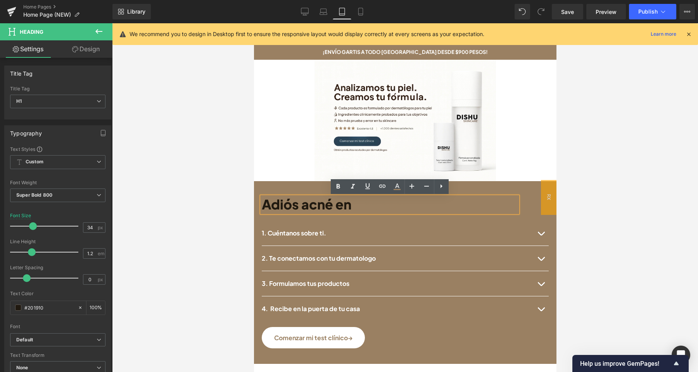
drag, startPoint x: 352, startPoint y: 203, endPoint x: 425, endPoint y: 197, distance: 72.7
click at [429, 204] on h1 "Adiós acné en 4 pasos:" at bounding box center [389, 205] width 256 height 16
click at [397, 186] on icon at bounding box center [397, 185] width 4 height 5
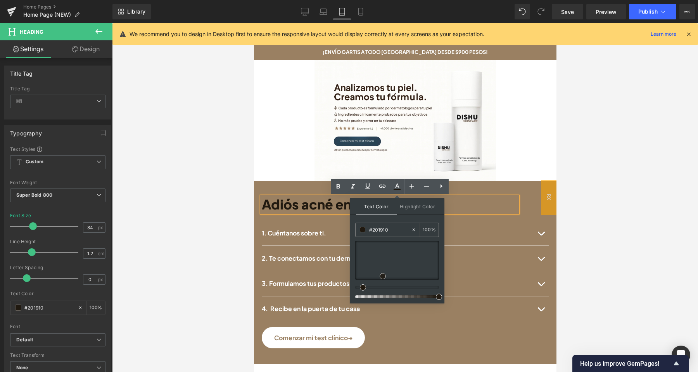
click at [357, 277] on div at bounding box center [397, 260] width 84 height 39
type input "#0f0f0e"
click at [289, 228] on div "1. Cuéntanos sobre ti. Heading" at bounding box center [404, 233] width 287 height 25
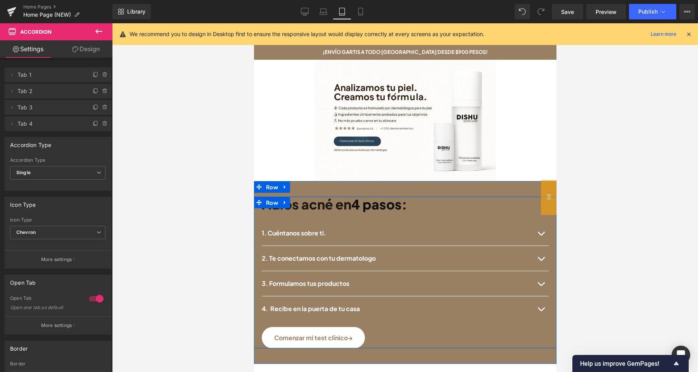
click at [485, 234] on h2 "1. Cuéntanos sobre ti." at bounding box center [396, 233] width 271 height 8
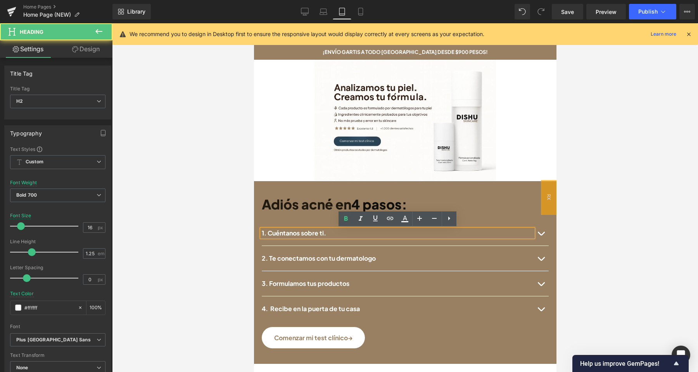
click at [541, 232] on button "button" at bounding box center [541, 233] width 16 height 25
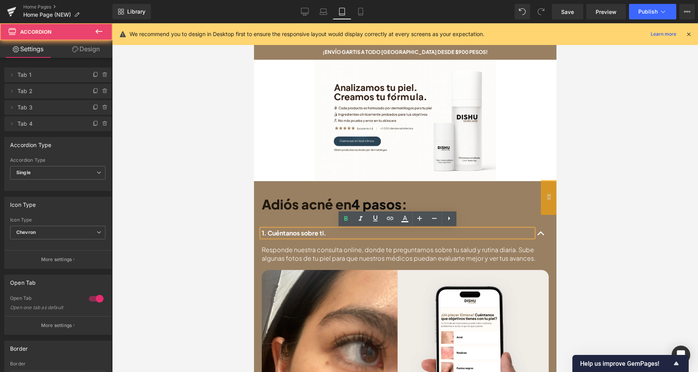
click at [541, 235] on button "button" at bounding box center [541, 233] width 16 height 25
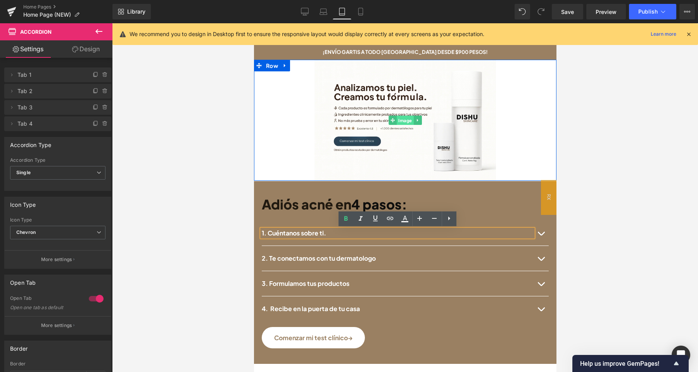
click at [404, 122] on span "Image" at bounding box center [404, 120] width 17 height 9
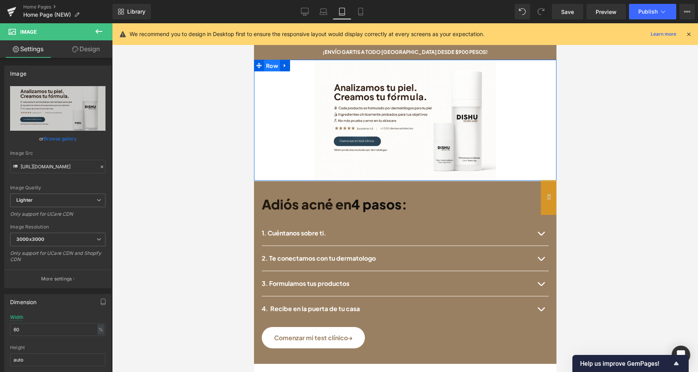
click at [275, 66] on span "Row" at bounding box center [272, 66] width 16 height 12
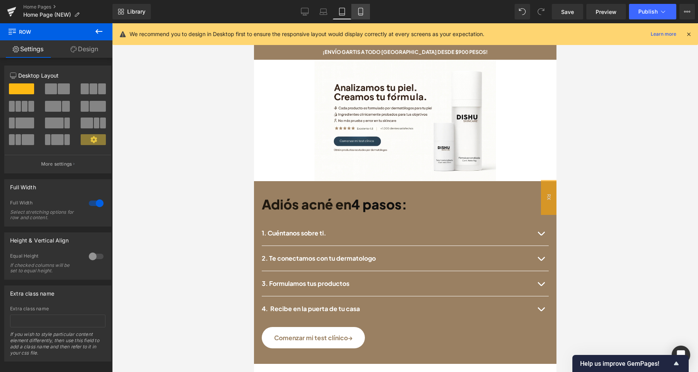
click at [361, 14] on icon at bounding box center [360, 14] width 4 height 0
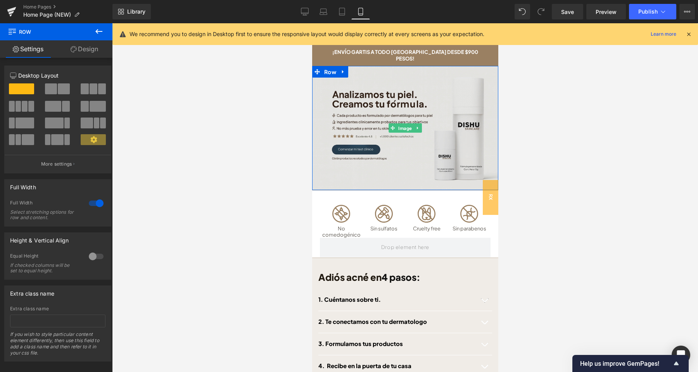
click at [398, 88] on img at bounding box center [405, 128] width 186 height 124
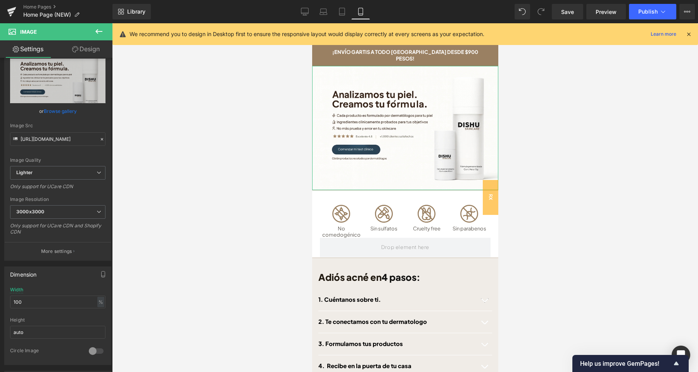
scroll to position [41, 0]
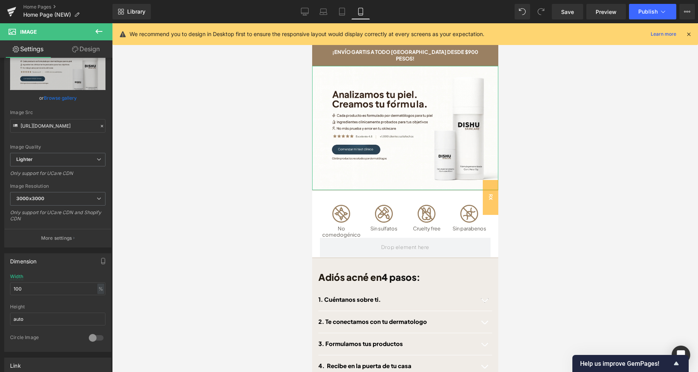
click at [81, 46] on link "Design" at bounding box center [86, 48] width 56 height 17
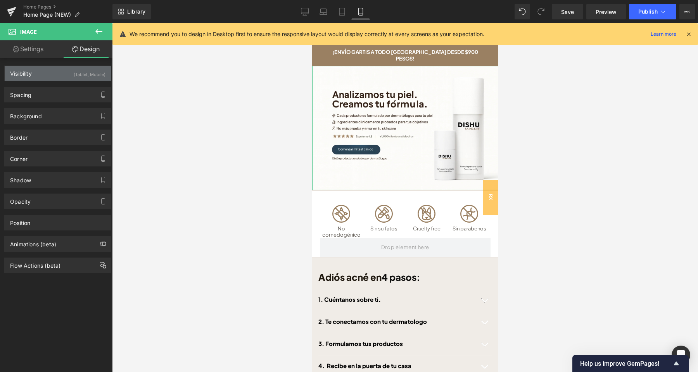
click at [58, 78] on div "Visibility (Tablet, Mobile)" at bounding box center [58, 73] width 106 height 15
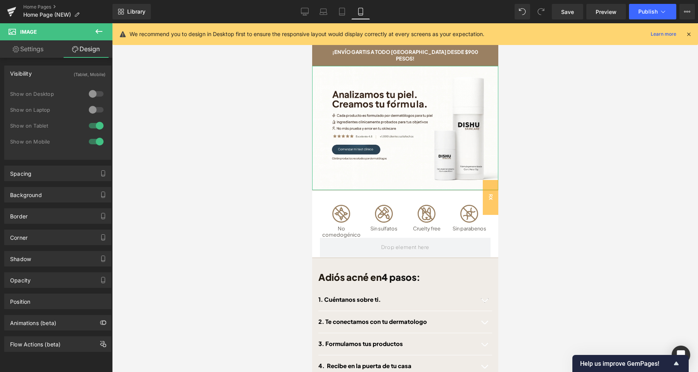
click at [99, 128] on div at bounding box center [96, 125] width 19 height 12
click at [305, 9] on icon at bounding box center [305, 12] width 8 height 8
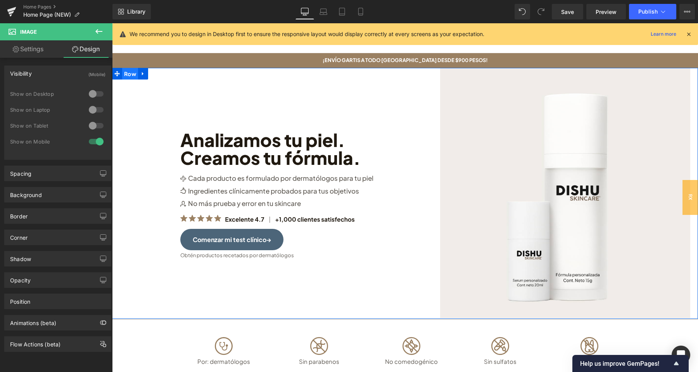
click at [136, 76] on span "Row" at bounding box center [130, 74] width 16 height 12
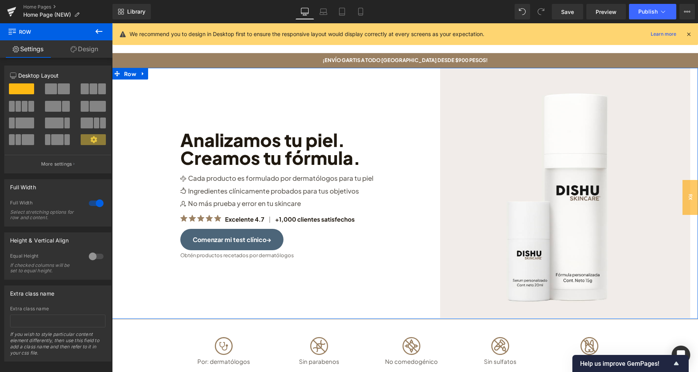
click at [83, 47] on link "Design" at bounding box center [84, 48] width 56 height 17
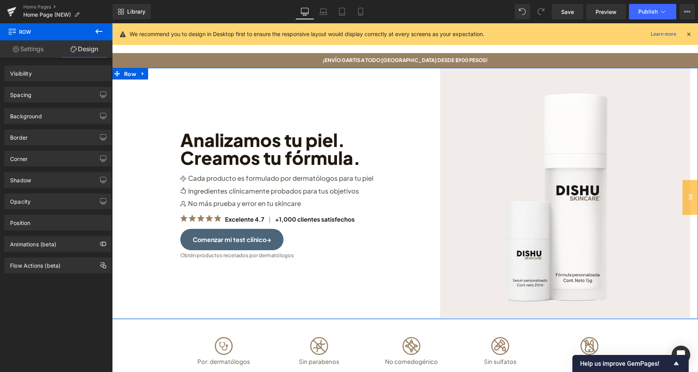
click at [56, 82] on div "Spacing [GEOGRAPHIC_DATA] auto auto [GEOGRAPHIC_DATA]" at bounding box center [58, 91] width 116 height 21
click at [55, 77] on div "Visibility (Desktop, Laptop)" at bounding box center [58, 73] width 106 height 15
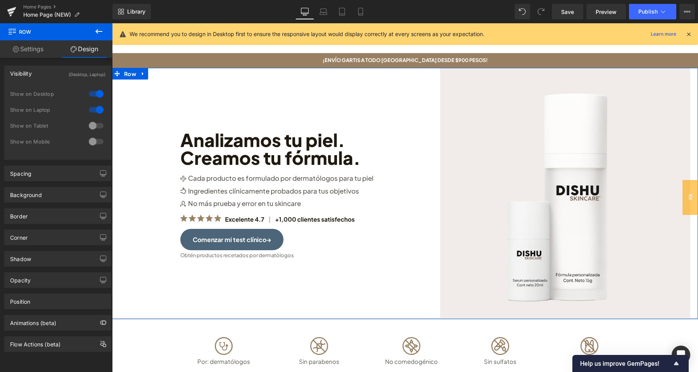
click at [93, 126] on div at bounding box center [96, 125] width 19 height 12
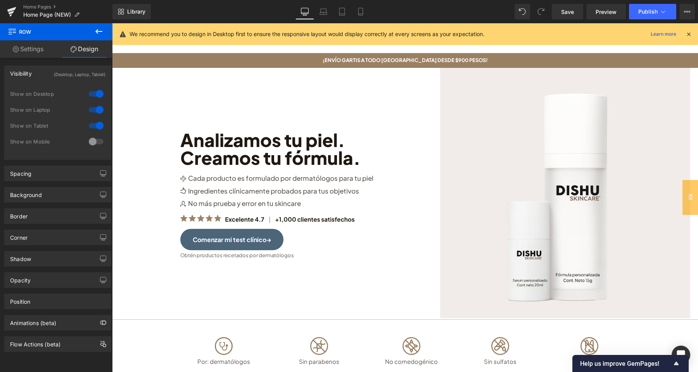
click at [100, 32] on icon at bounding box center [98, 31] width 9 height 9
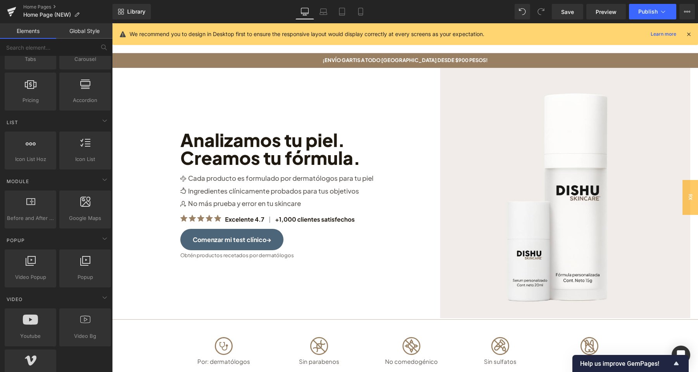
scroll to position [285, 0]
click at [323, 10] on icon at bounding box center [323, 12] width 8 height 8
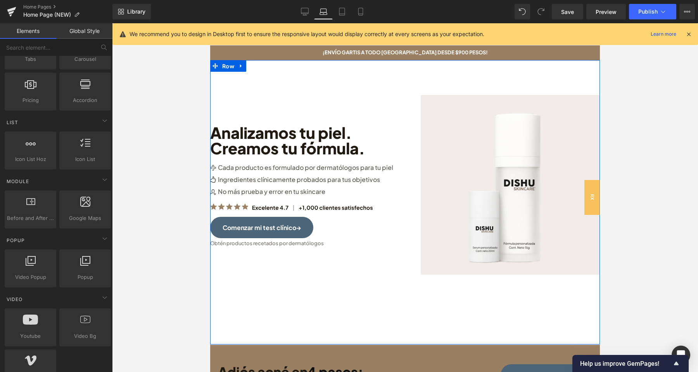
scroll to position [0, 0]
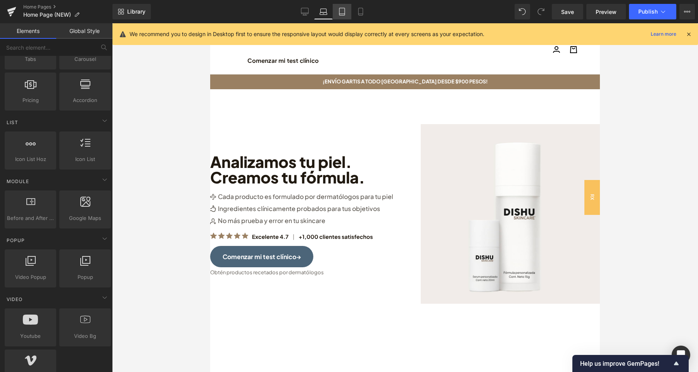
click at [341, 10] on icon at bounding box center [342, 12] width 8 height 8
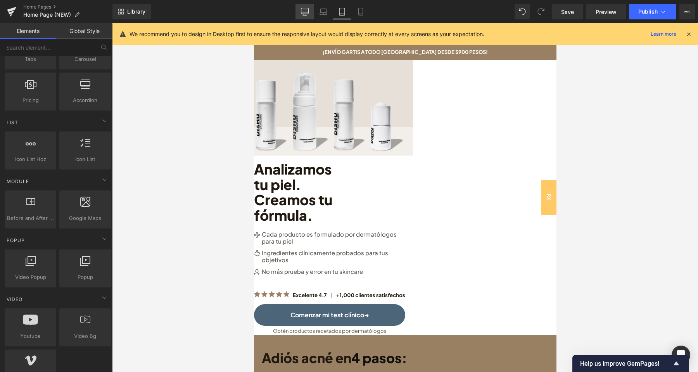
click at [304, 5] on link "Desktop" at bounding box center [304, 12] width 19 height 16
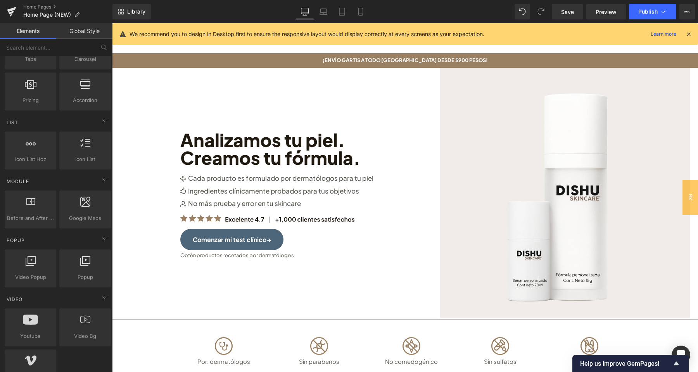
click at [285, 110] on div "Image Analizamos tu piel. Creamos tu fórmula. Heading Image Cada producto es fo…" at bounding box center [292, 193] width 225 height 250
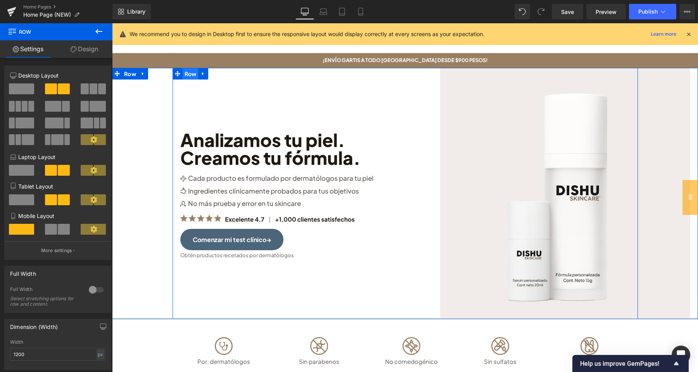
click at [194, 78] on span "Row" at bounding box center [191, 74] width 16 height 12
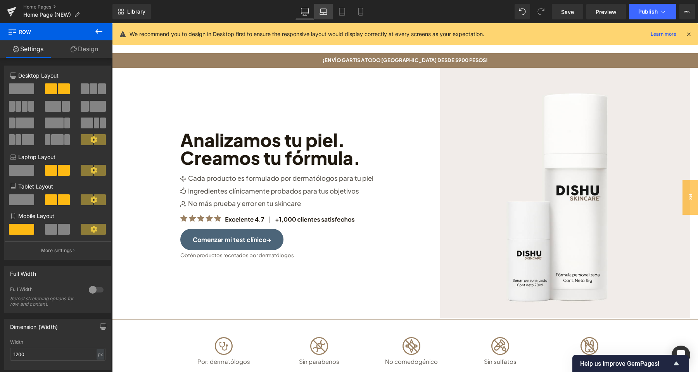
click at [326, 13] on icon at bounding box center [323, 13] width 7 height 2
type input "100"
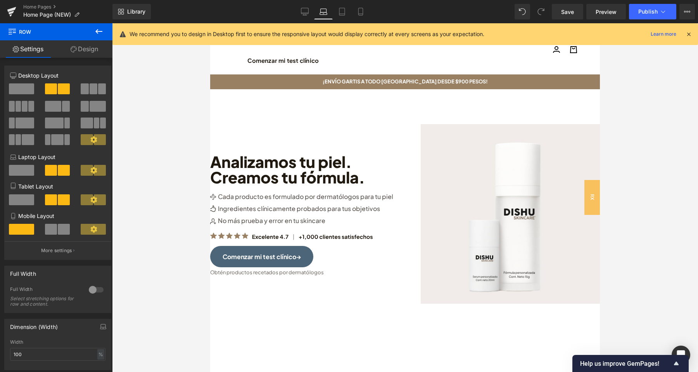
scroll to position [21, 0]
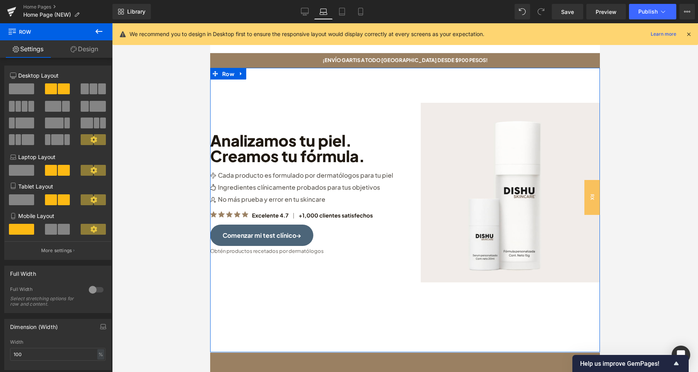
click at [377, 300] on div "Image Analizamos tu piel. Creamos tu fórmula. Heading Image Cada producto es fo…" at bounding box center [405, 210] width 390 height 284
click at [230, 78] on span "Row" at bounding box center [228, 74] width 16 height 12
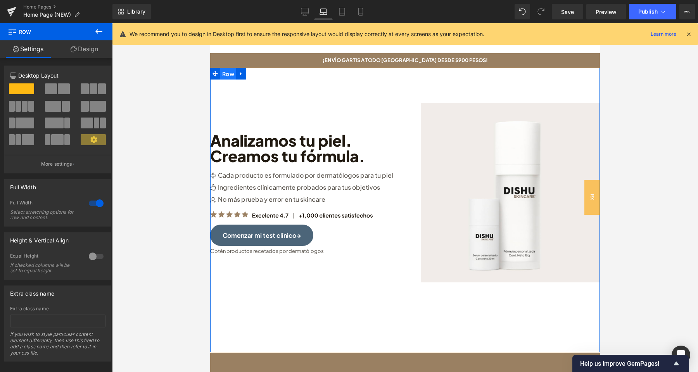
click at [230, 74] on span "Row" at bounding box center [228, 74] width 16 height 12
click at [59, 93] on span at bounding box center [64, 88] width 12 height 11
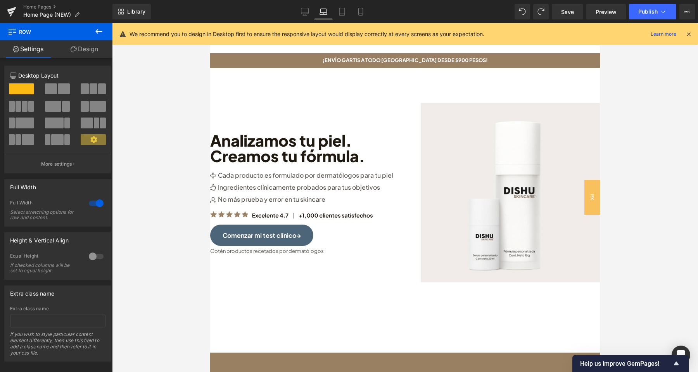
click at [303, 1] on div "Library Laptop Desktop Laptop Tablet Mobile Save Preview Publish Scheduled View…" at bounding box center [404, 11] width 585 height 23
click at [304, 12] on icon at bounding box center [305, 12] width 8 height 8
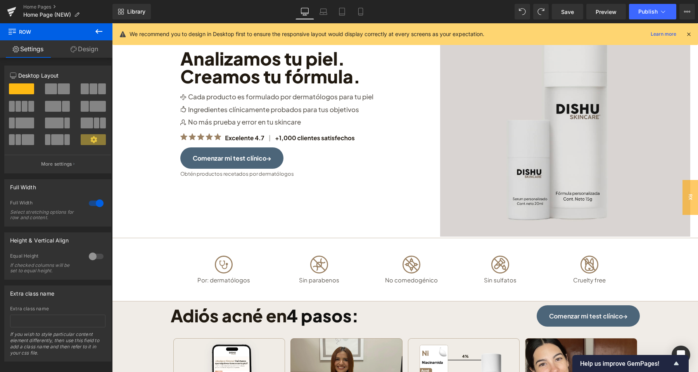
scroll to position [0, 0]
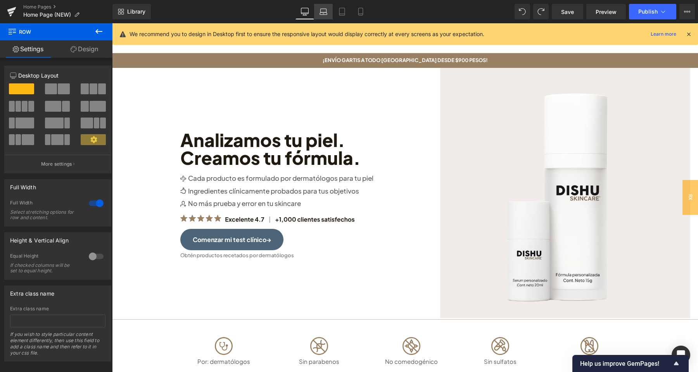
click at [323, 11] on icon at bounding box center [323, 12] width 8 height 8
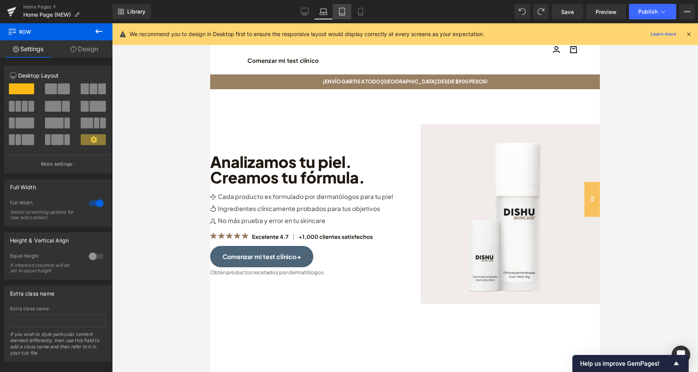
scroll to position [21, 0]
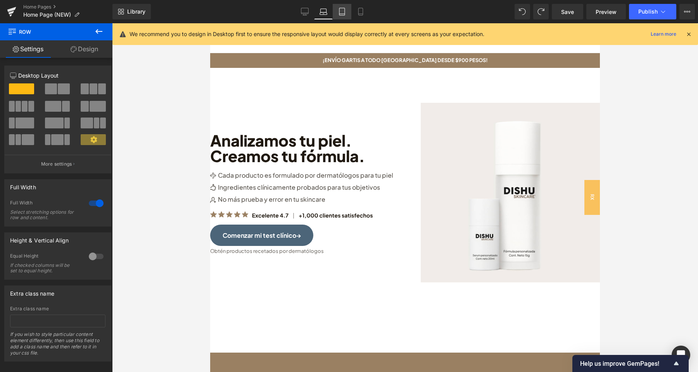
click at [342, 15] on icon at bounding box center [341, 11] width 5 height 7
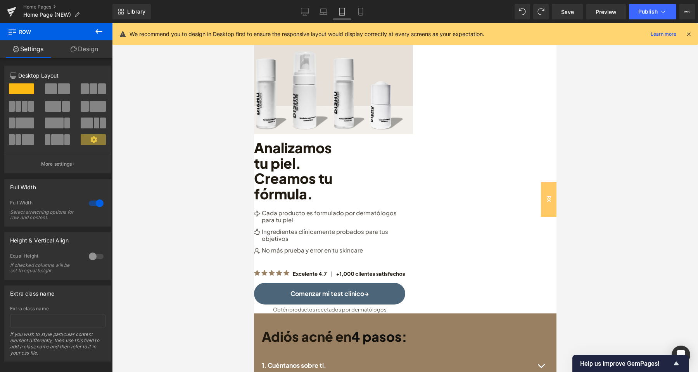
scroll to position [0, 0]
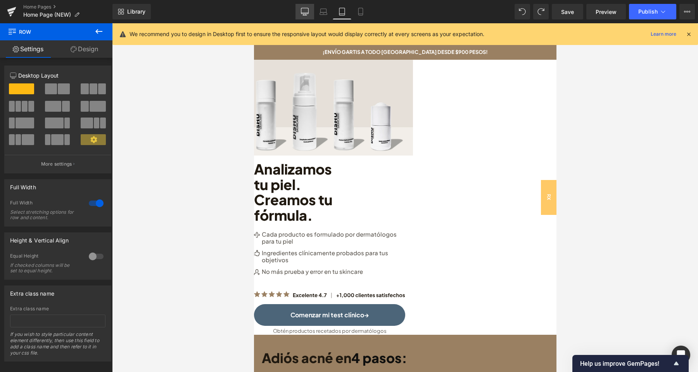
drag, startPoint x: 307, startPoint y: 11, endPoint x: 238, endPoint y: 64, distance: 87.1
click at [307, 11] on icon at bounding box center [305, 12] width 8 height 8
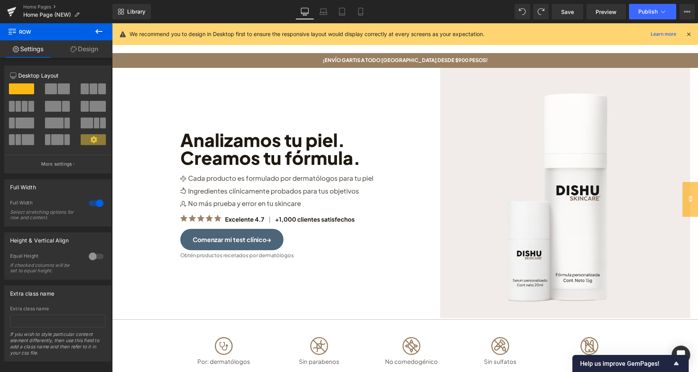
scroll to position [8, 0]
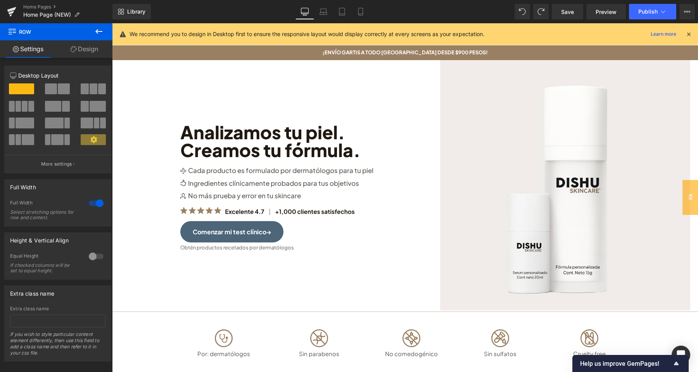
click at [339, 90] on div "Image Analizamos tu piel. Creamos tu fórmula. Heading Image Cada producto es fo…" at bounding box center [292, 185] width 225 height 250
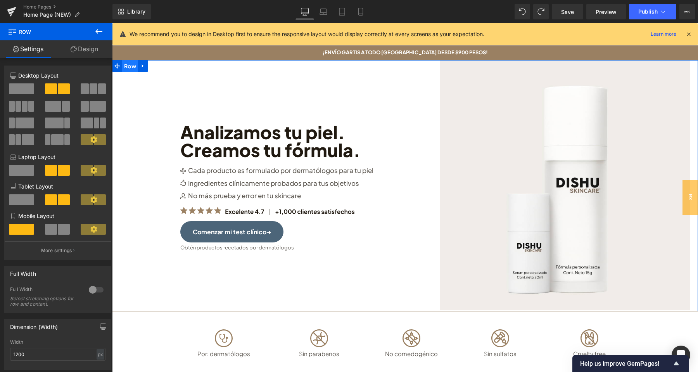
click at [126, 67] on span "Row" at bounding box center [130, 66] width 16 height 12
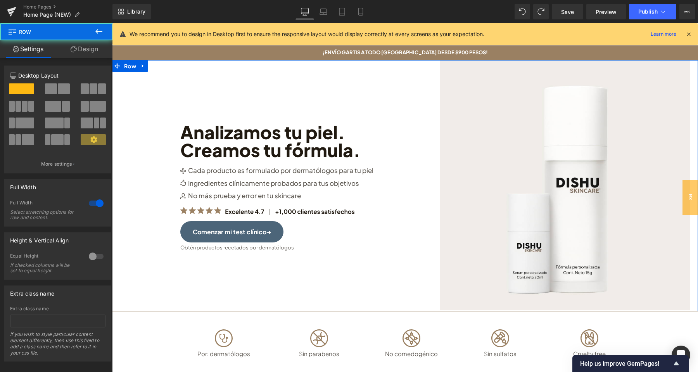
click at [88, 50] on link "Design" at bounding box center [84, 48] width 56 height 17
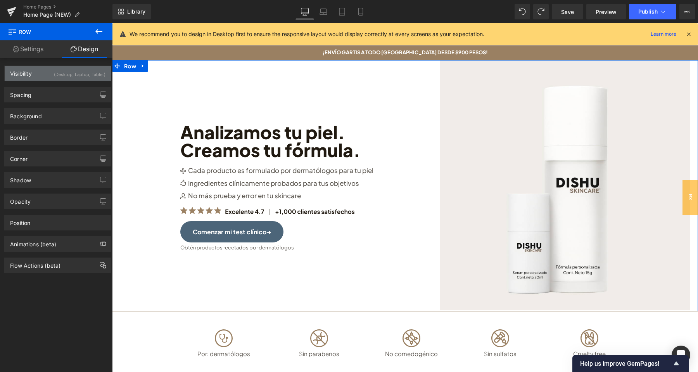
click at [74, 78] on div "(Desktop, Laptop, Tablet)" at bounding box center [80, 72] width 52 height 13
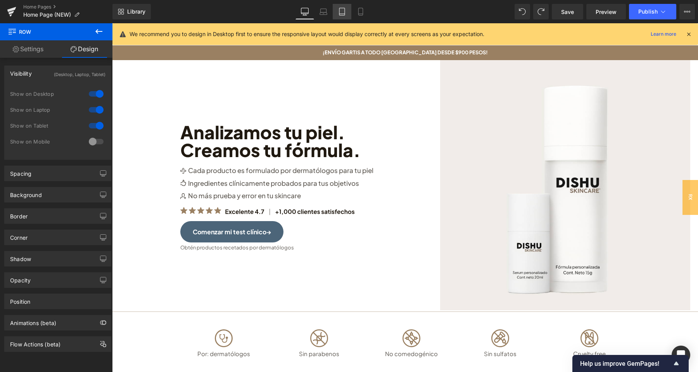
click at [340, 12] on icon at bounding box center [342, 12] width 8 height 8
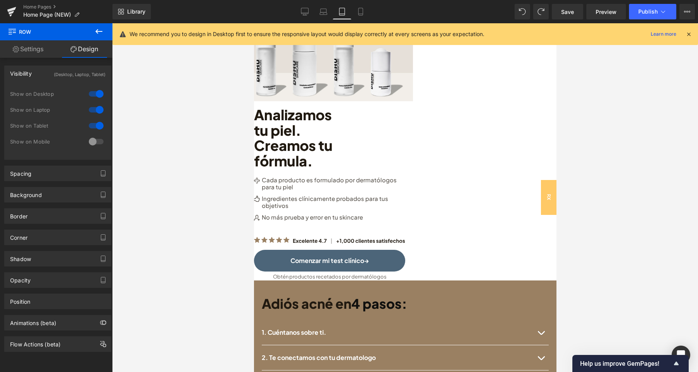
scroll to position [41, 0]
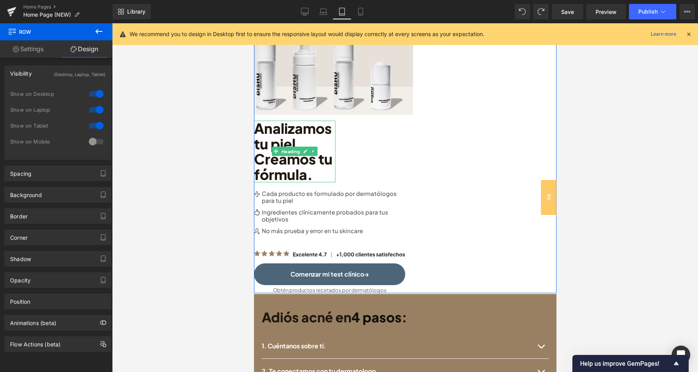
click at [293, 132] on h1 "Analizamos tu piel." at bounding box center [294, 136] width 81 height 31
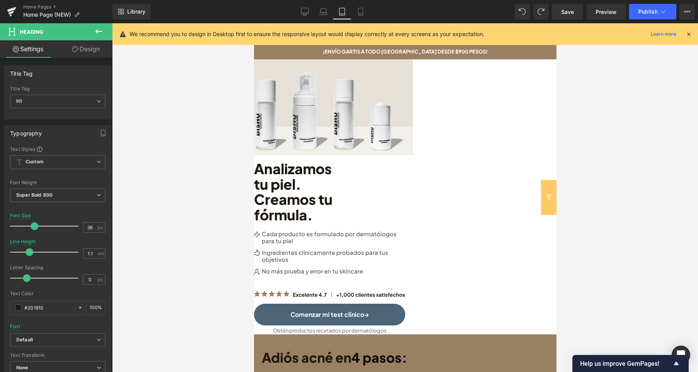
scroll to position [0, 0]
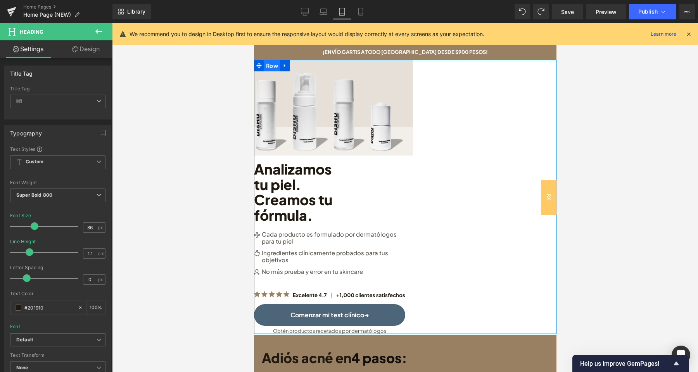
click at [274, 65] on span "Row" at bounding box center [272, 66] width 16 height 12
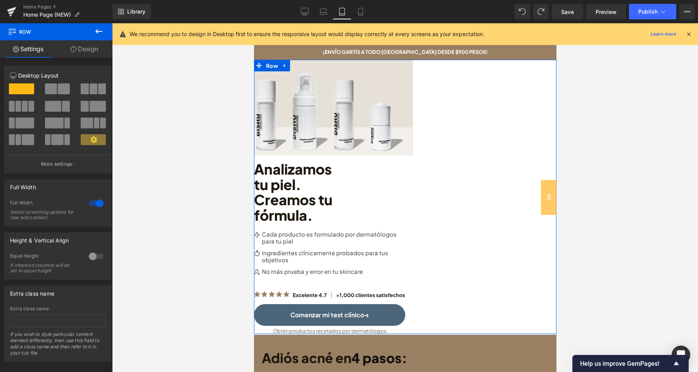
click at [100, 204] on div at bounding box center [96, 203] width 19 height 12
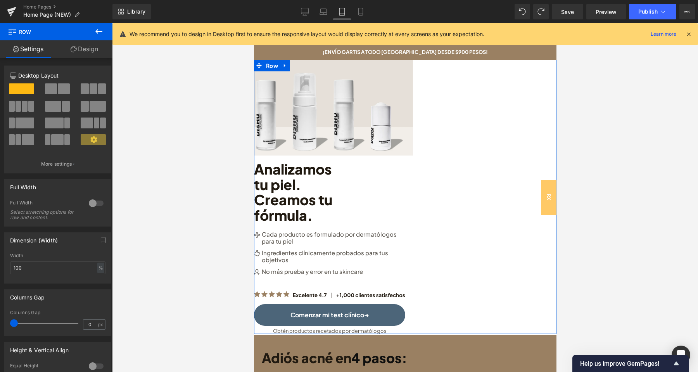
click at [93, 203] on div at bounding box center [96, 203] width 19 height 12
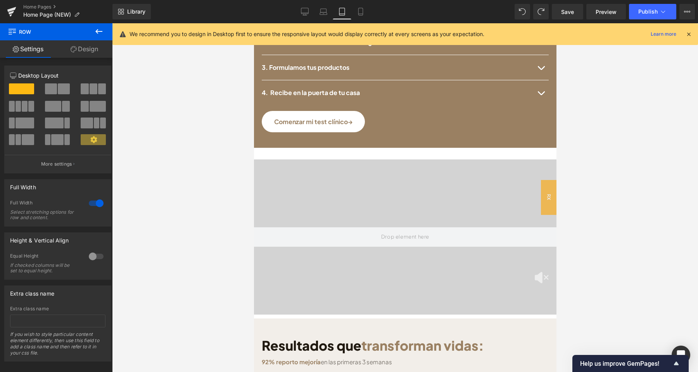
scroll to position [407, 0]
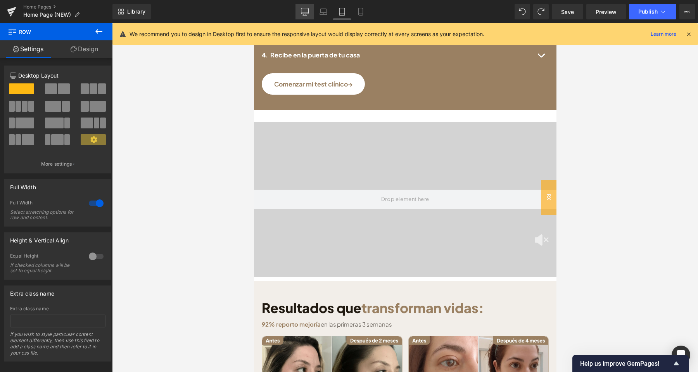
click at [305, 17] on link "Desktop" at bounding box center [304, 12] width 19 height 16
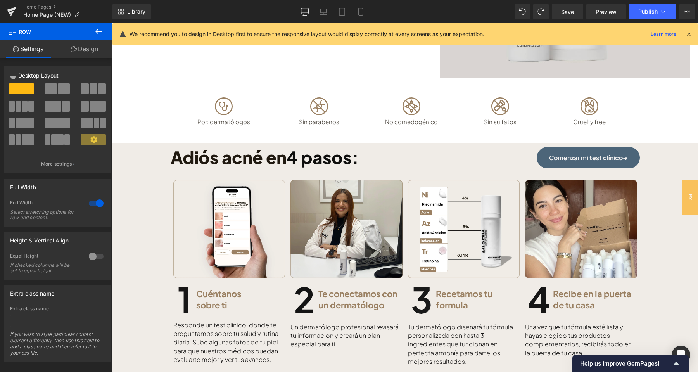
scroll to position [285, 0]
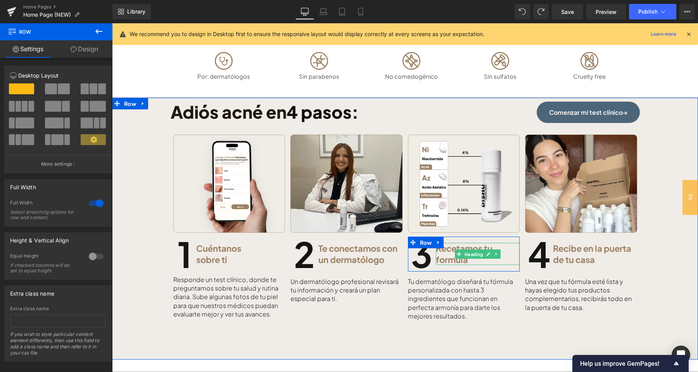
click at [444, 260] on h1 "Recetamos tu formula" at bounding box center [478, 254] width 84 height 22
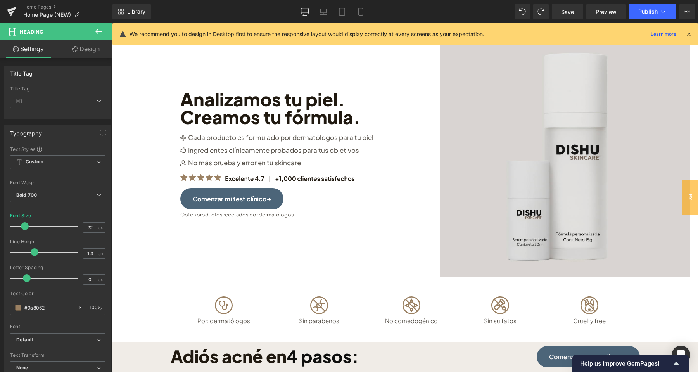
scroll to position [0, 0]
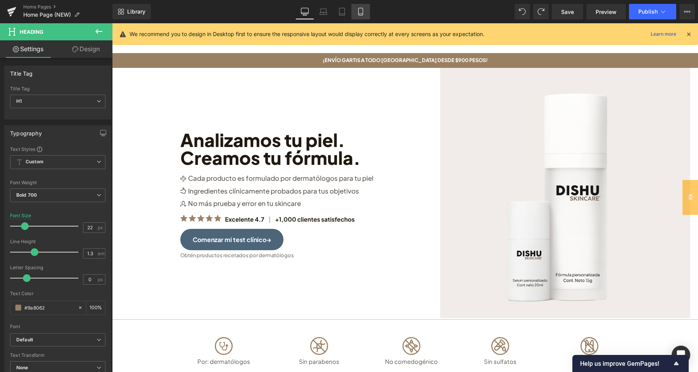
click at [359, 13] on icon at bounding box center [361, 12] width 8 height 8
type input "18"
type input "100"
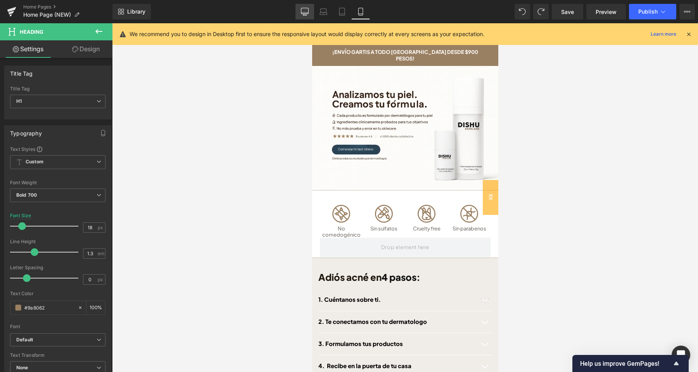
click at [309, 11] on icon at bounding box center [305, 12] width 8 height 8
type input "22"
type input "100"
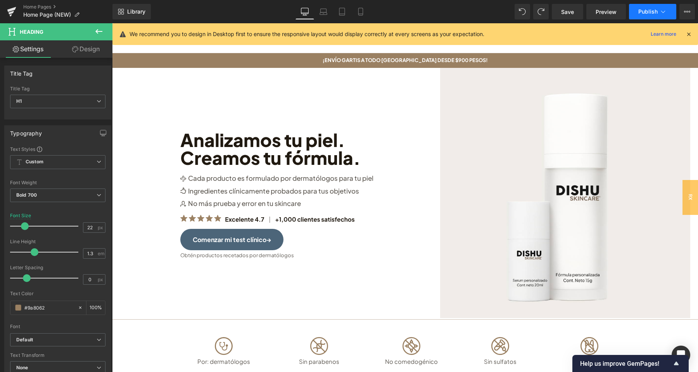
click at [647, 12] on span "Publish" at bounding box center [647, 12] width 19 height 6
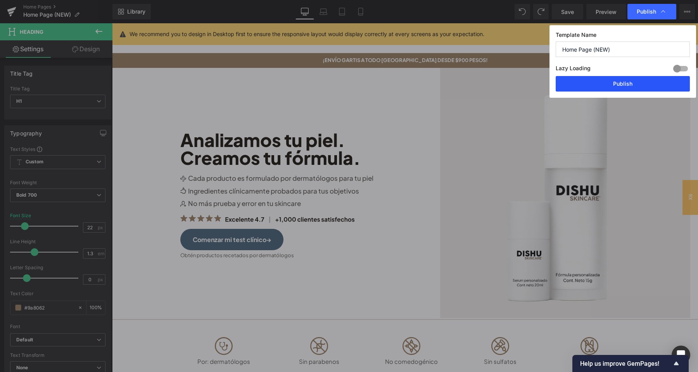
drag, startPoint x: 645, startPoint y: 88, endPoint x: 347, endPoint y: 217, distance: 325.5
click at [645, 88] on button "Publish" at bounding box center [623, 84] width 134 height 16
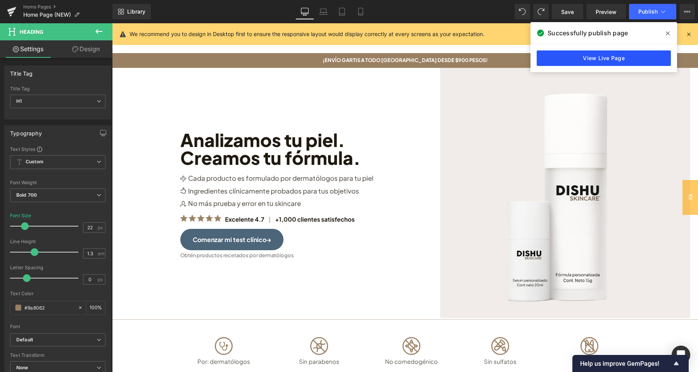
click at [562, 57] on link "View Live Page" at bounding box center [604, 58] width 134 height 16
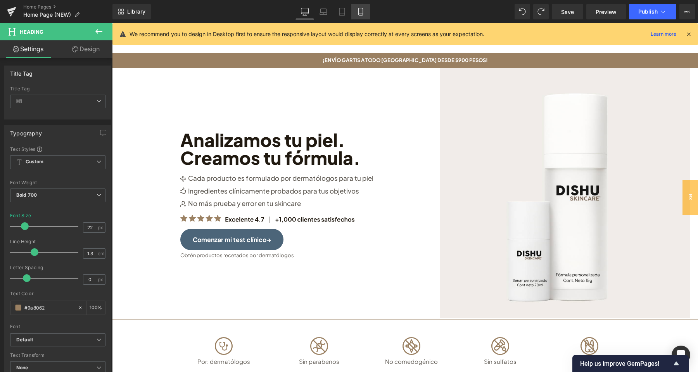
click at [358, 17] on link "Mobile" at bounding box center [360, 12] width 19 height 16
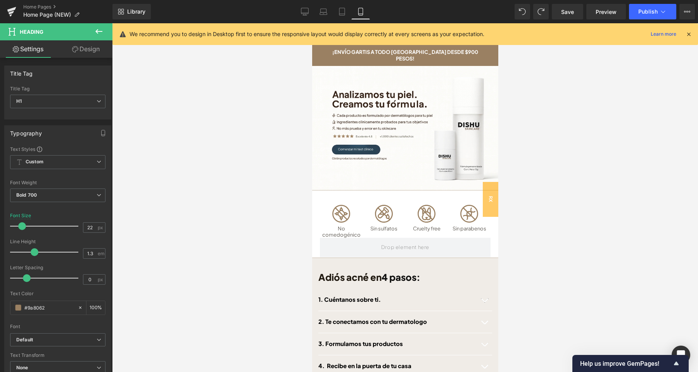
type input "18"
type input "100"
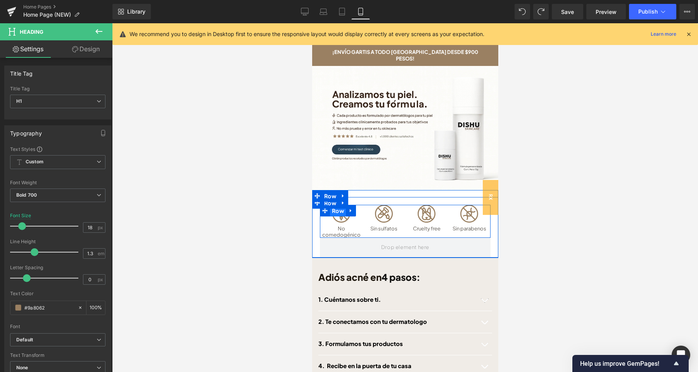
click at [343, 209] on span "Row" at bounding box center [338, 211] width 16 height 12
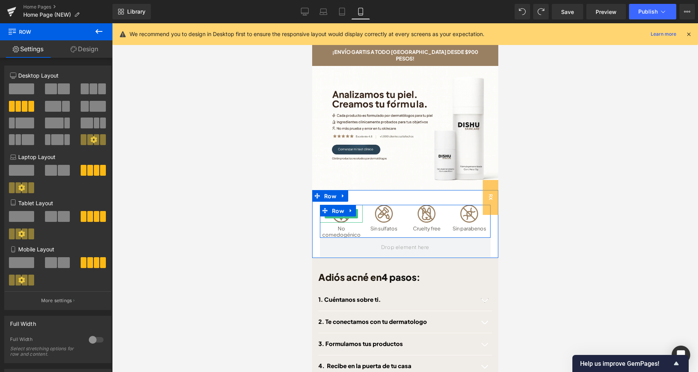
click at [342, 213] on img at bounding box center [341, 214] width 18 height 18
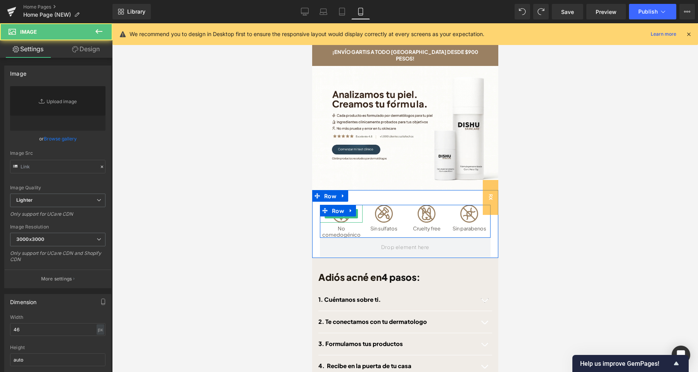
type input "[URL][DOMAIN_NAME]"
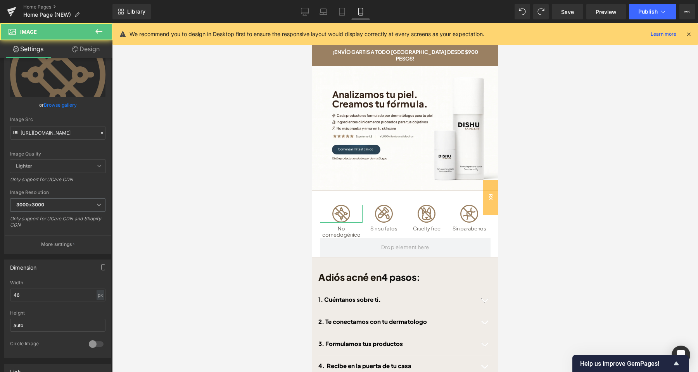
scroll to position [41, 0]
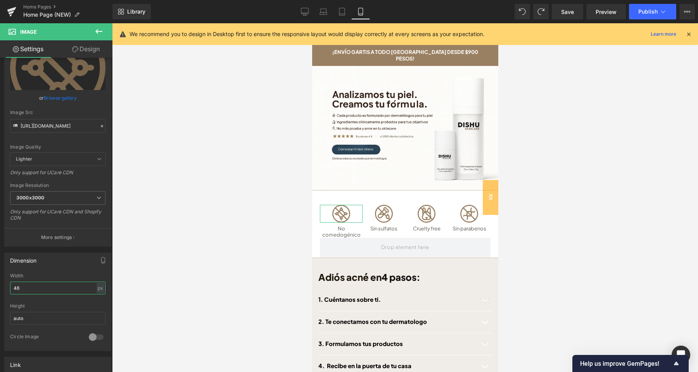
click at [10, 291] on input "46" at bounding box center [57, 287] width 95 height 13
type input "30"
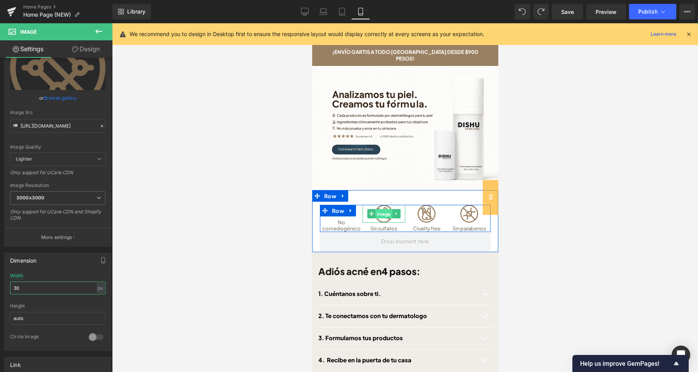
click at [386, 209] on span "Image" at bounding box center [383, 213] width 17 height 9
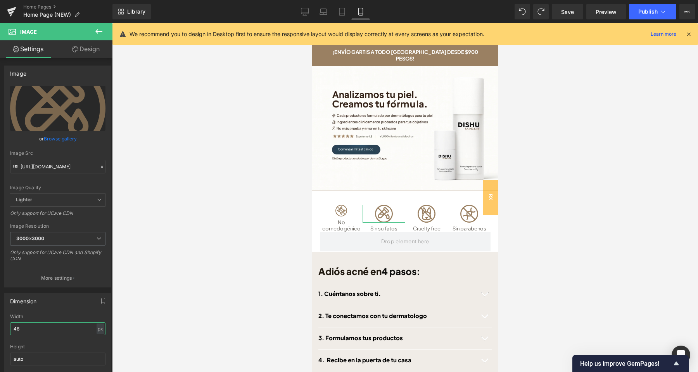
drag, startPoint x: 28, startPoint y: 329, endPoint x: 9, endPoint y: 328, distance: 19.0
click at [10, 328] on input "46" at bounding box center [57, 328] width 95 height 13
type input "30"
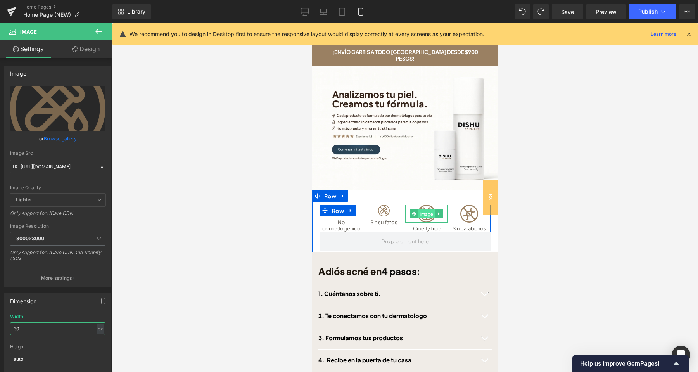
click at [427, 209] on span "Image" at bounding box center [426, 213] width 17 height 9
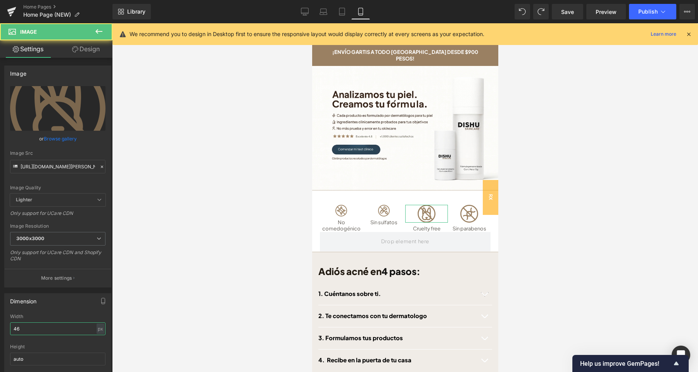
drag, startPoint x: 23, startPoint y: 326, endPoint x: 2, endPoint y: 326, distance: 20.9
click at [10, 326] on input "46" at bounding box center [57, 328] width 95 height 13
type input "30"
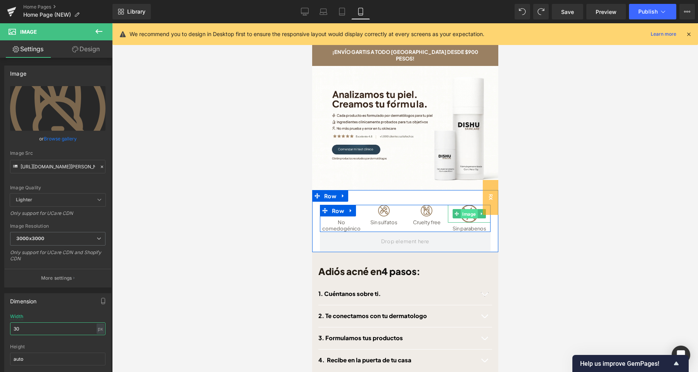
click at [469, 209] on span "Image" at bounding box center [468, 213] width 17 height 9
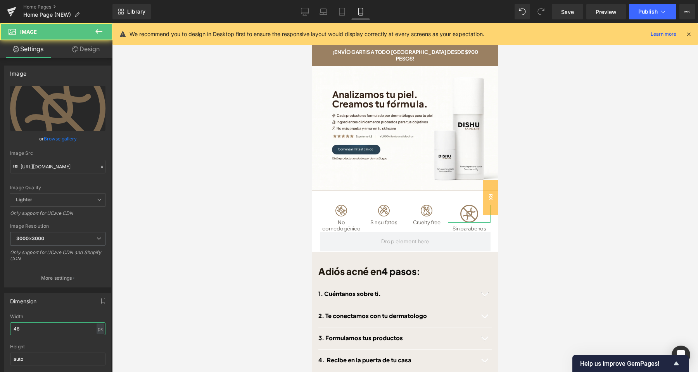
click at [10, 330] on input "46" at bounding box center [57, 328] width 95 height 13
type input "30"
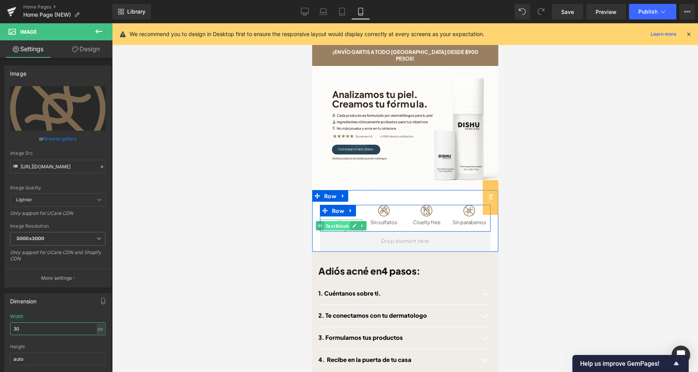
click at [342, 222] on span "Text Block" at bounding box center [337, 225] width 26 height 9
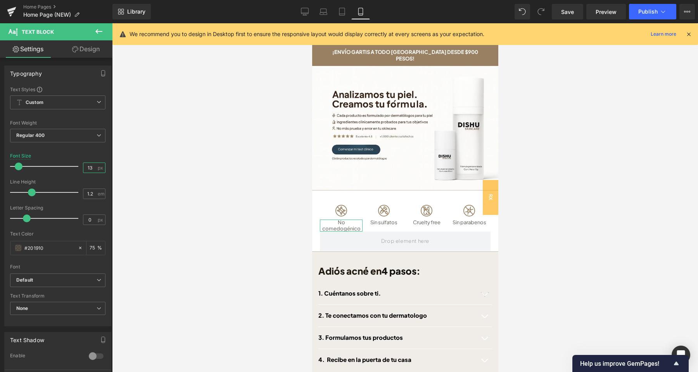
click at [86, 169] on input "13" at bounding box center [90, 168] width 14 height 10
type input "11"
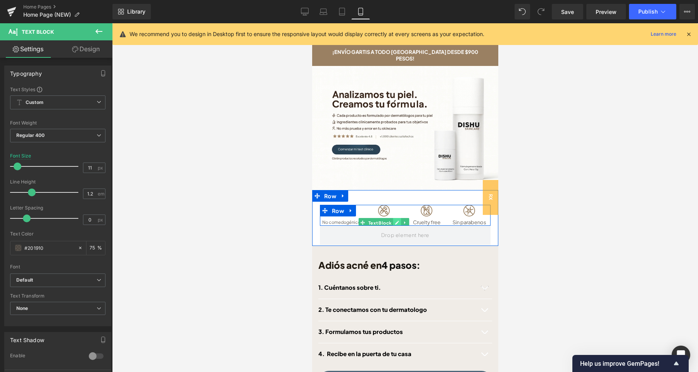
click at [396, 221] on icon at bounding box center [397, 223] width 4 height 4
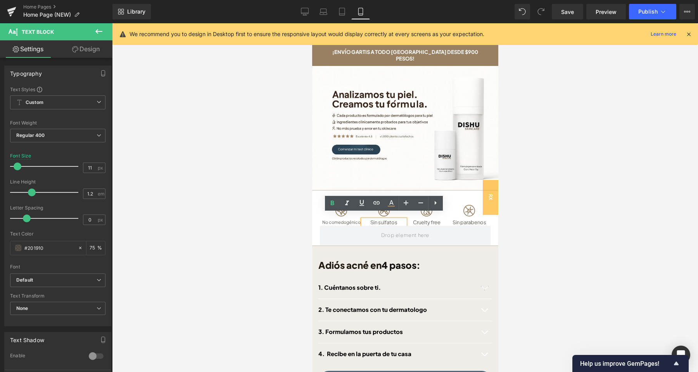
click at [388, 219] on p "Sin sulfatos" at bounding box center [383, 222] width 43 height 6
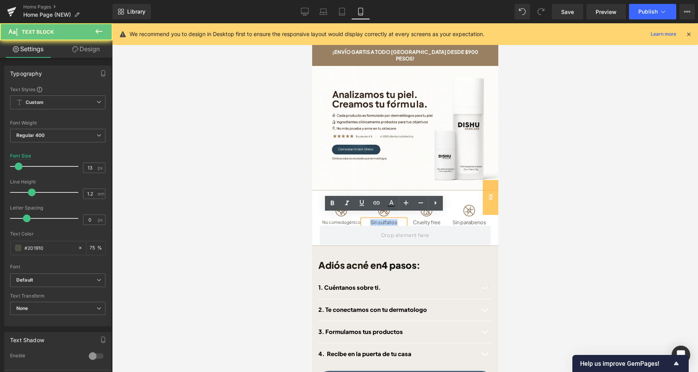
drag, startPoint x: 398, startPoint y: 216, endPoint x: 363, endPoint y: 216, distance: 35.3
click at [363, 219] on p "Sin sulfatos" at bounding box center [383, 222] width 43 height 6
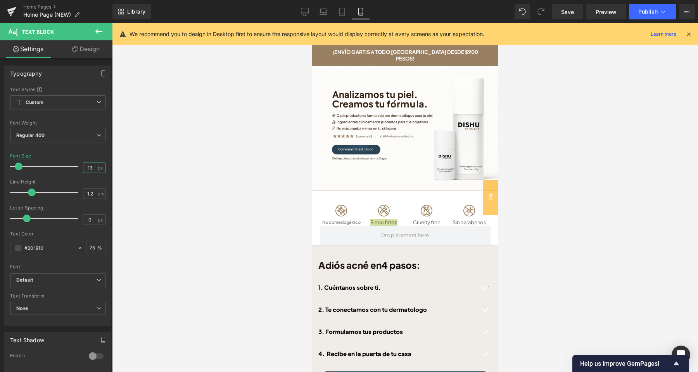
drag, startPoint x: 93, startPoint y: 169, endPoint x: 84, endPoint y: 169, distance: 9.7
click at [84, 169] on input "13" at bounding box center [90, 168] width 14 height 10
type input "11"
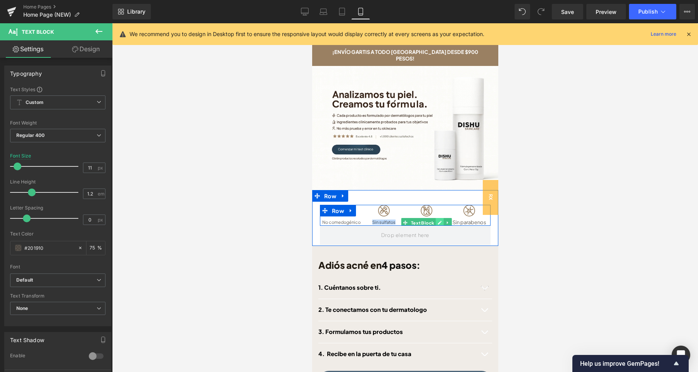
click at [436, 218] on link at bounding box center [439, 222] width 8 height 9
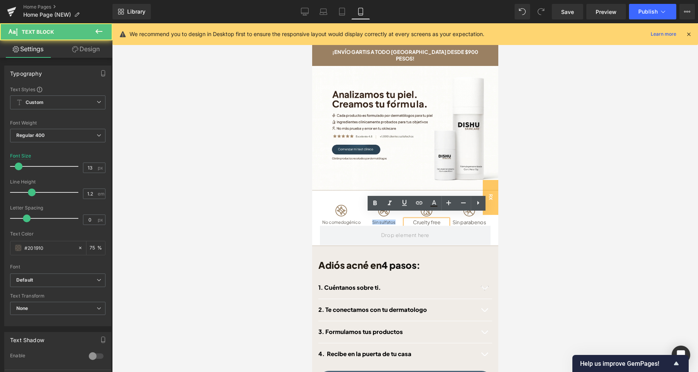
click at [408, 219] on p "Cruelty free" at bounding box center [426, 222] width 43 height 6
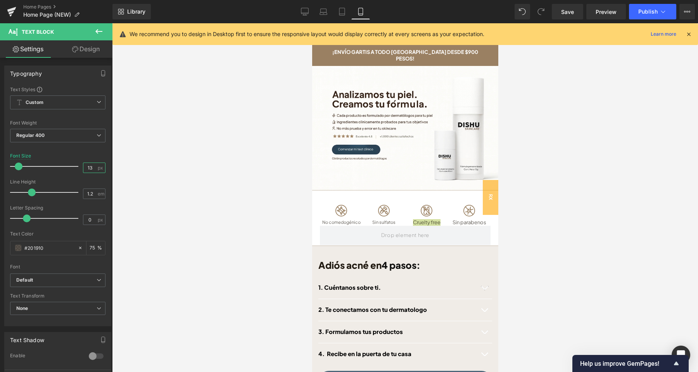
drag, startPoint x: 95, startPoint y: 167, endPoint x: 86, endPoint y: 168, distance: 9.1
click at [86, 168] on input "13" at bounding box center [90, 168] width 14 height 10
type input "11"
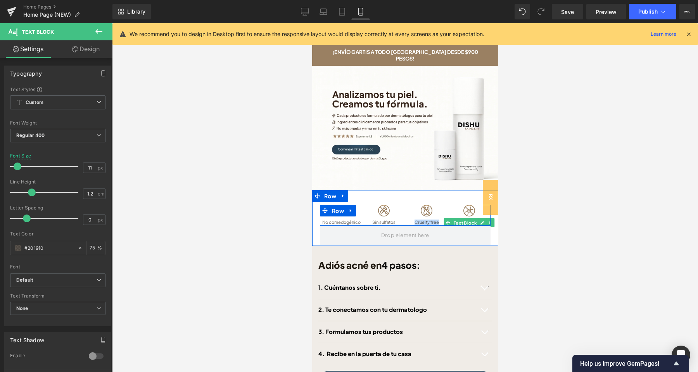
click at [481, 221] on icon at bounding box center [482, 223] width 4 height 4
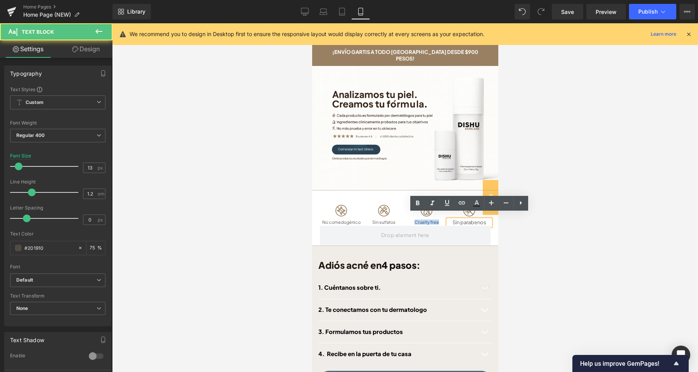
click at [444, 216] on div "Image No comedogénico Text Block Image Sin sulfatos Text Block Image Cruelty fr…" at bounding box center [404, 215] width 171 height 21
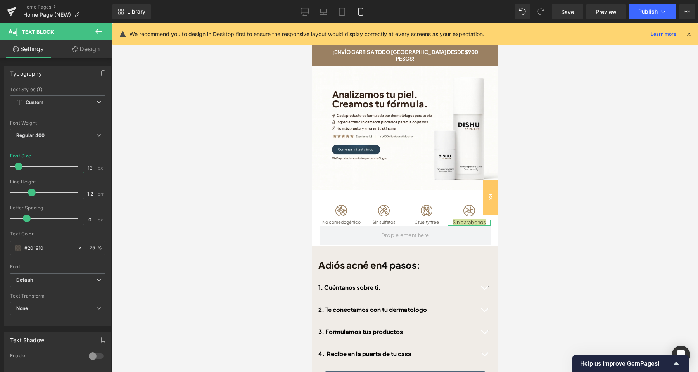
drag, startPoint x: 95, startPoint y: 165, endPoint x: 86, endPoint y: 167, distance: 9.1
click at [86, 167] on input "13" at bounding box center [90, 168] width 14 height 10
click at [568, 12] on span "Save" at bounding box center [567, 12] width 13 height 8
click at [570, 11] on span "Save" at bounding box center [567, 12] width 13 height 8
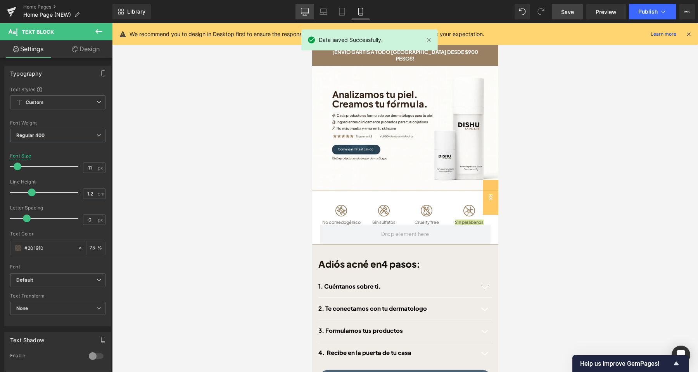
drag, startPoint x: 306, startPoint y: 12, endPoint x: 316, endPoint y: 75, distance: 64.1
click at [306, 12] on icon at bounding box center [305, 12] width 8 height 8
type input "15"
type input "75"
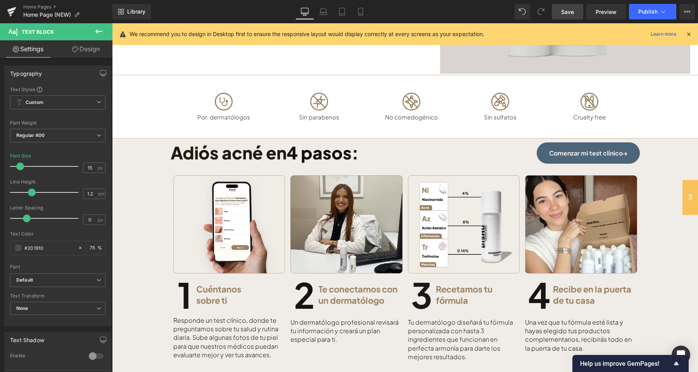
scroll to position [0, 0]
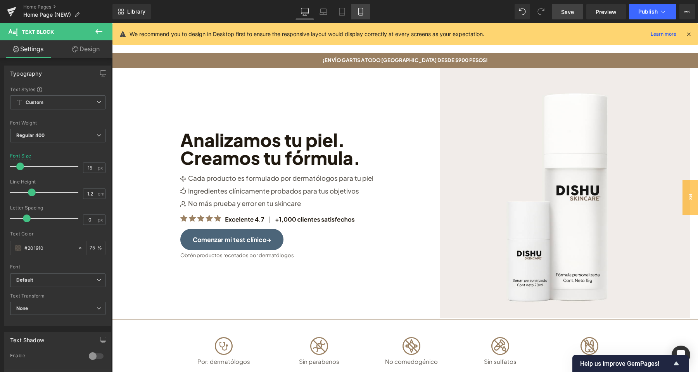
click at [359, 11] on icon at bounding box center [361, 12] width 8 height 8
type input "11"
type input "75"
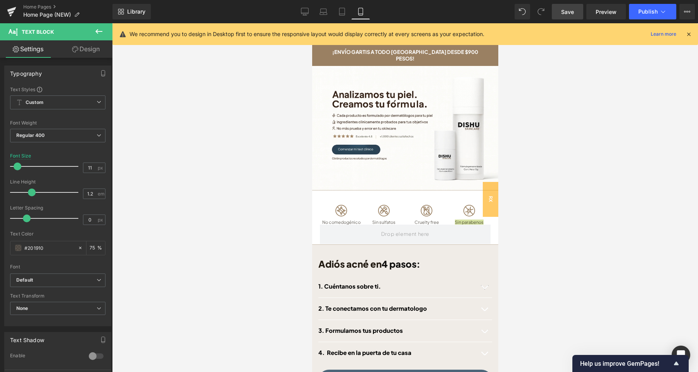
scroll to position [72, 0]
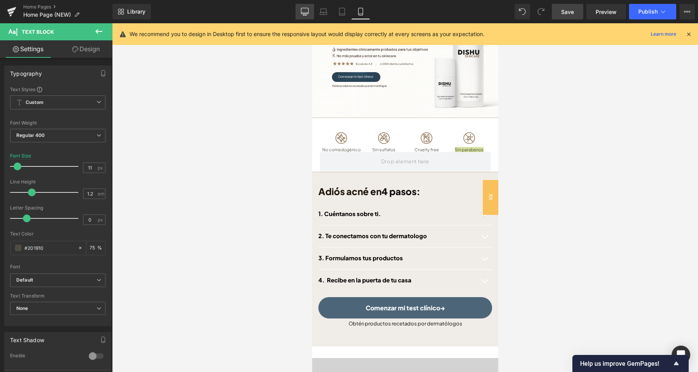
click at [307, 14] on icon at bounding box center [304, 11] width 7 height 6
type input "15"
type input "75"
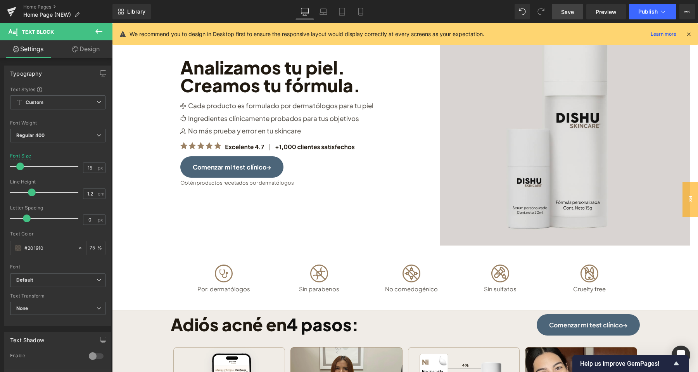
scroll to position [0, 0]
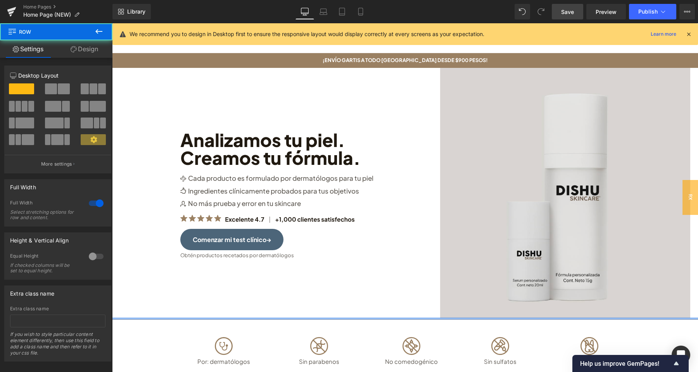
drag, startPoint x: 555, startPoint y: 319, endPoint x: 555, endPoint y: 312, distance: 7.4
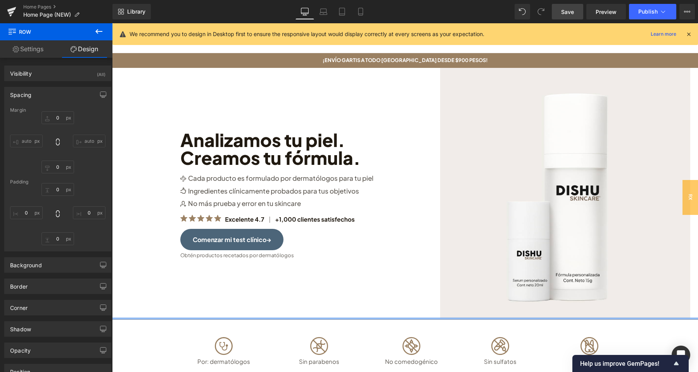
click at [364, 14] on icon at bounding box center [361, 12] width 8 height 8
type input "0"
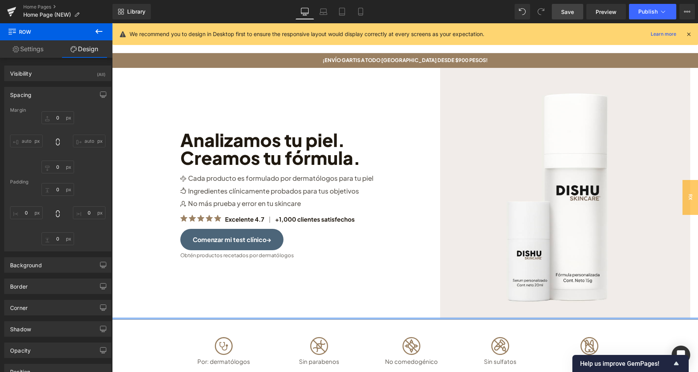
type input "0"
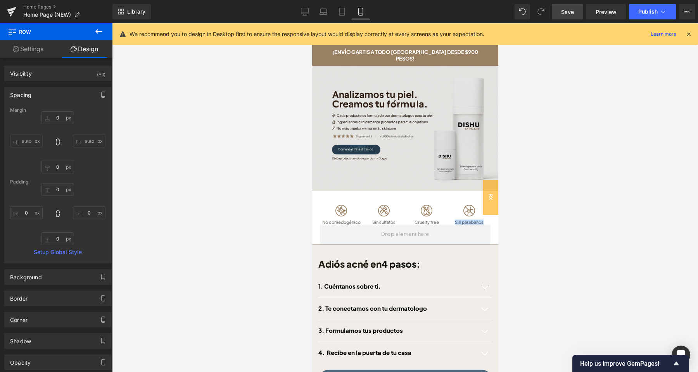
click at [442, 148] on img at bounding box center [405, 128] width 186 height 124
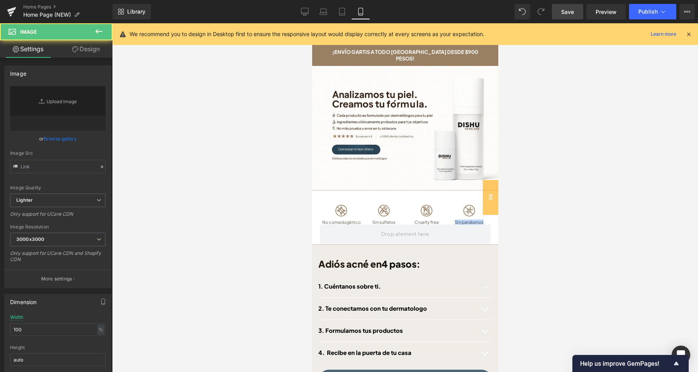
type input "[URL][DOMAIN_NAME]"
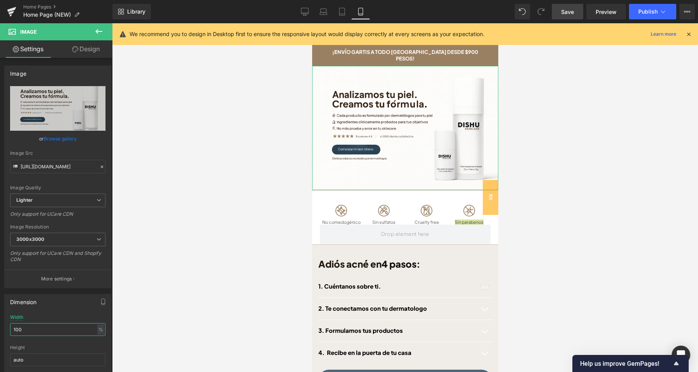
click at [17, 329] on input "100" at bounding box center [57, 329] width 95 height 13
drag, startPoint x: 11, startPoint y: 330, endPoint x: 3, endPoint y: 330, distance: 7.4
click at [10, 330] on input "110" at bounding box center [57, 329] width 95 height 13
click at [53, 317] on div "Width 150 % % px" at bounding box center [57, 329] width 95 height 30
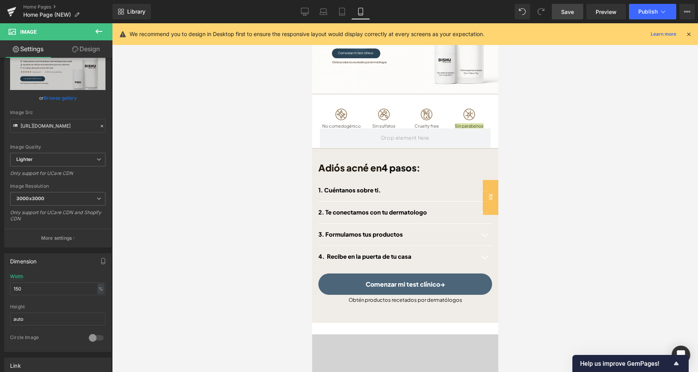
scroll to position [81, 0]
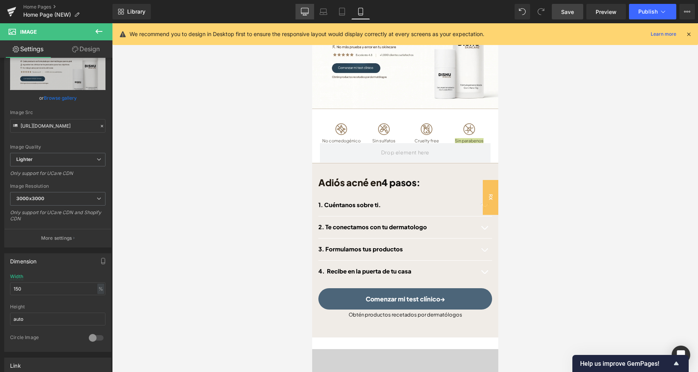
click at [299, 10] on link "Desktop" at bounding box center [304, 12] width 19 height 16
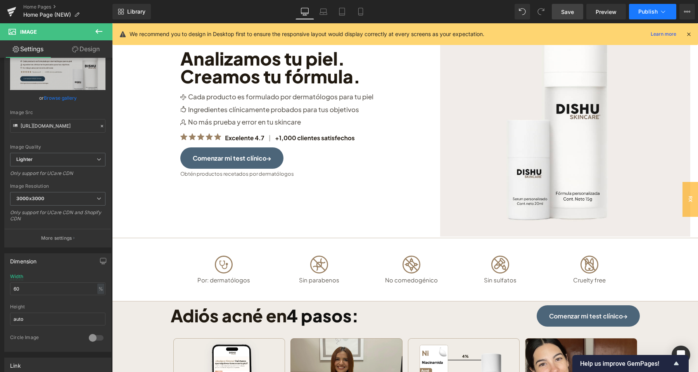
scroll to position [0, 0]
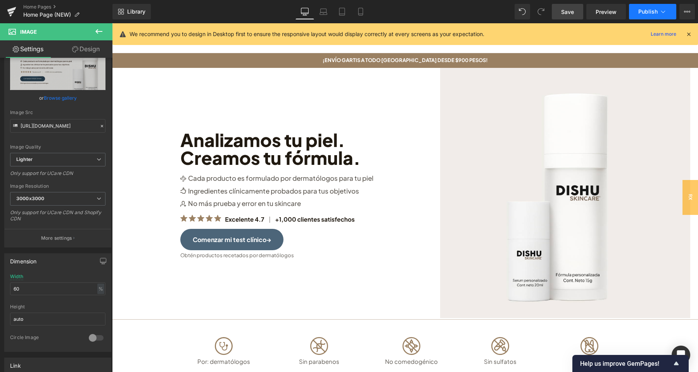
click at [647, 11] on span "Publish" at bounding box center [647, 12] width 19 height 6
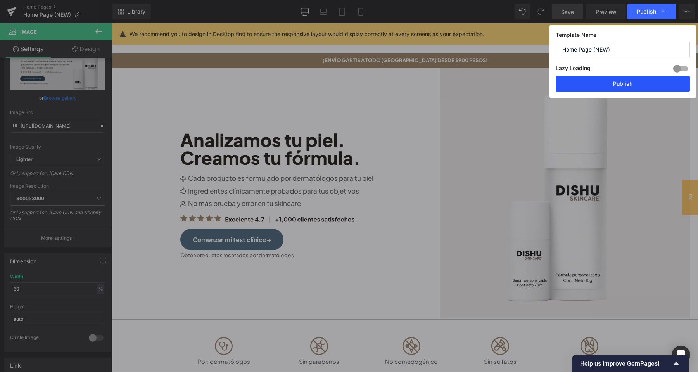
click at [604, 88] on button "Publish" at bounding box center [623, 84] width 134 height 16
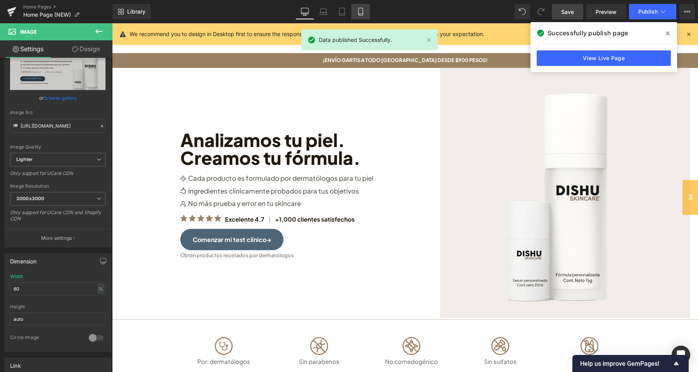
drag, startPoint x: 359, startPoint y: 10, endPoint x: 139, endPoint y: 64, distance: 226.4
click at [359, 10] on icon at bounding box center [361, 12] width 8 height 8
type input "150"
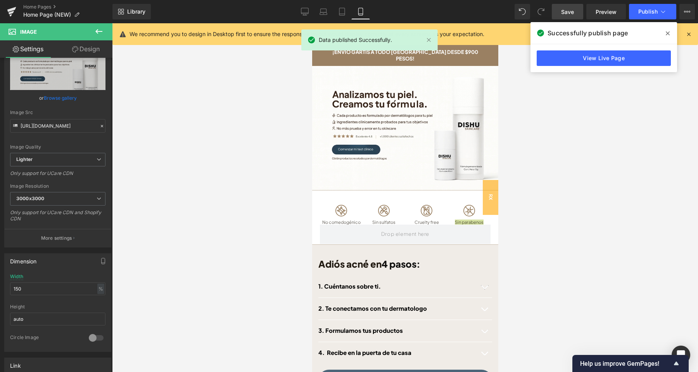
click at [664, 35] on span at bounding box center [667, 33] width 12 height 12
